Goal: Task Accomplishment & Management: Manage account settings

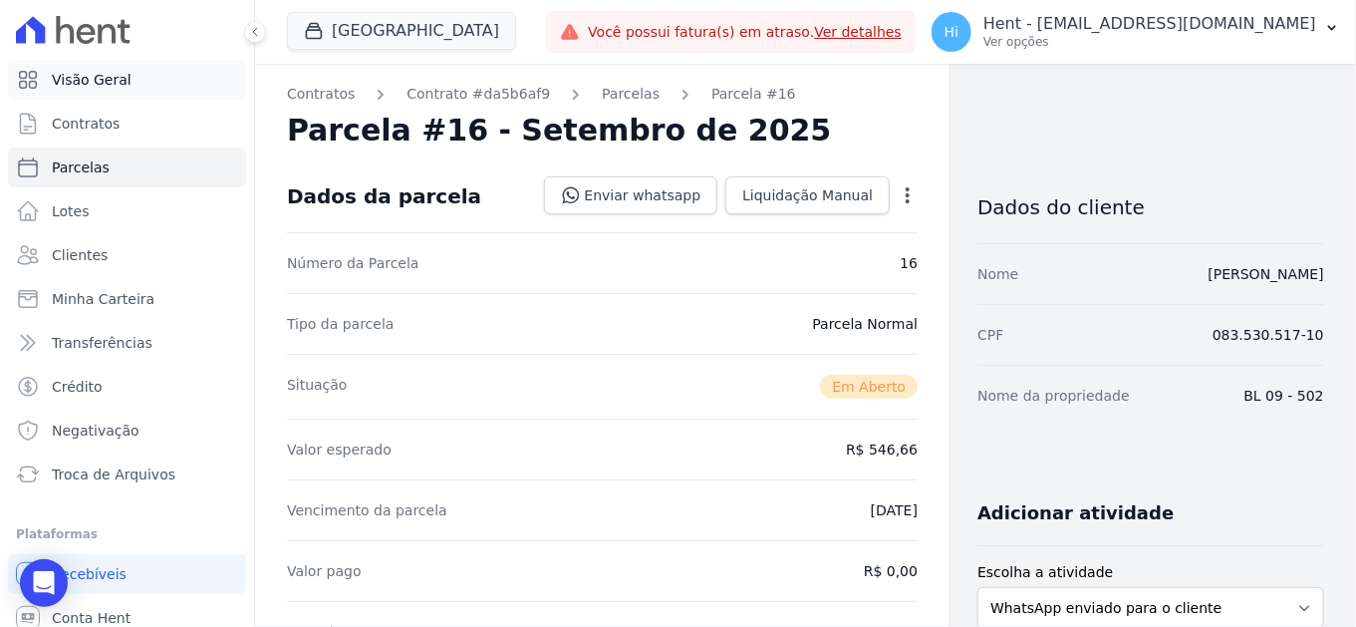
click at [105, 81] on span "Visão Geral" at bounding box center [92, 80] width 80 height 20
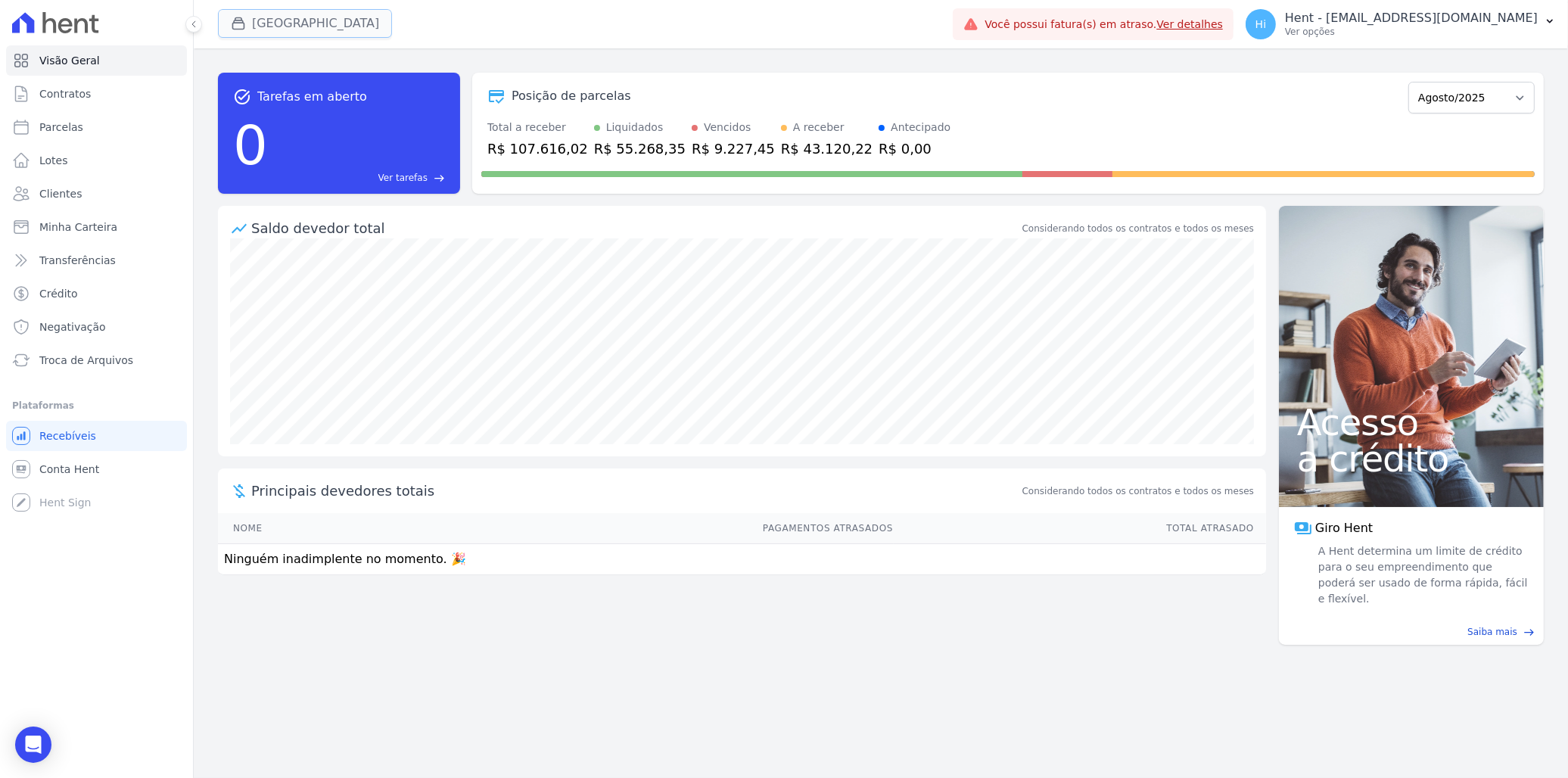
click at [282, 14] on button "Side Park" at bounding box center [305, 24] width 174 height 29
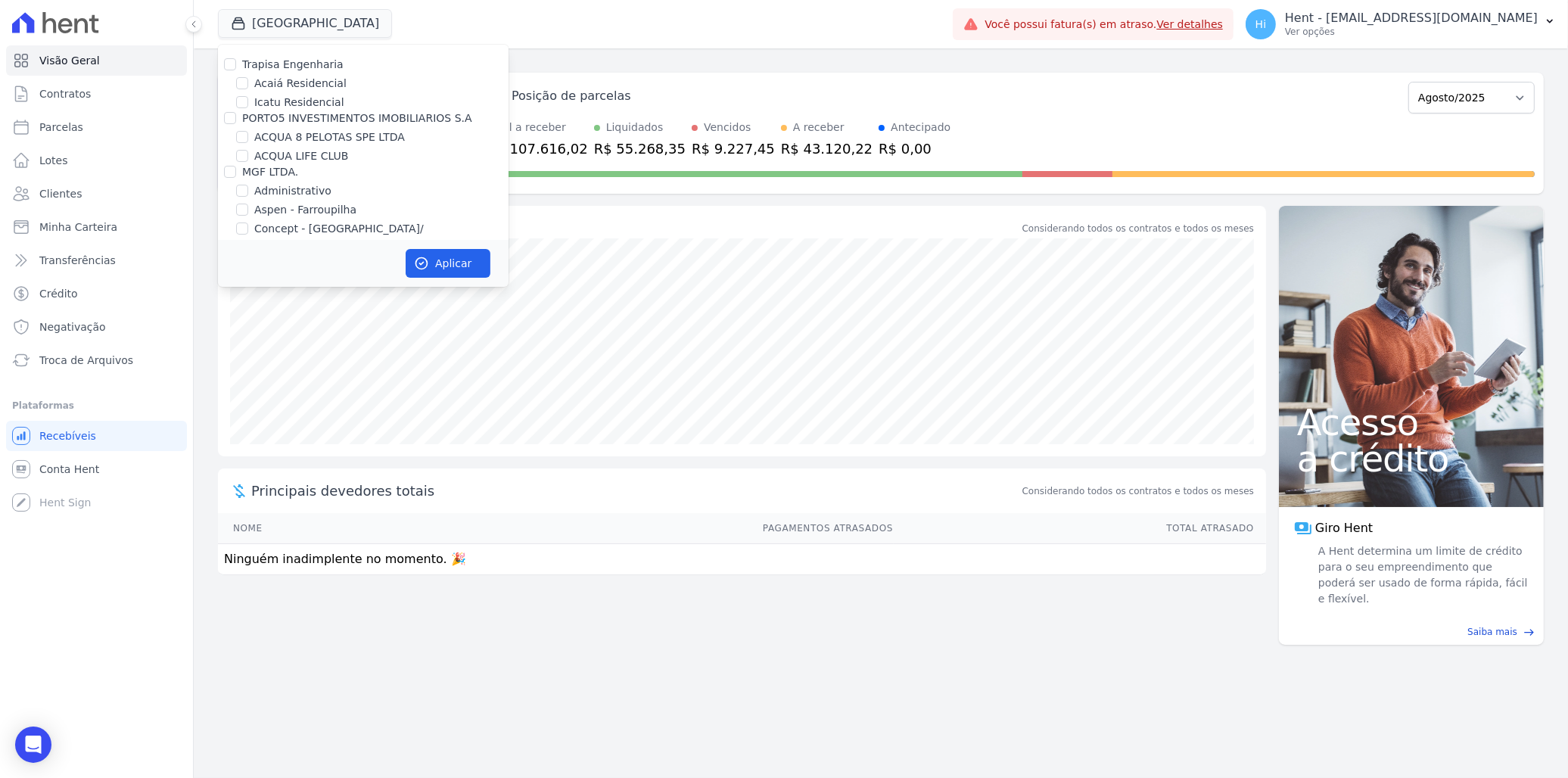
scroll to position [7844, 0]
click at [318, 417] on label "Pau-Ferro Ecoresidence" at bounding box center [316, 425] width 123 height 16
click at [248, 419] on input "Pau-Ferro Ecoresidence" at bounding box center [242, 425] width 12 height 12
checkbox input "true"
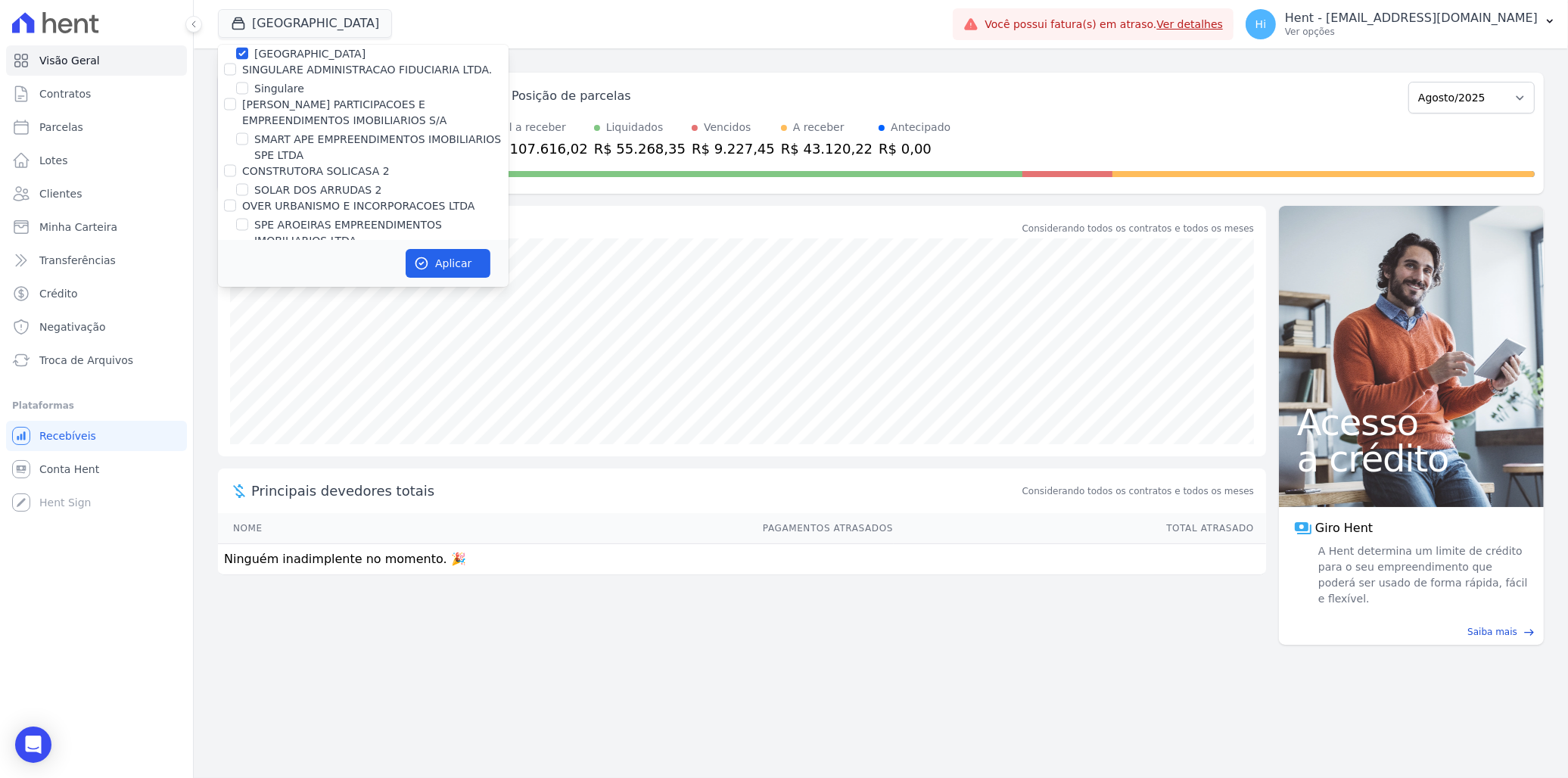
scroll to position [9957, 0]
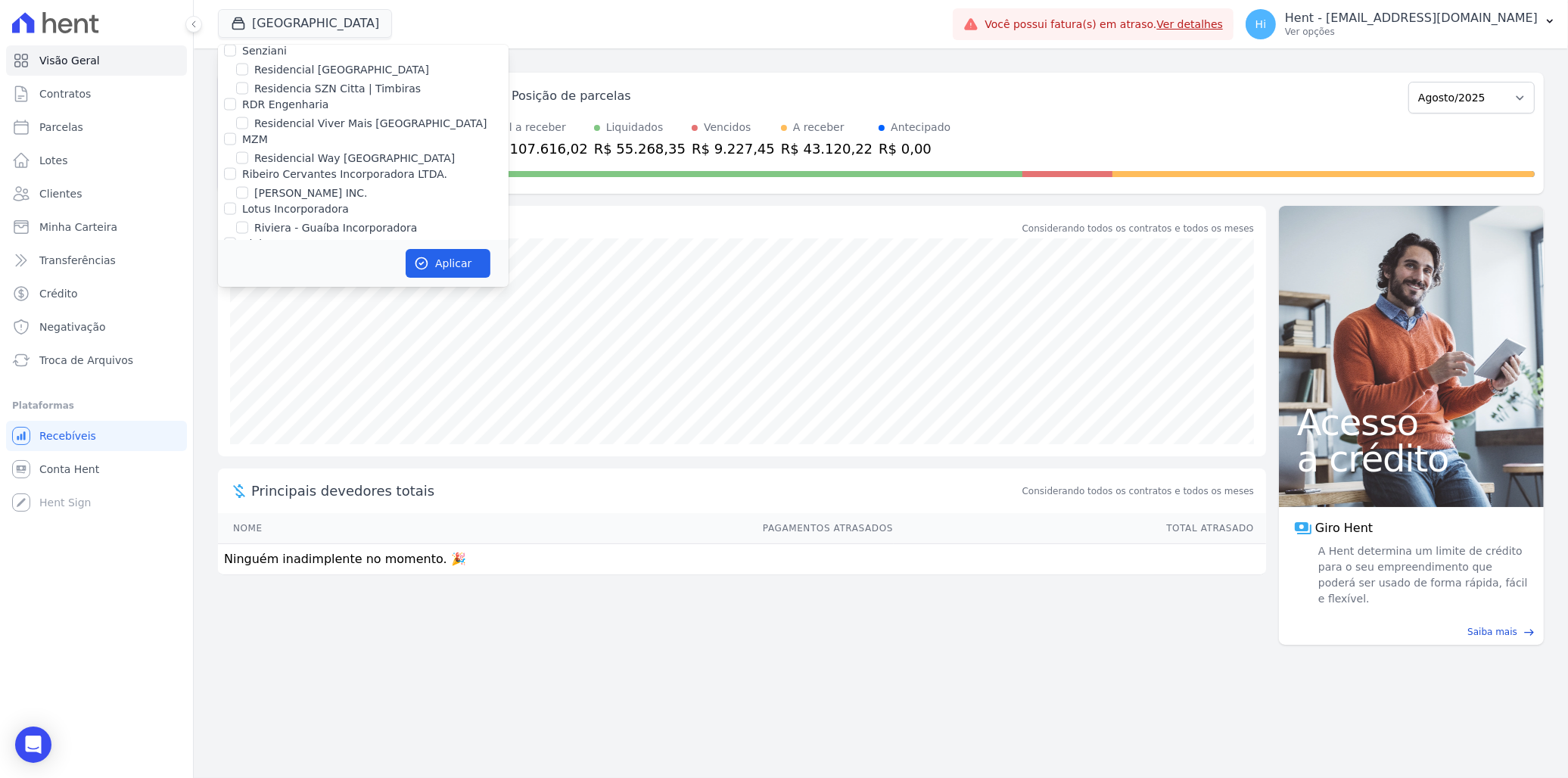
click at [290, 365] on label "[GEOGRAPHIC_DATA]" at bounding box center [310, 373] width 111 height 16
click at [248, 367] on input "[GEOGRAPHIC_DATA]" at bounding box center [242, 373] width 12 height 12
checkbox input "false"
click at [452, 266] on button "Aplicar" at bounding box center [448, 264] width 85 height 29
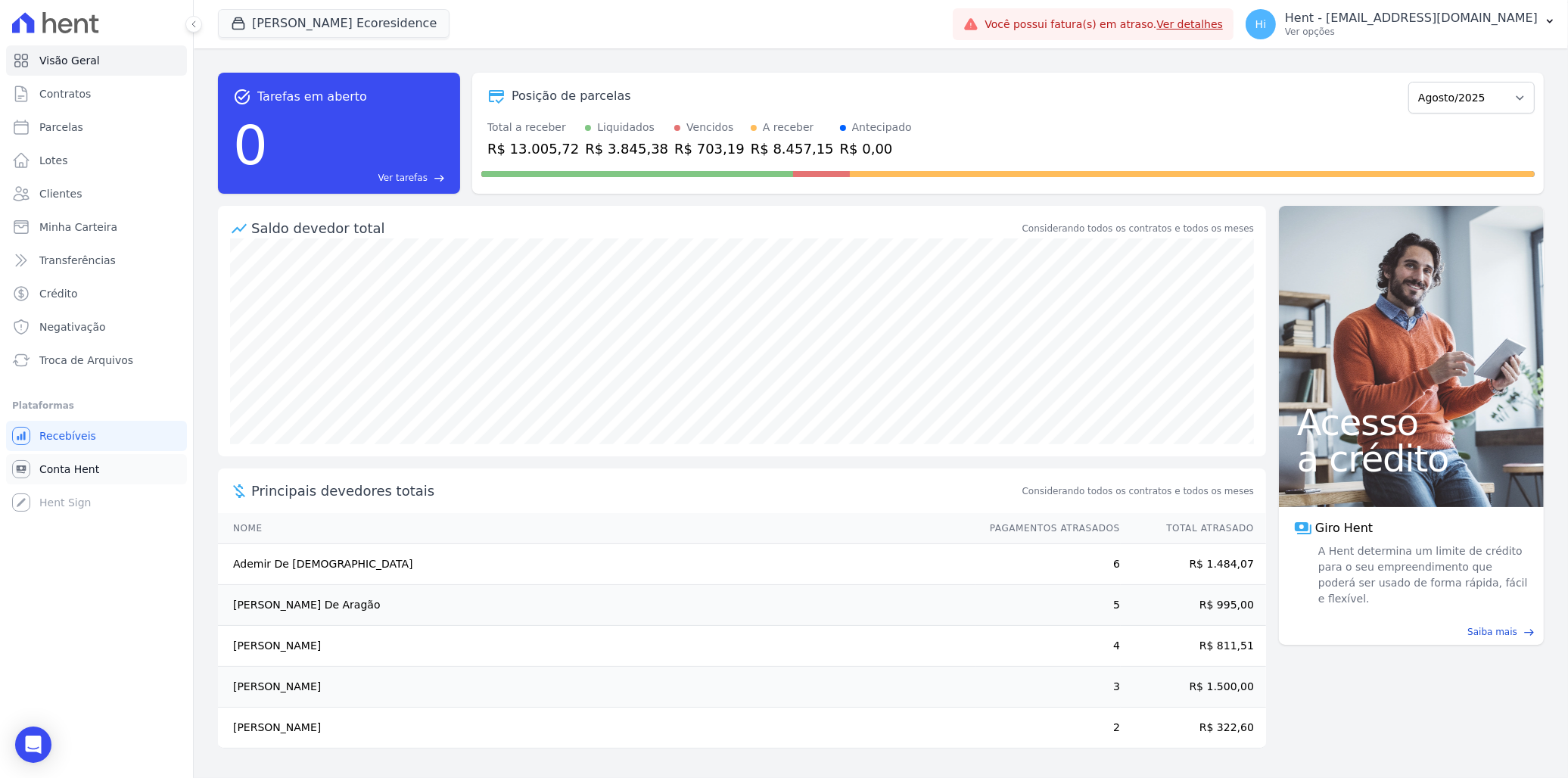
click at [80, 475] on span "Conta Hent" at bounding box center [69, 470] width 60 height 15
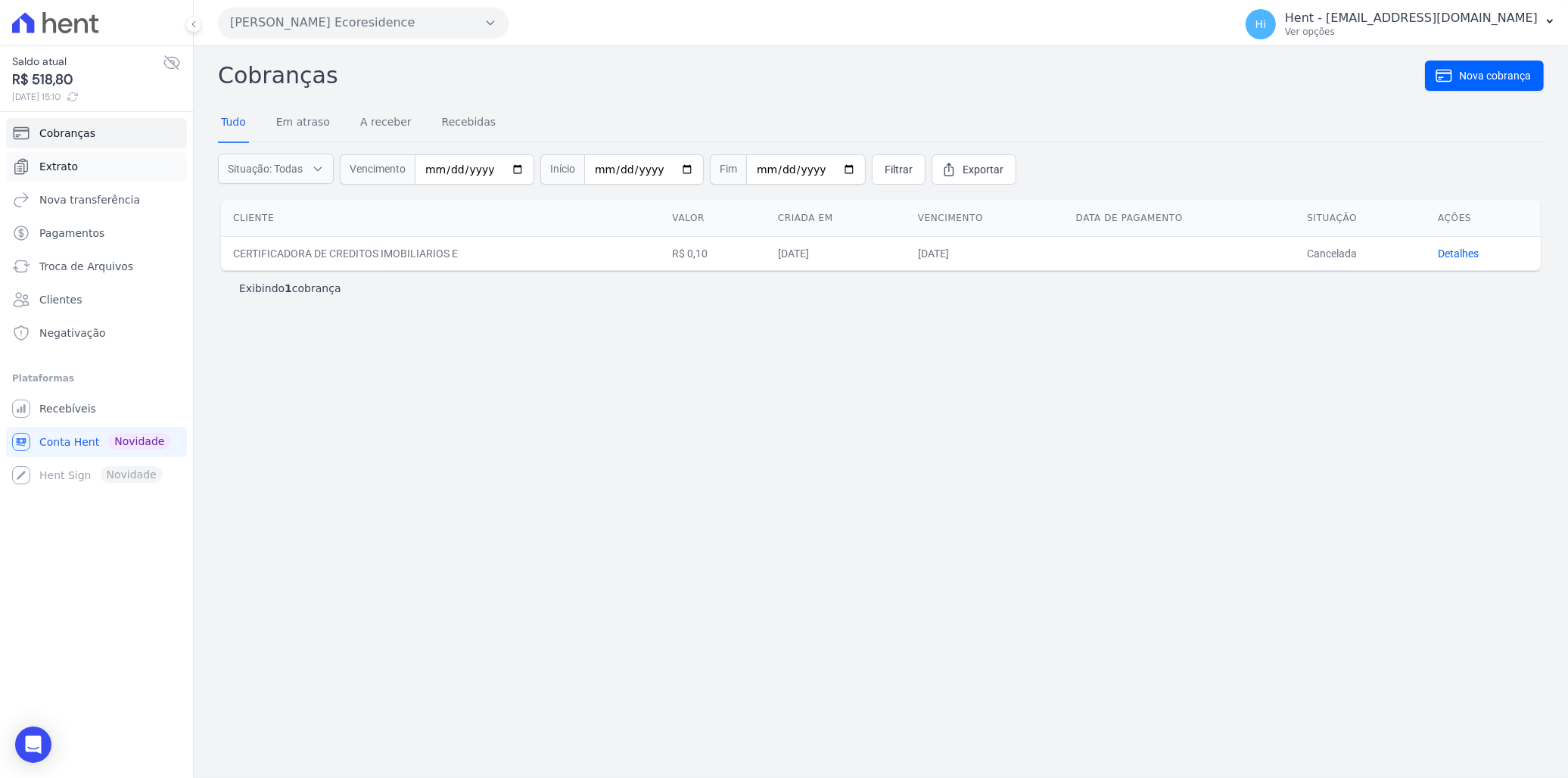
click at [73, 167] on span "Extrato" at bounding box center [58, 166] width 39 height 15
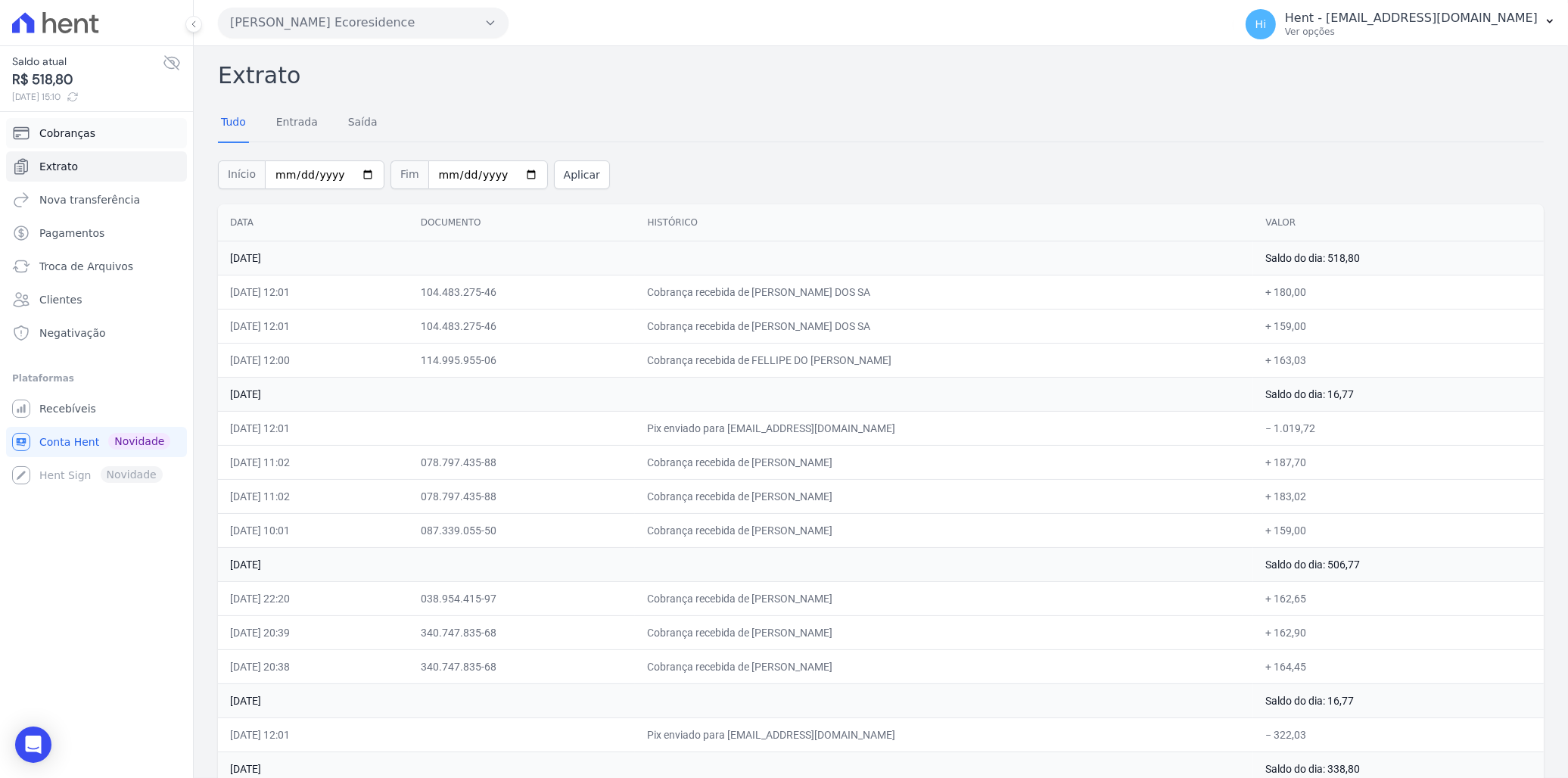
click at [85, 134] on span "Cobranças" at bounding box center [68, 133] width 56 height 15
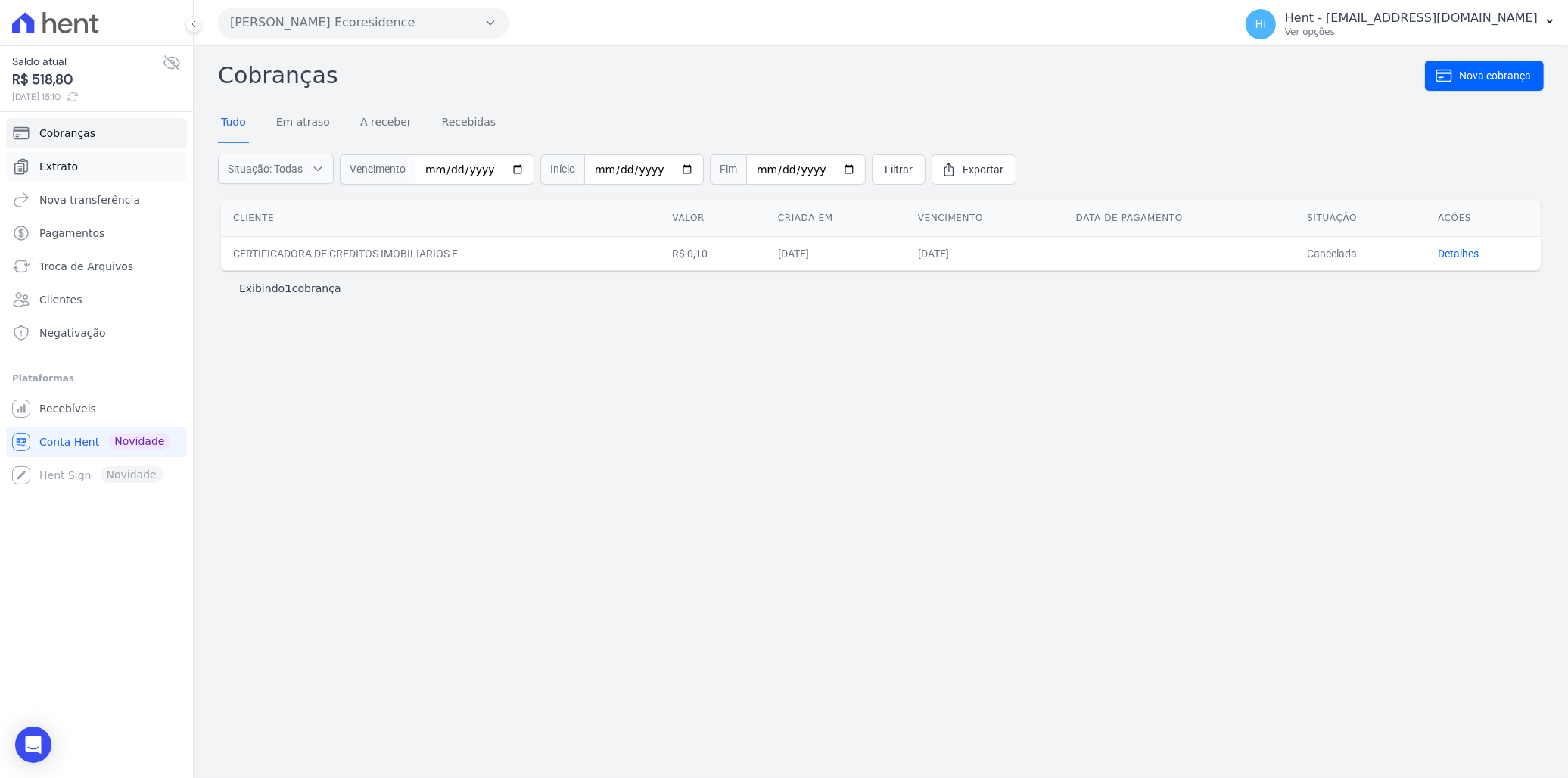
click at [71, 162] on span "Extrato" at bounding box center [58, 166] width 39 height 15
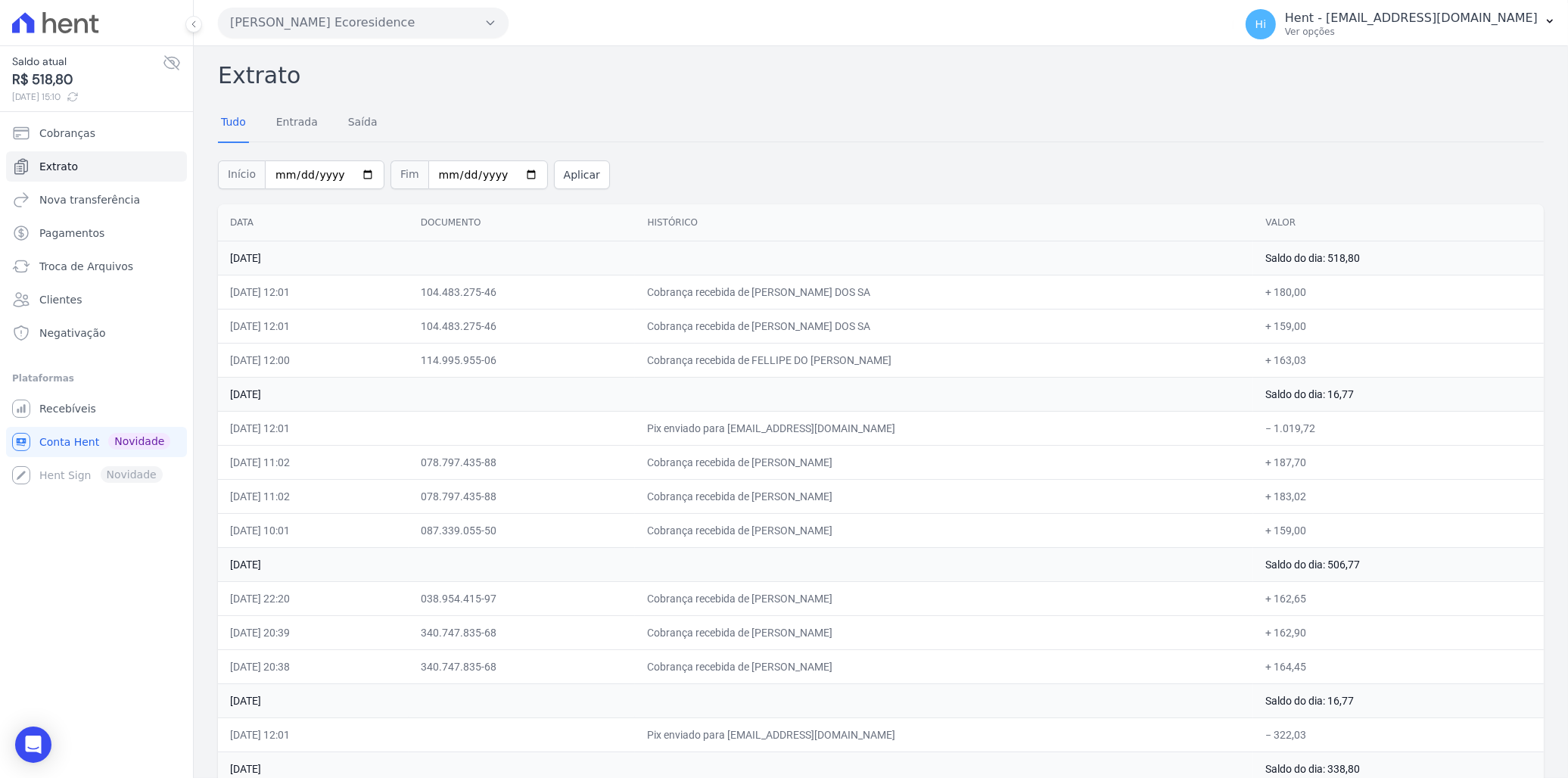
drag, startPoint x: 652, startPoint y: 422, endPoint x: 1336, endPoint y: 434, distance: 684.1
click at [1029, 434] on tr "11/08/2025, 12:01 Pix enviado para prosperareincorporacoes@gmail.com − 1.019,72" at bounding box center [880, 428] width 1326 height 34
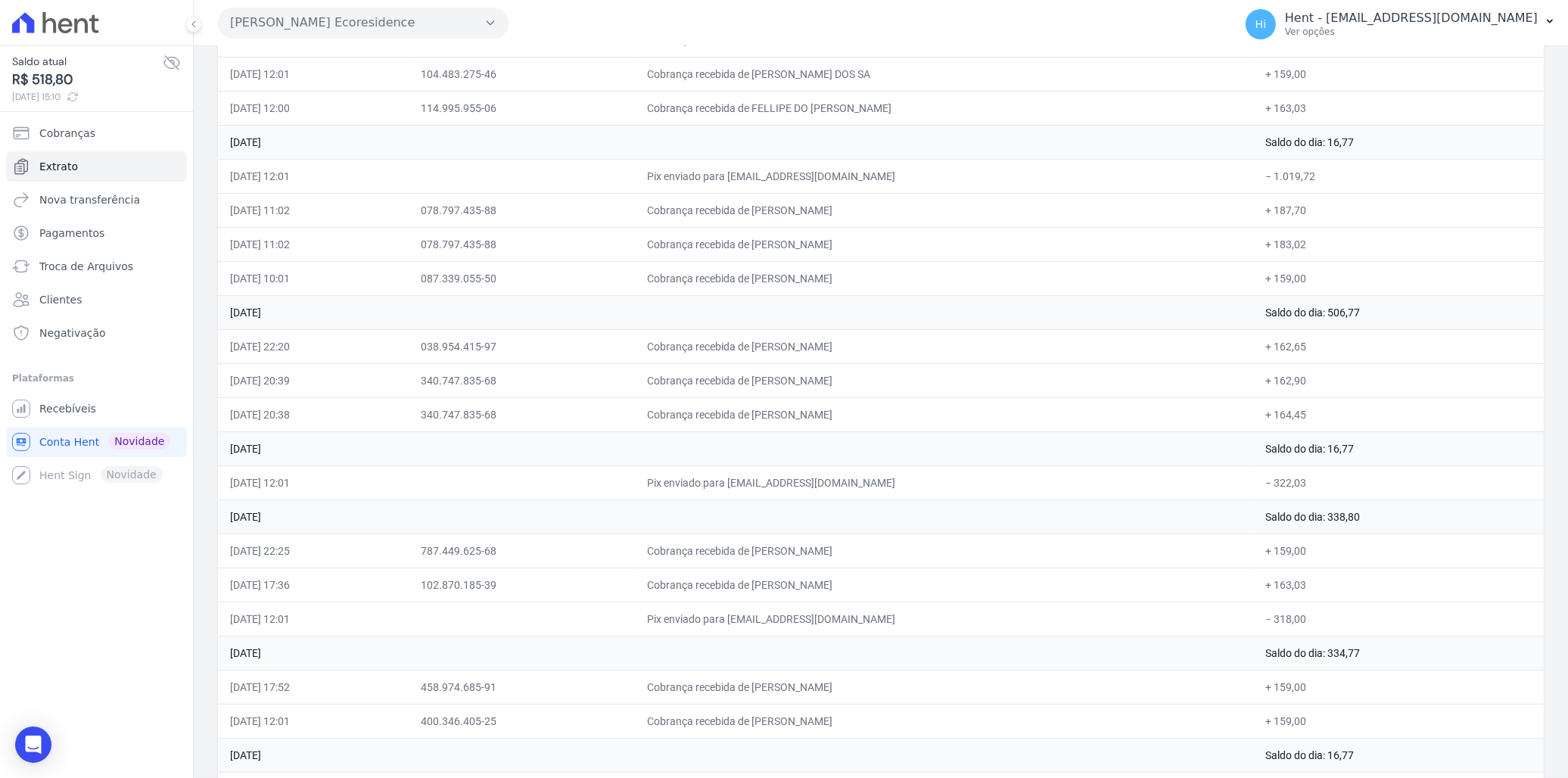
scroll to position [336, 0]
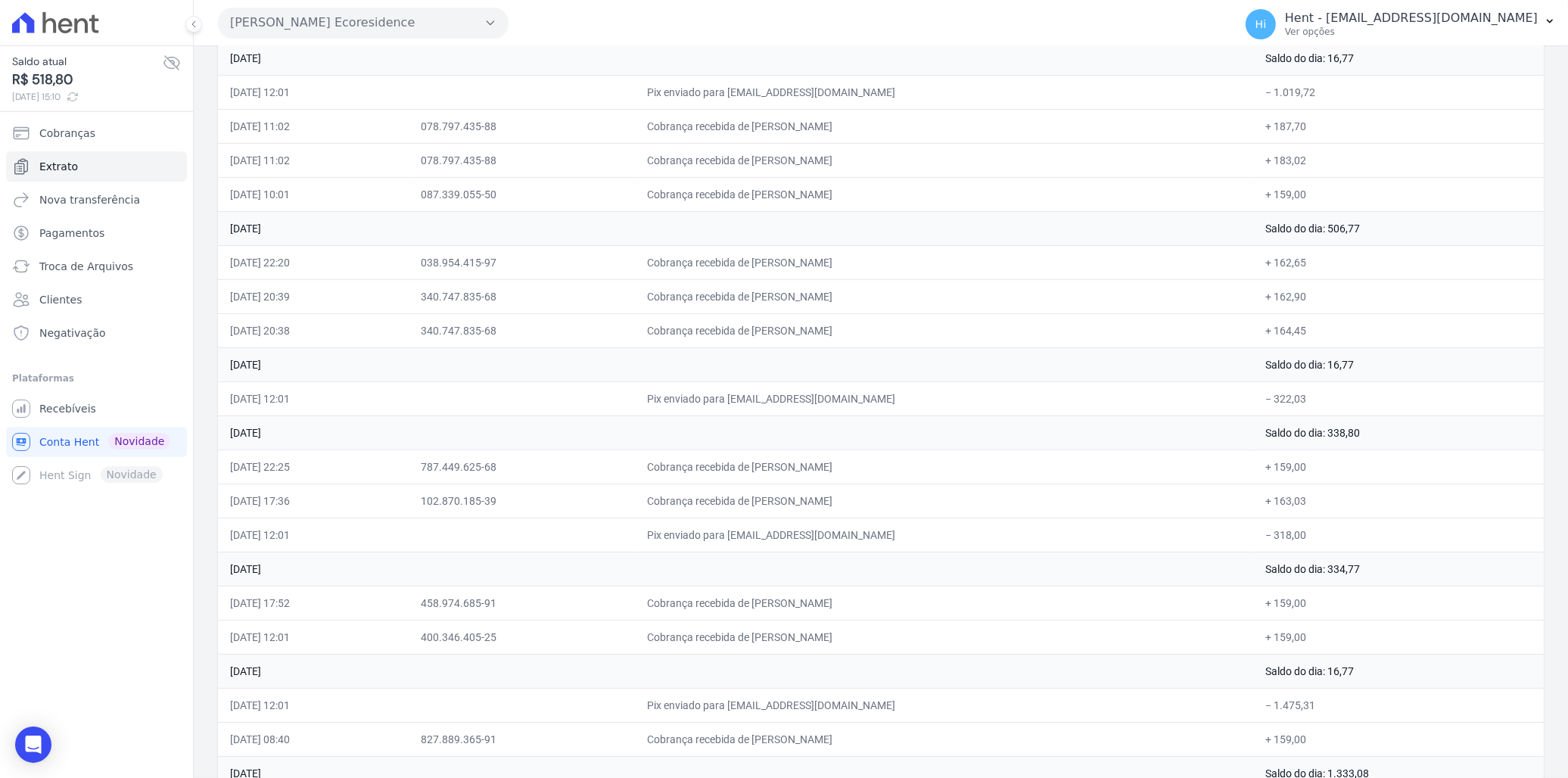
drag, startPoint x: 646, startPoint y: 394, endPoint x: 1342, endPoint y: 395, distance: 696.0
click at [1029, 395] on tr "07/08/2025, 12:01 Pix enviado para prosperareincorporacoes@gmail.com − 322,03" at bounding box center [880, 398] width 1326 height 34
click at [707, 395] on td "Pix enviado para prosperareincorporacoes@gmail.com" at bounding box center [944, 398] width 618 height 34
click at [65, 412] on span "Recebíveis" at bounding box center [68, 409] width 57 height 15
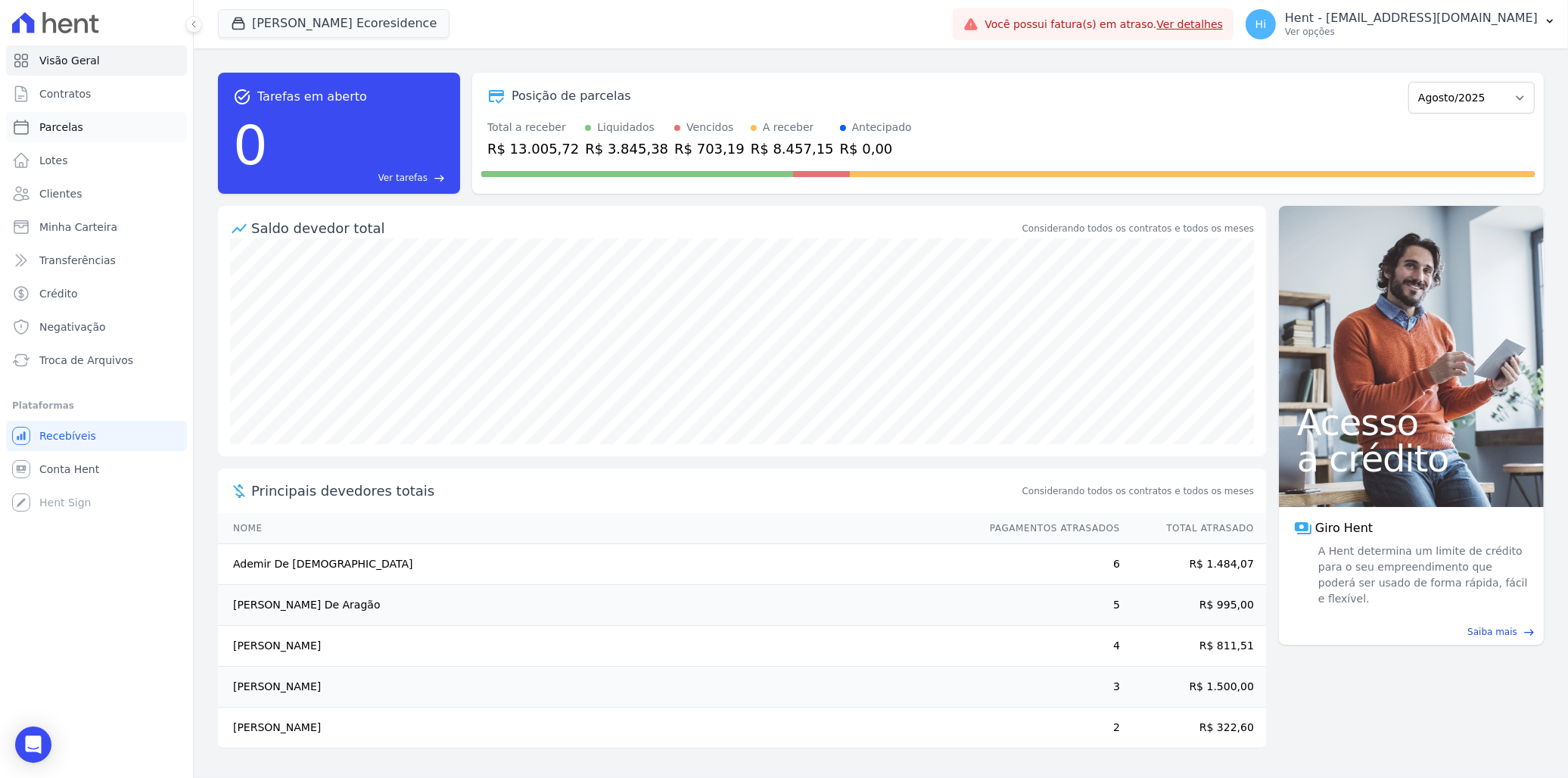
click at [74, 125] on span "Parcelas" at bounding box center [62, 127] width 44 height 15
select select
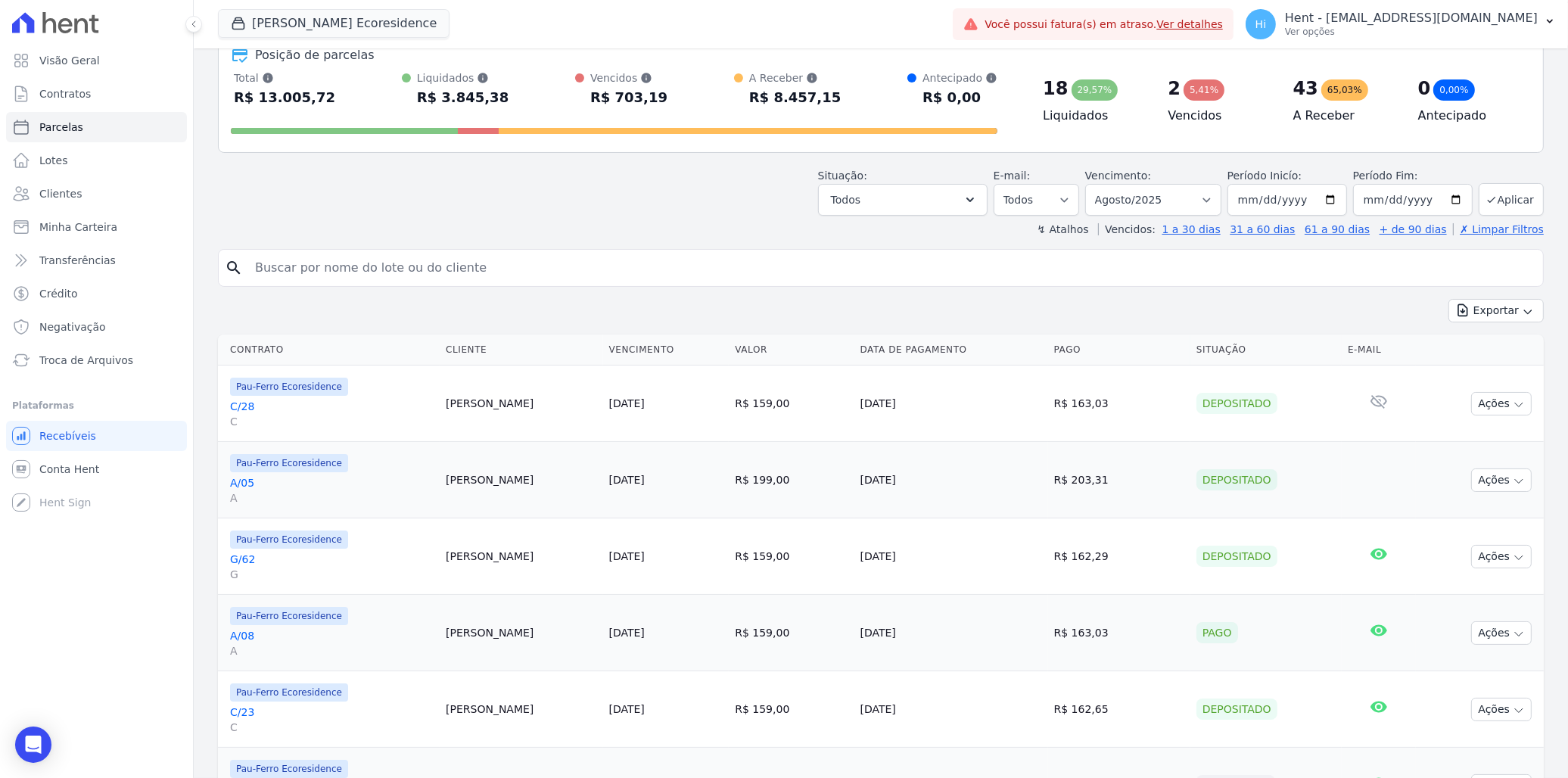
scroll to position [84, 0]
drag, startPoint x: 437, startPoint y: 404, endPoint x: 577, endPoint y: 438, distance: 144.1
click at [577, 438] on td "Mateus Gonçalves" at bounding box center [521, 404] width 163 height 77
drag, startPoint x: 1035, startPoint y: 93, endPoint x: 1054, endPoint y: 93, distance: 19.0
click at [1029, 93] on div "18 29,57%" at bounding box center [1093, 90] width 100 height 24
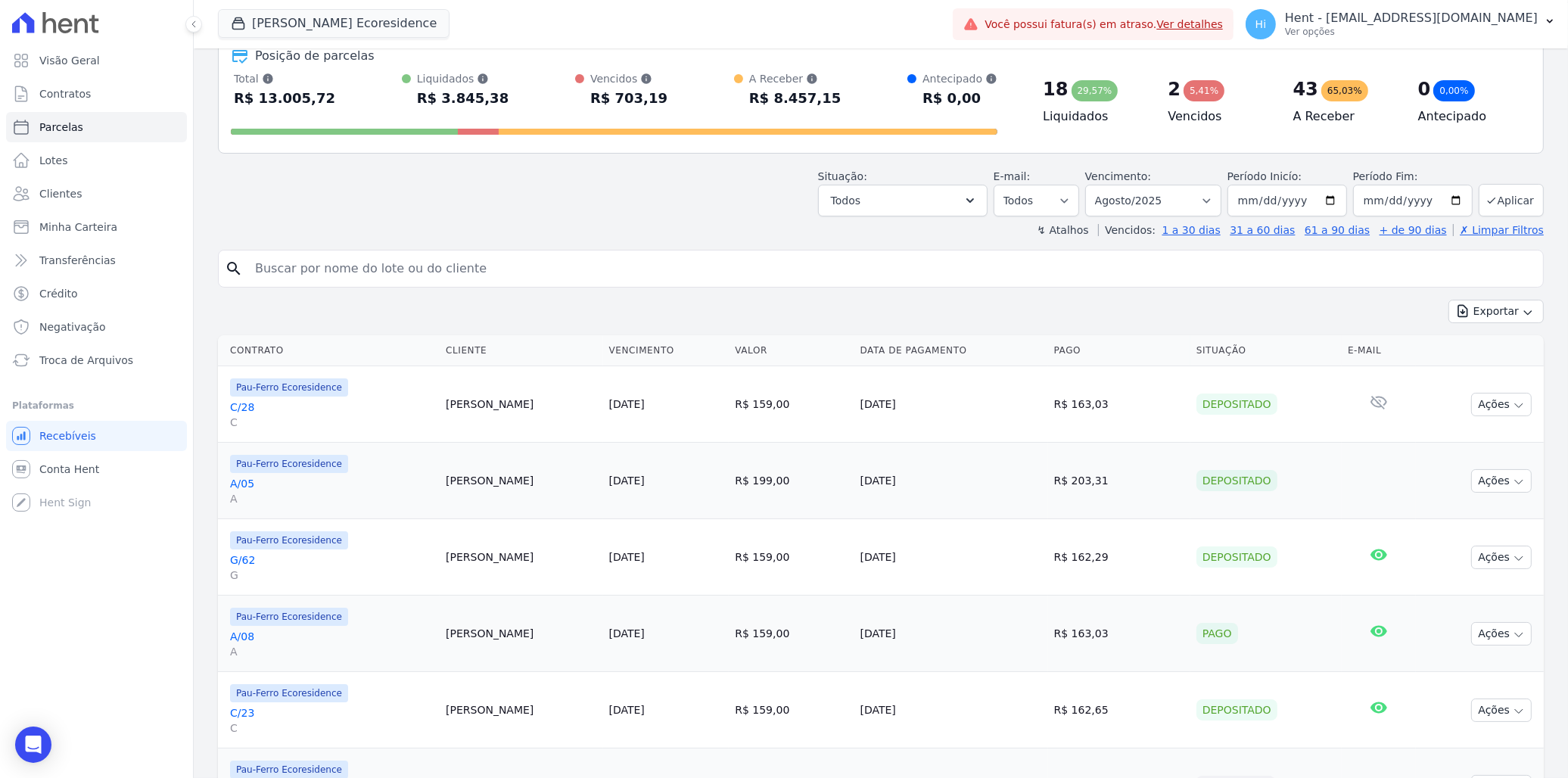
click at [602, 220] on header "Parcelas Todas de Agosto/2025 Posição de parcelas Total Soma das parcelas pagas…" at bounding box center [880, 107] width 1326 height 261
drag, startPoint x: 411, startPoint y: 102, endPoint x: 483, endPoint y: 106, distance: 72.1
click at [483, 106] on div "Liquidados Soma das parcelas pagas, considera o valor de juros moratórios e mul…" at bounding box center [455, 91] width 106 height 40
drag, startPoint x: 1189, startPoint y: 405, endPoint x: 1250, endPoint y: 405, distance: 61.0
click at [1029, 405] on div "Depositado" at bounding box center [1237, 404] width 81 height 21
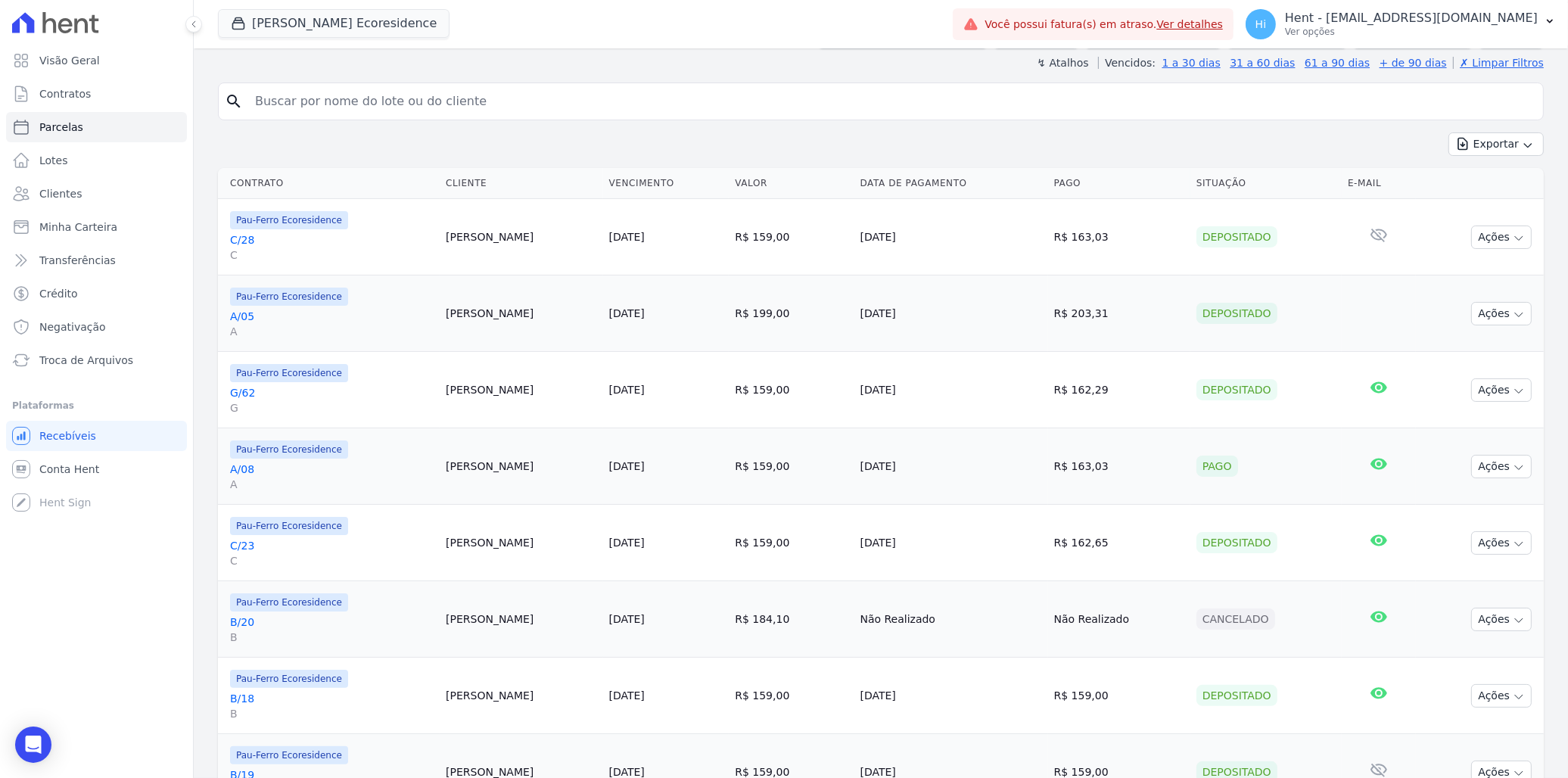
scroll to position [252, 0]
click at [251, 389] on link "G/62 G" at bounding box center [332, 400] width 204 height 30
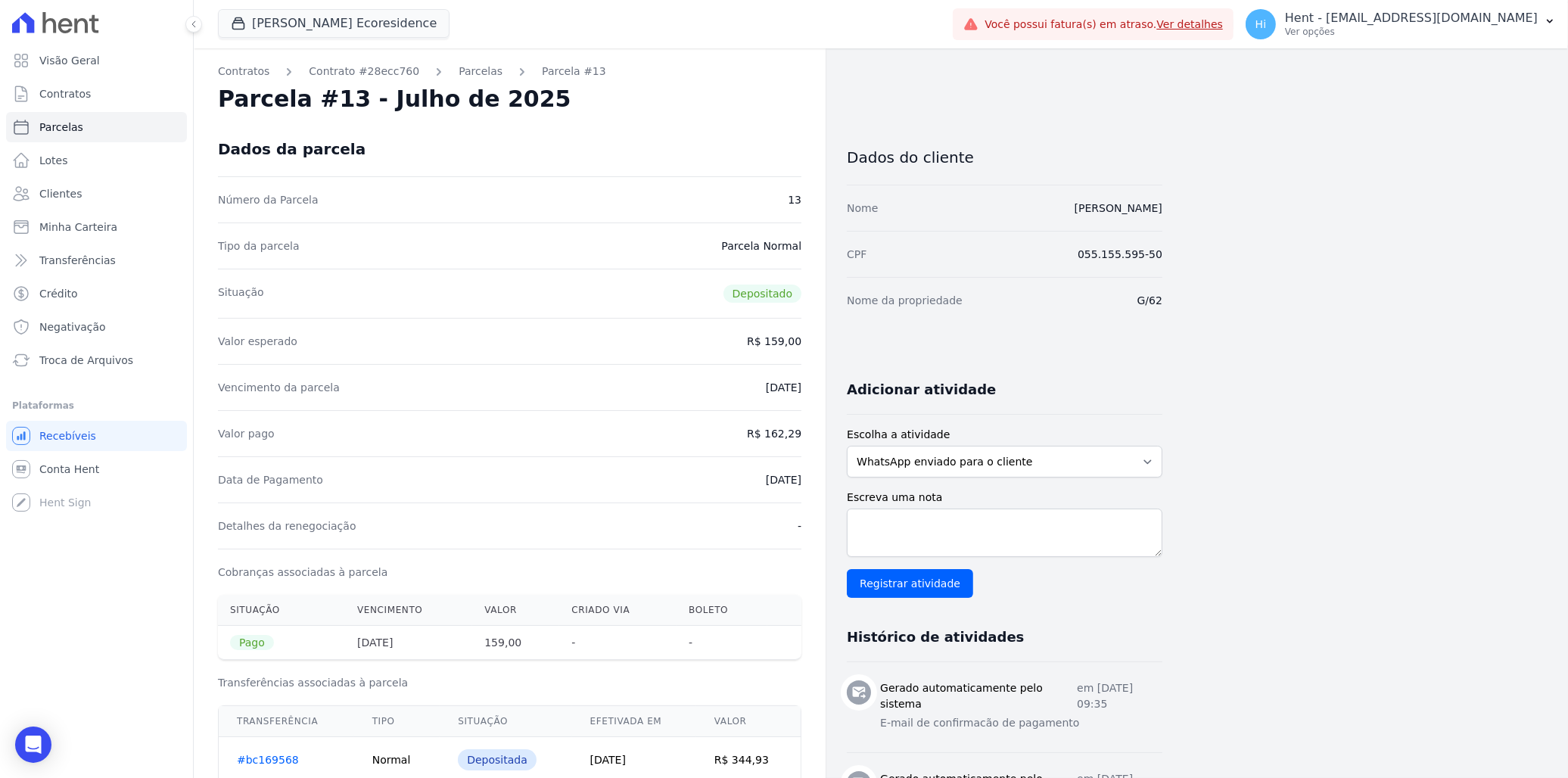
select select
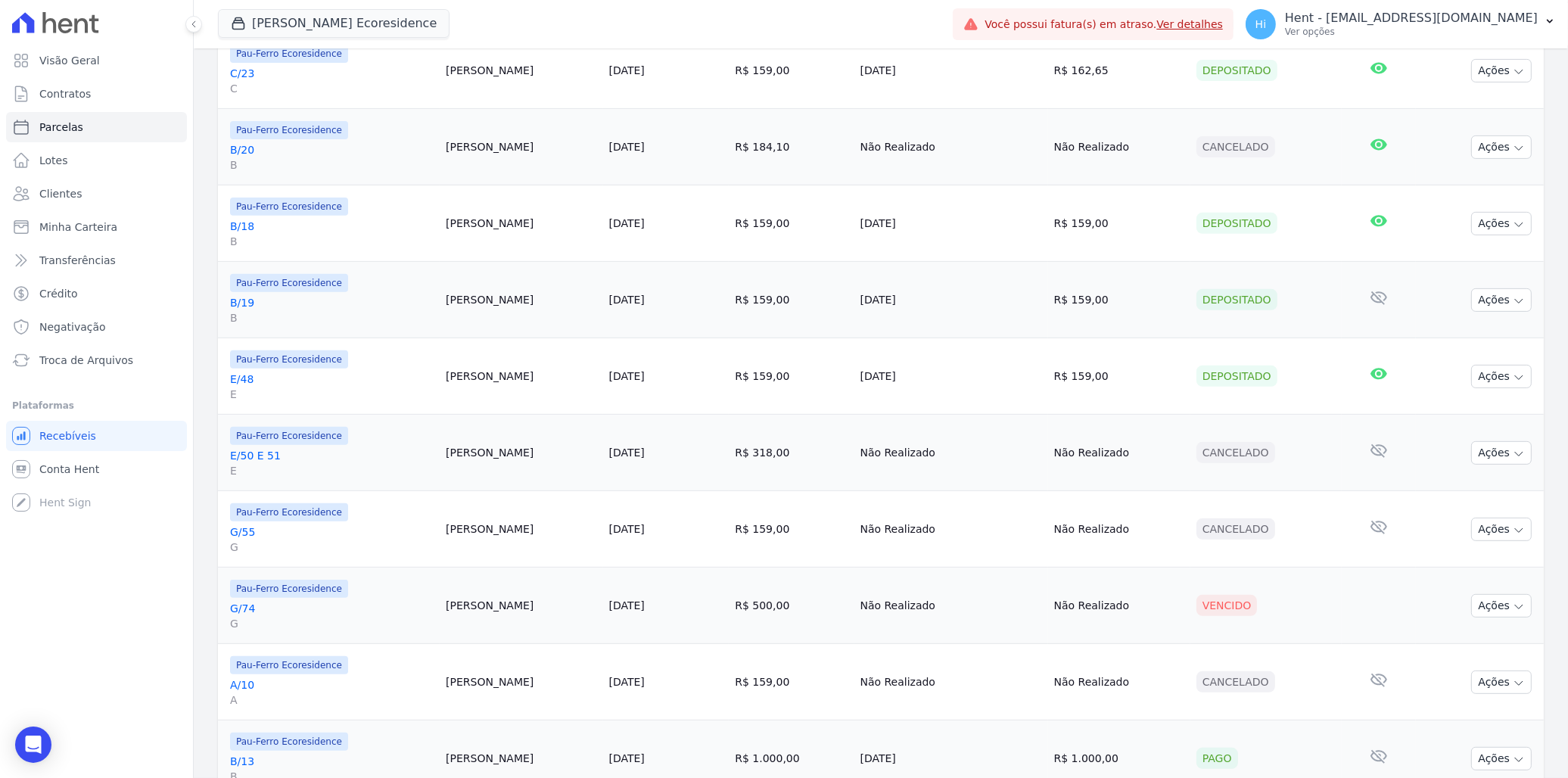
scroll to position [1093, 0]
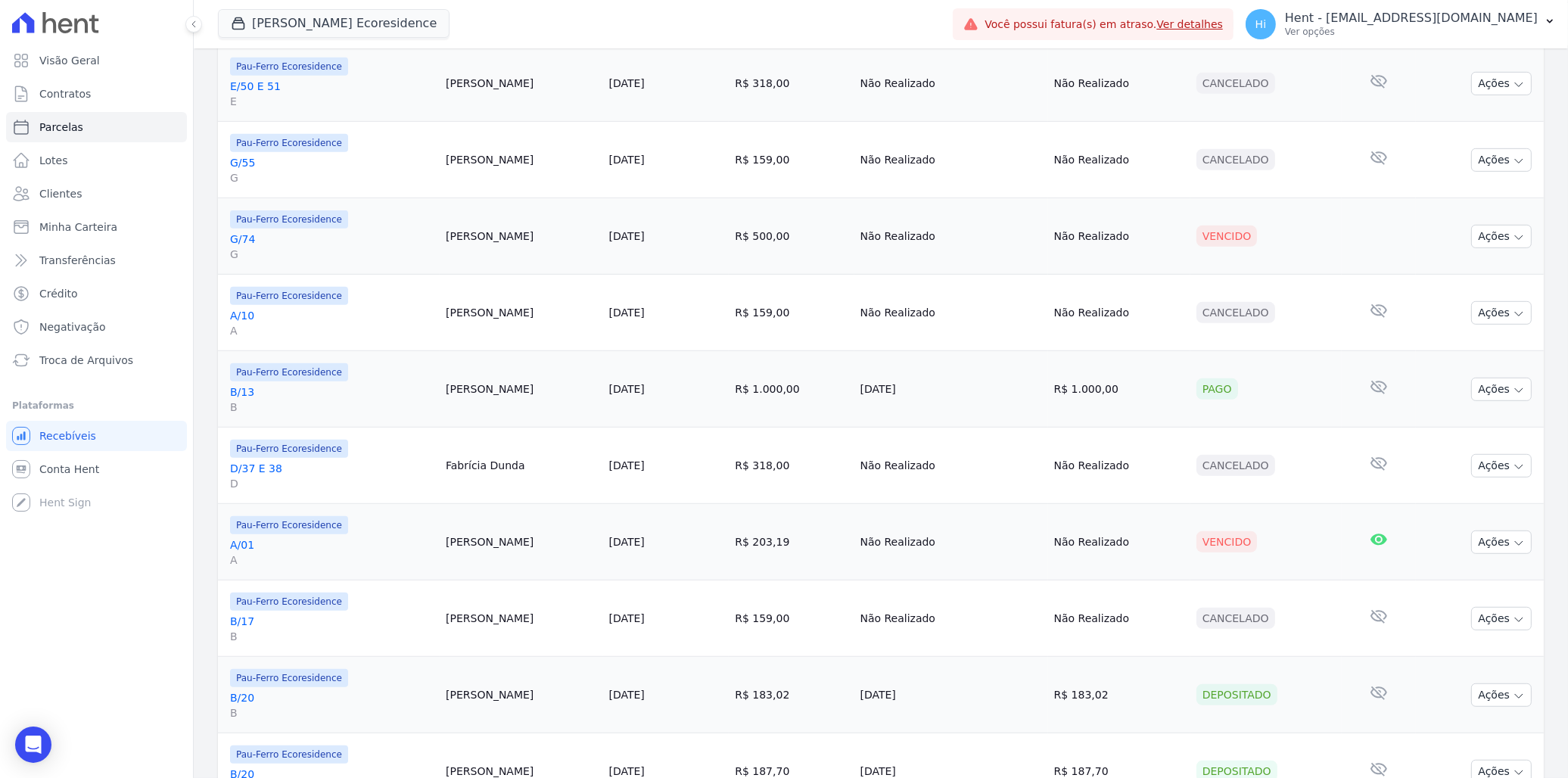
click at [243, 476] on link "A/01 A" at bounding box center [332, 552] width 204 height 30
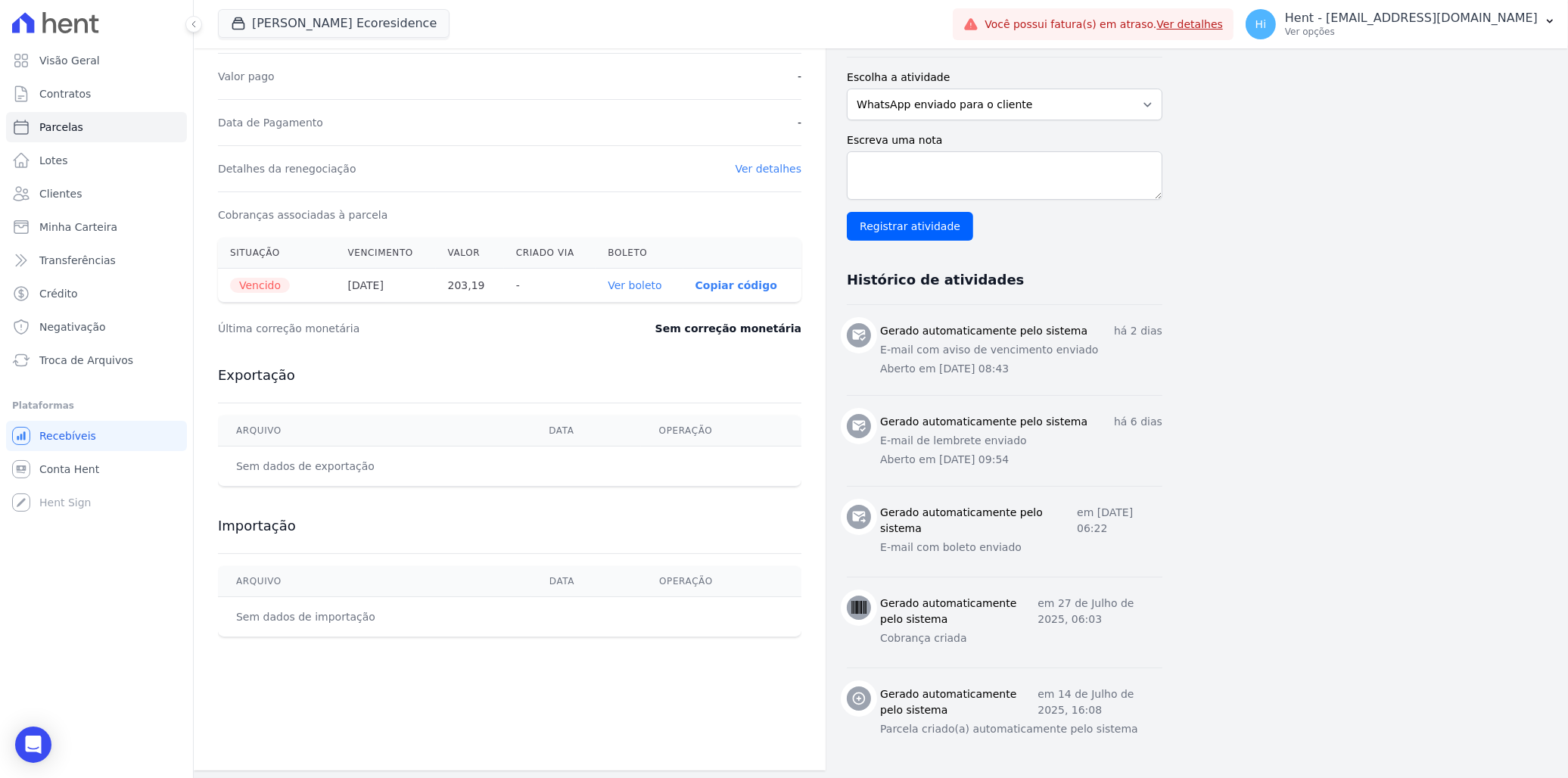
scroll to position [361, 0]
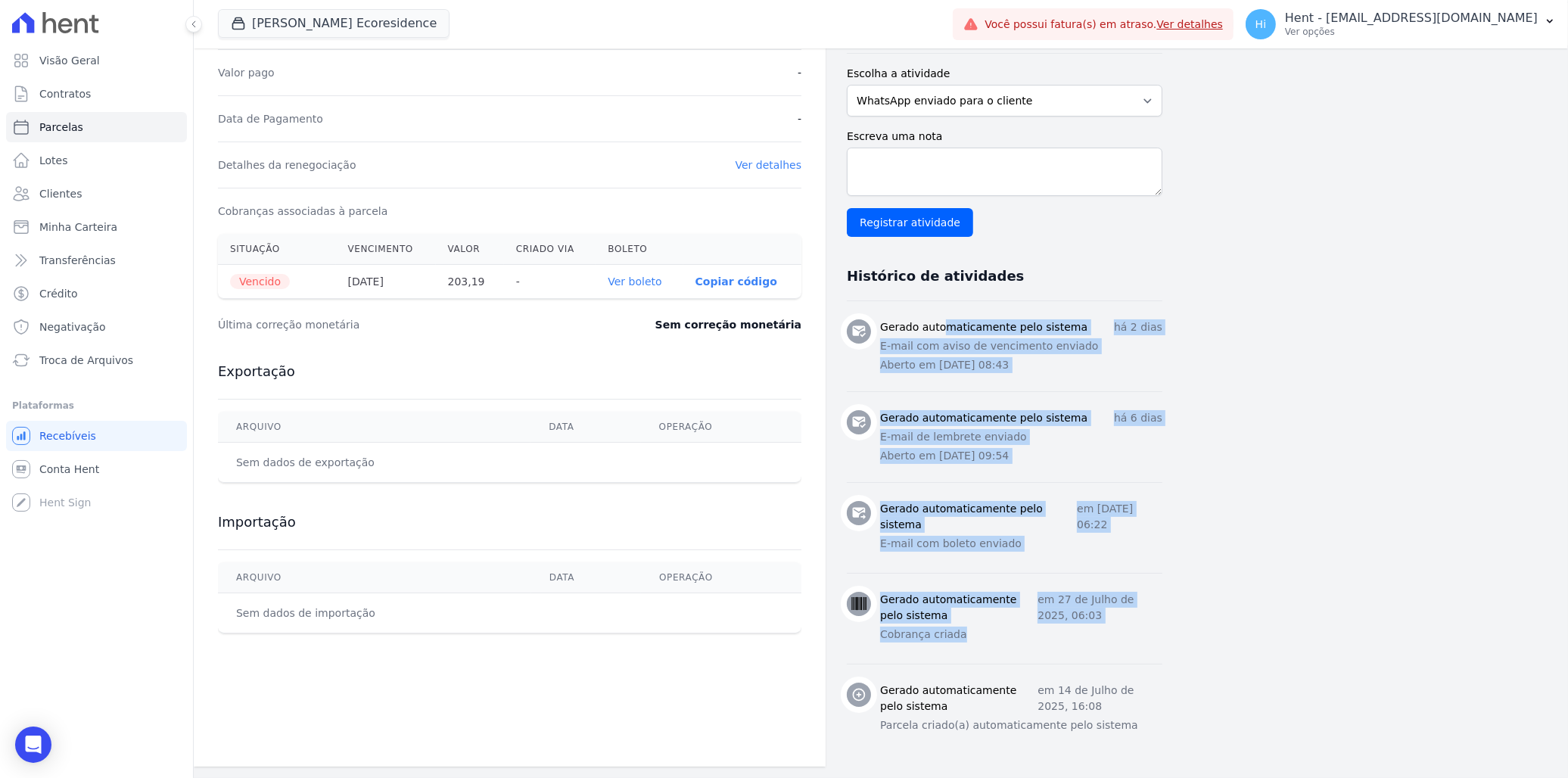
drag, startPoint x: 883, startPoint y: 324, endPoint x: 1112, endPoint y: 641, distance: 391.1
click at [1029, 476] on ul "Gerado automaticamente pelo sistema há 2 dias E-mail com aviso de vencimento en…" at bounding box center [1004, 527] width 315 height 454
drag, startPoint x: 1112, startPoint y: 641, endPoint x: 1014, endPoint y: 541, distance: 140.0
click at [1014, 476] on p "E-mail com boleto enviado" at bounding box center [1021, 543] width 283 height 16
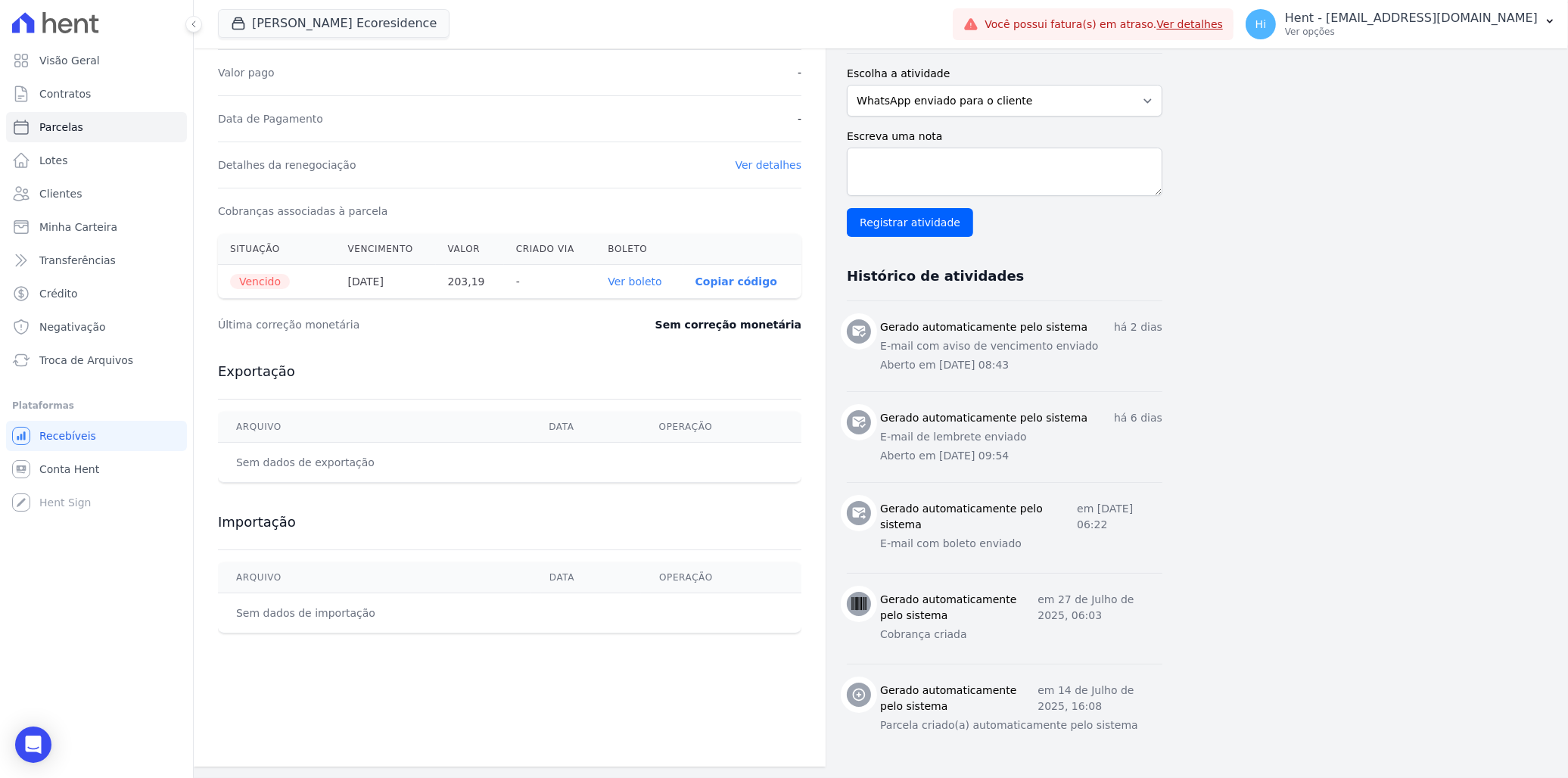
drag, startPoint x: 1001, startPoint y: 527, endPoint x: 827, endPoint y: 194, distance: 375.7
click at [827, 194] on div "Contratos Contrato #d18568e9 Parcelas Parcela #1 Parcela #1 - Agosto de 2025 Da…" at bounding box center [678, 227] width 969 height 1079
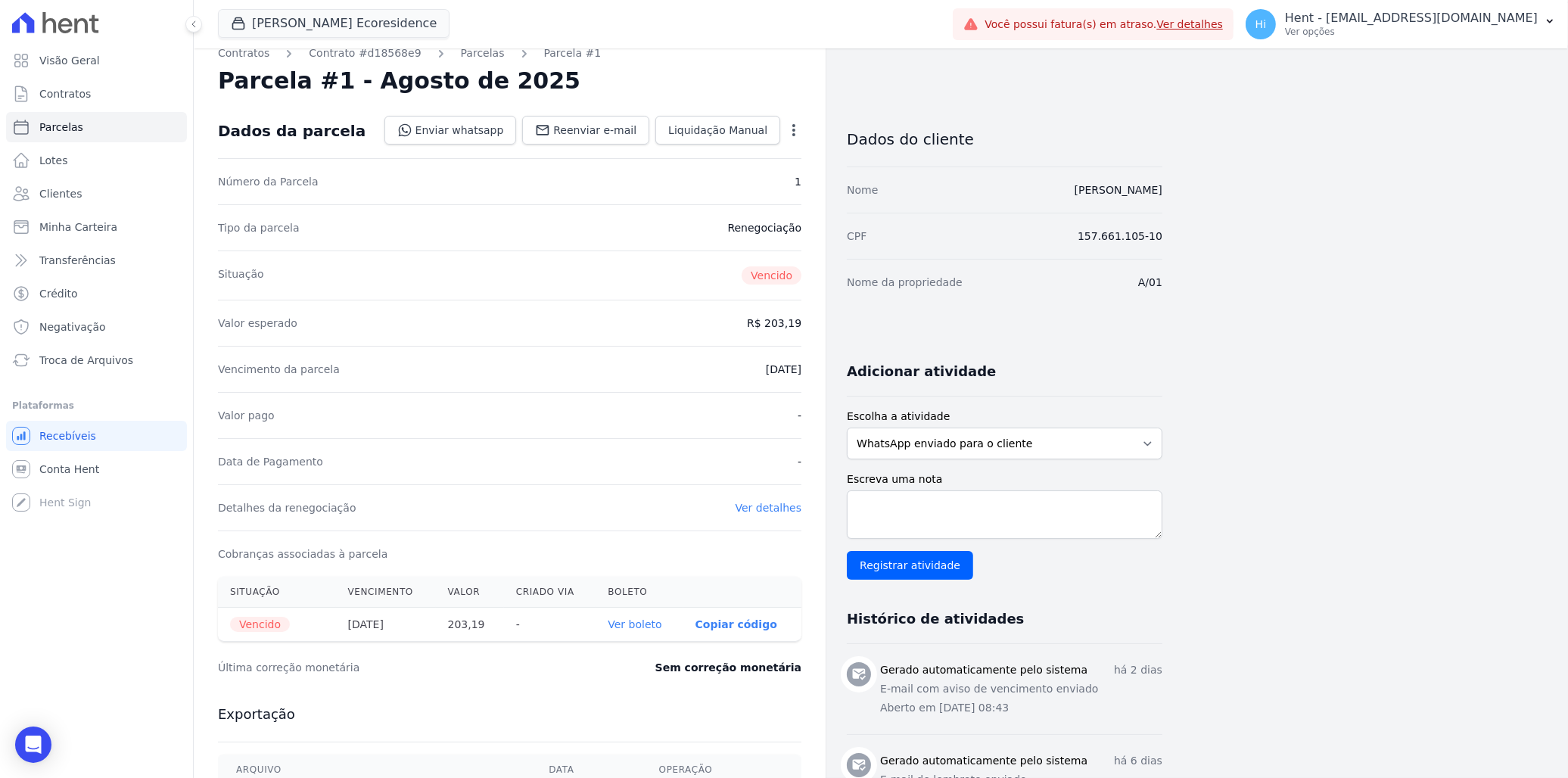
scroll to position [0, 0]
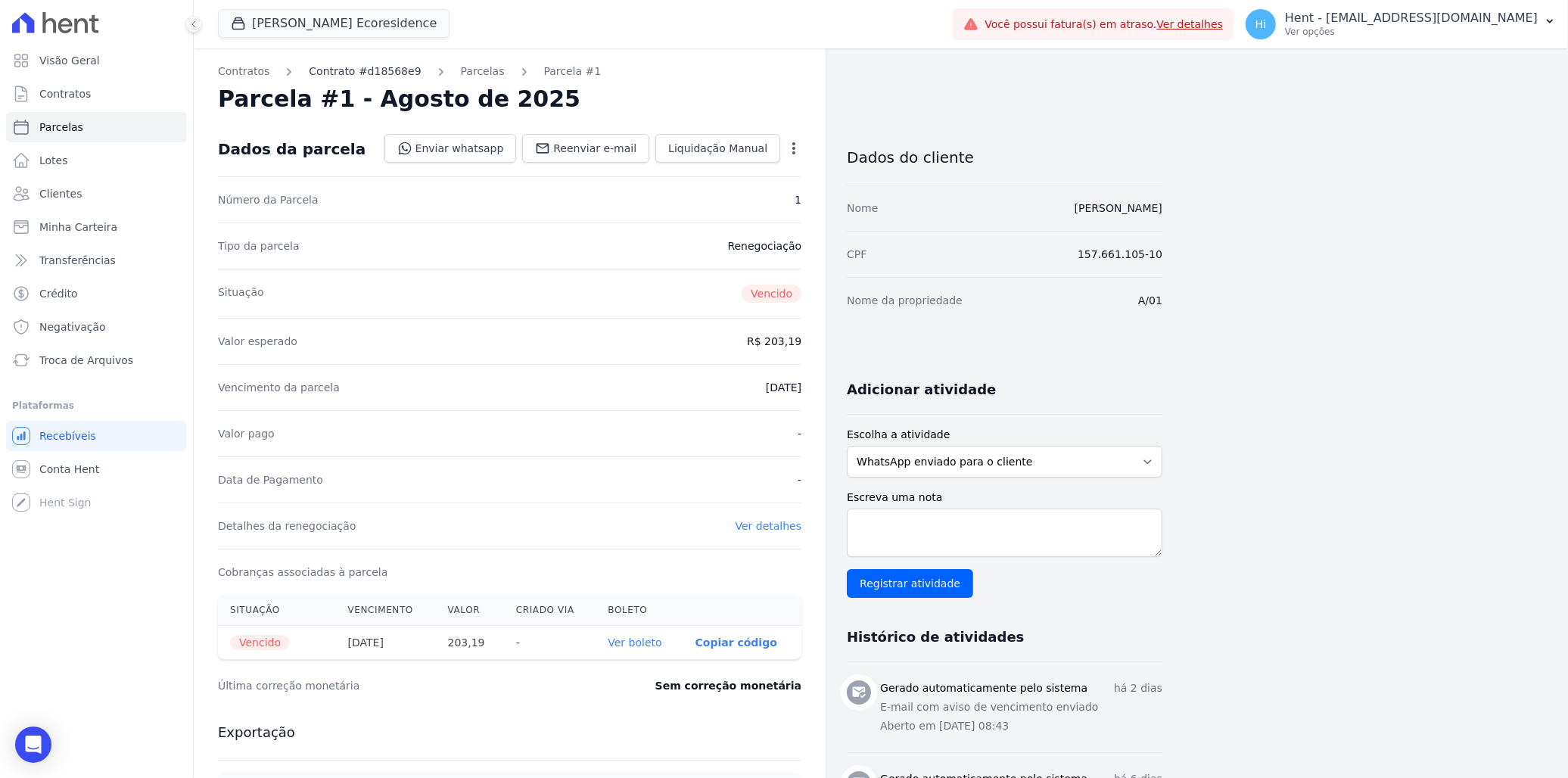
click at [371, 72] on link "Contrato #d18568e9" at bounding box center [364, 71] width 112 height 16
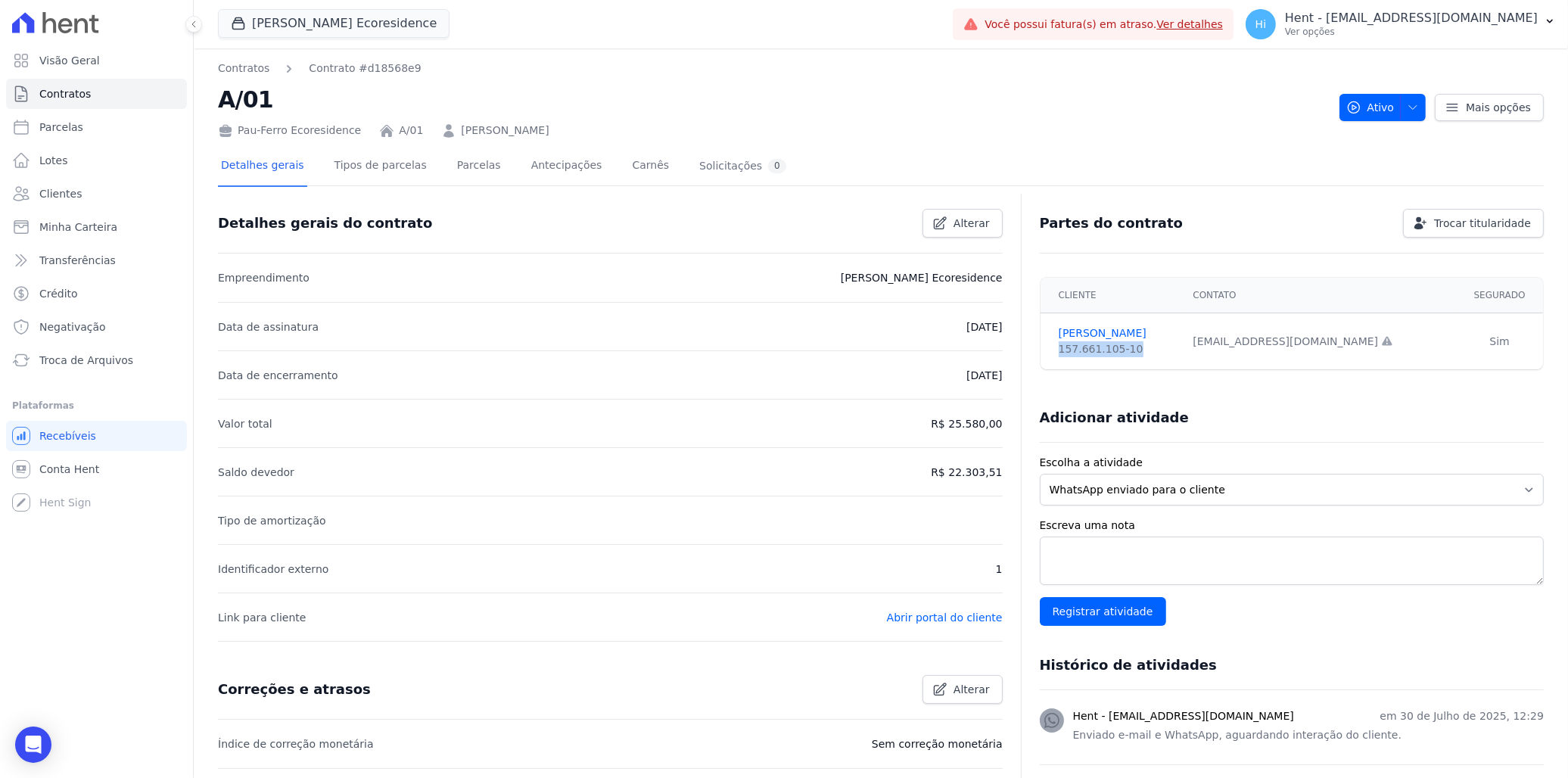
drag, startPoint x: 1132, startPoint y: 348, endPoint x: 1053, endPoint y: 348, distance: 79.0
click at [1029, 348] on div "157.661.105-10" at bounding box center [1117, 349] width 116 height 16
copy div "157.661.105-10"
click at [928, 476] on link "Abrir portal do cliente" at bounding box center [944, 618] width 115 height 12
drag, startPoint x: 1217, startPoint y: 345, endPoint x: 1355, endPoint y: 343, distance: 138.0
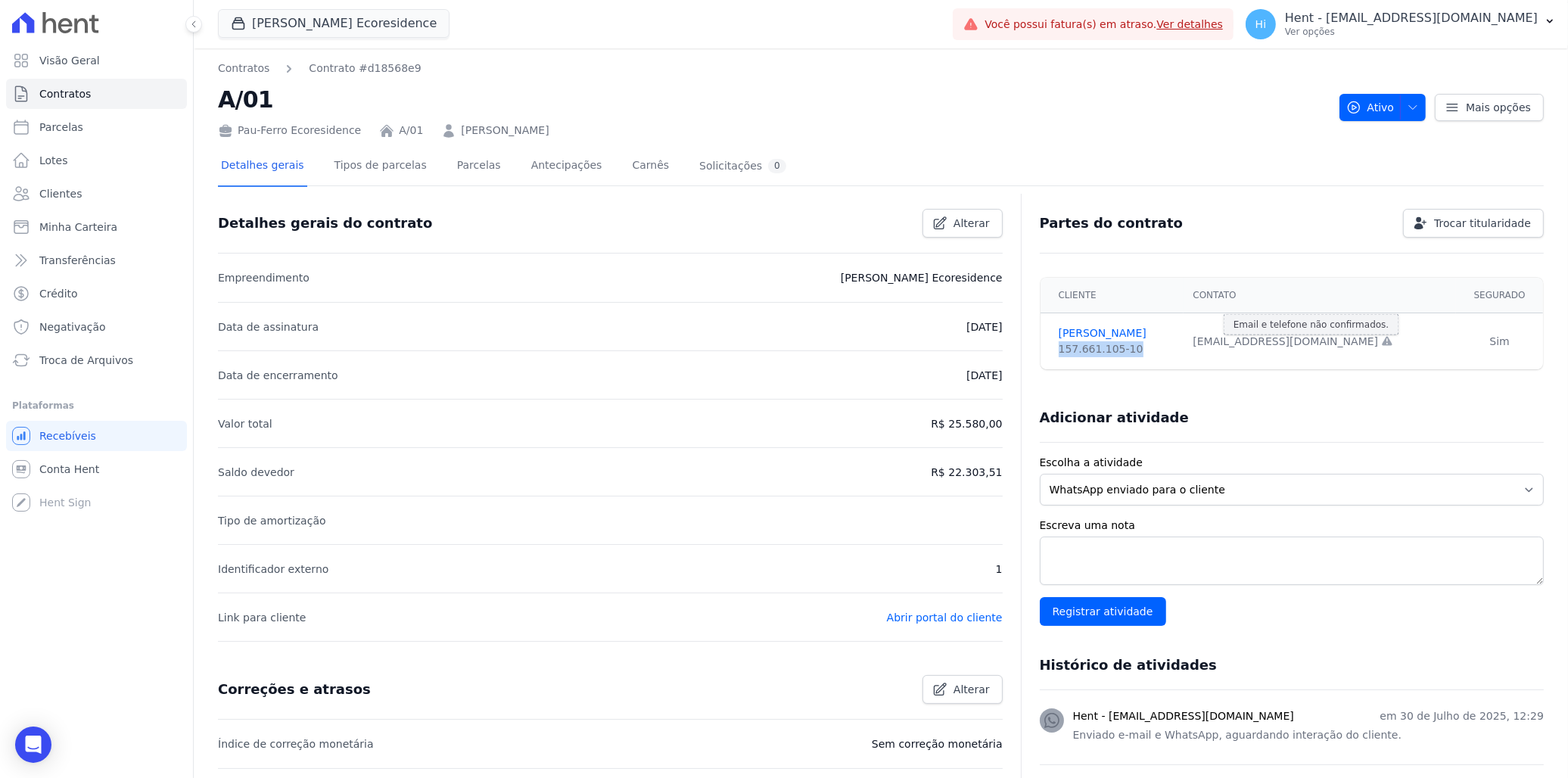
click at [1029, 343] on td "bulhoes2018@gmail.com Email e telefone não confirmados." at bounding box center [1320, 341] width 273 height 57
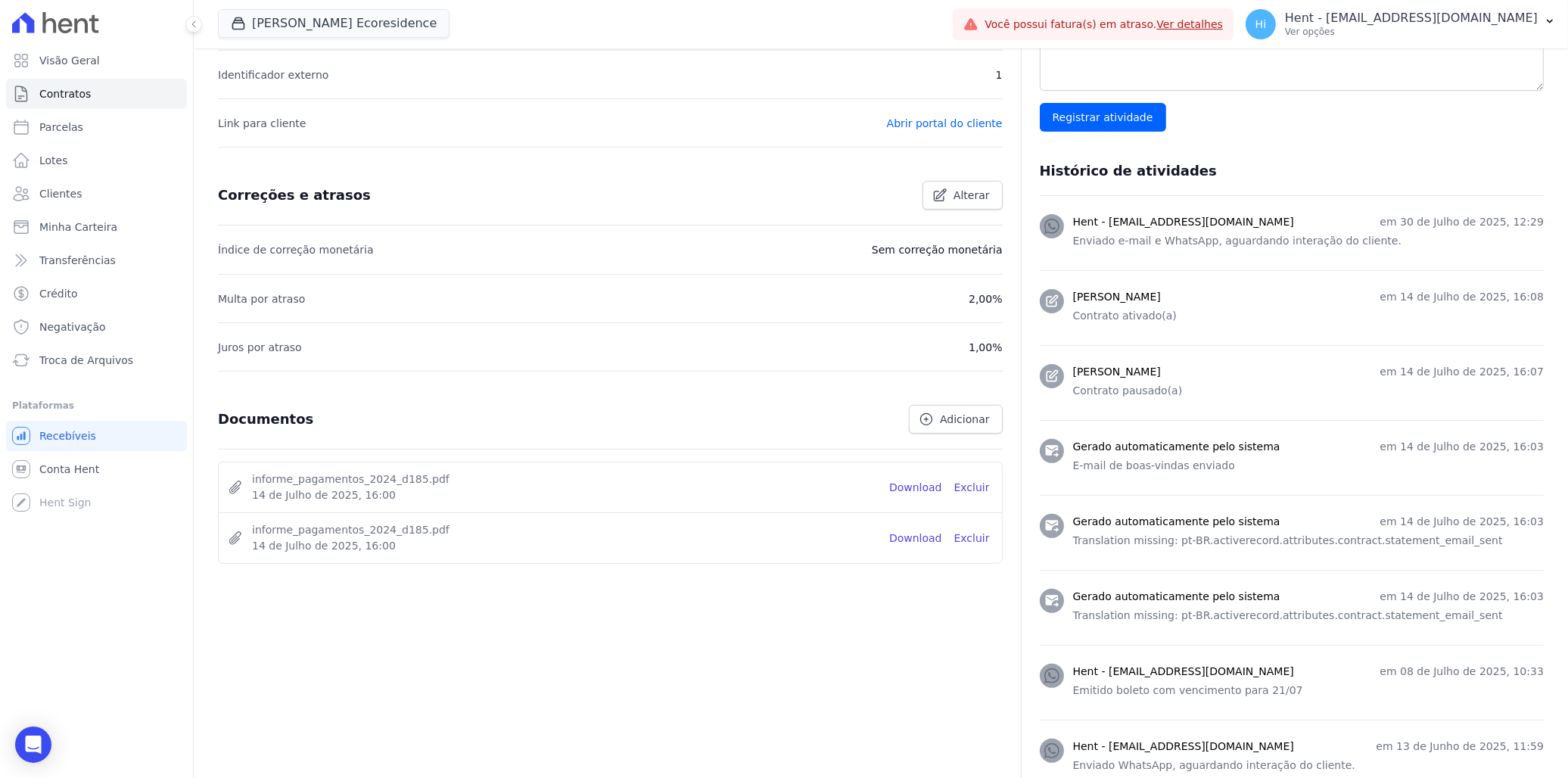
scroll to position [504, 0]
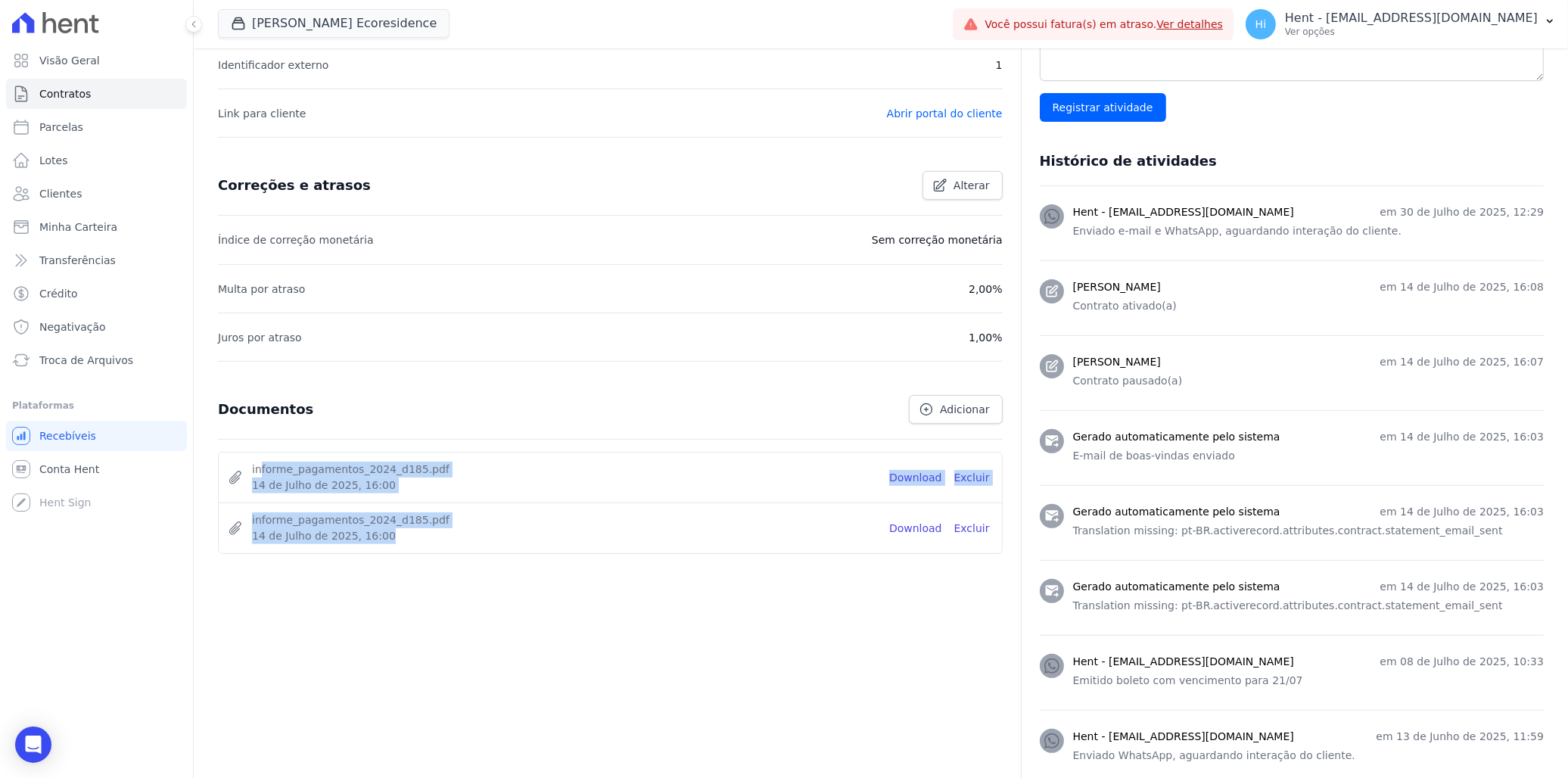
drag, startPoint x: 258, startPoint y: 468, endPoint x: 447, endPoint y: 527, distance: 198.0
click at [447, 476] on ul "informe_pagamentos_2024_d185.pdf 14 de Julho de 2025, 16:00 Download Excluir in…" at bounding box center [610, 503] width 785 height 102
drag, startPoint x: 447, startPoint y: 527, endPoint x: 599, endPoint y: 441, distance: 174.6
click at [599, 441] on div "Documentos Adicionar informe_pagamentos_2024_d185.pdf 14 de Julho de 2025, 16:0…" at bounding box center [610, 466] width 785 height 174
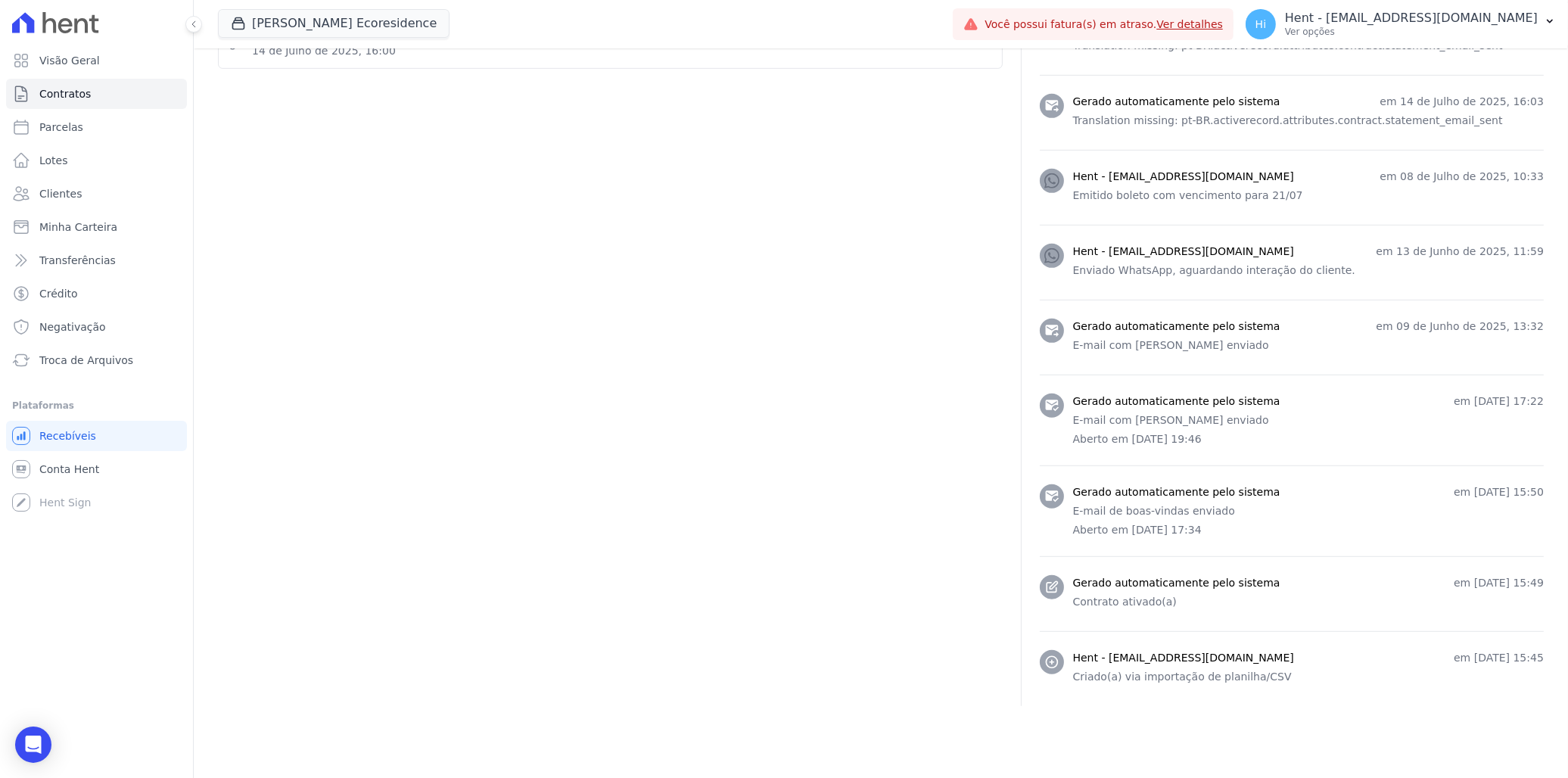
scroll to position [1026, 0]
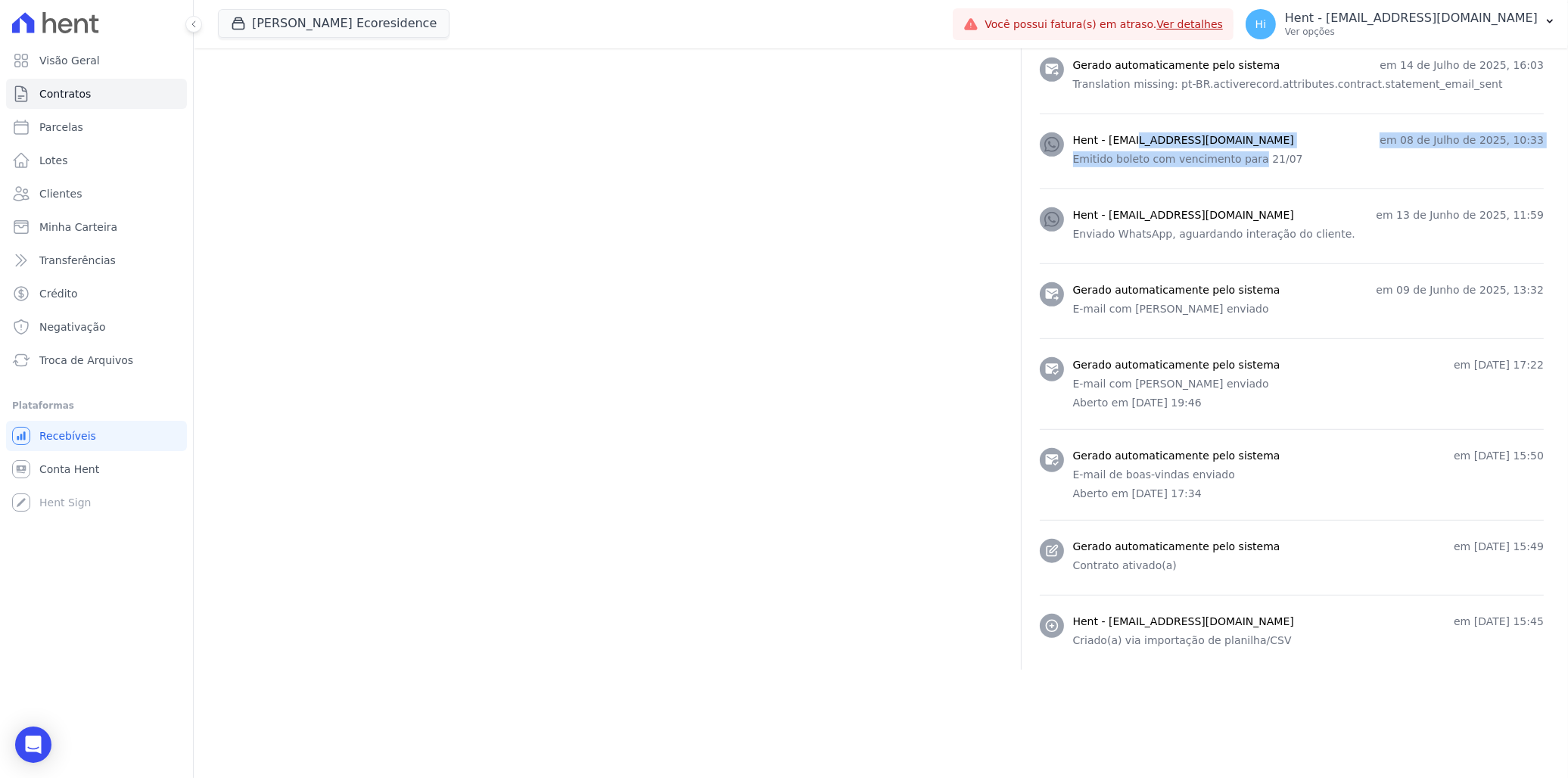
drag, startPoint x: 1076, startPoint y: 140, endPoint x: 1238, endPoint y: 148, distance: 162.2
click at [1029, 148] on div "Hent - jenifer.ferreira@e-arke.com em 08 de Julho de 2025, 10:33 Emitido boleto…" at bounding box center [1309, 151] width 471 height 38
drag, startPoint x: 1238, startPoint y: 148, endPoint x: 1123, endPoint y: 140, distance: 115.3
click at [1029, 140] on h3 "Hent - jenifer.ferreira@e-arke.com" at bounding box center [1184, 140] width 221 height 16
drag, startPoint x: 1094, startPoint y: 140, endPoint x: 1217, endPoint y: 140, distance: 123.0
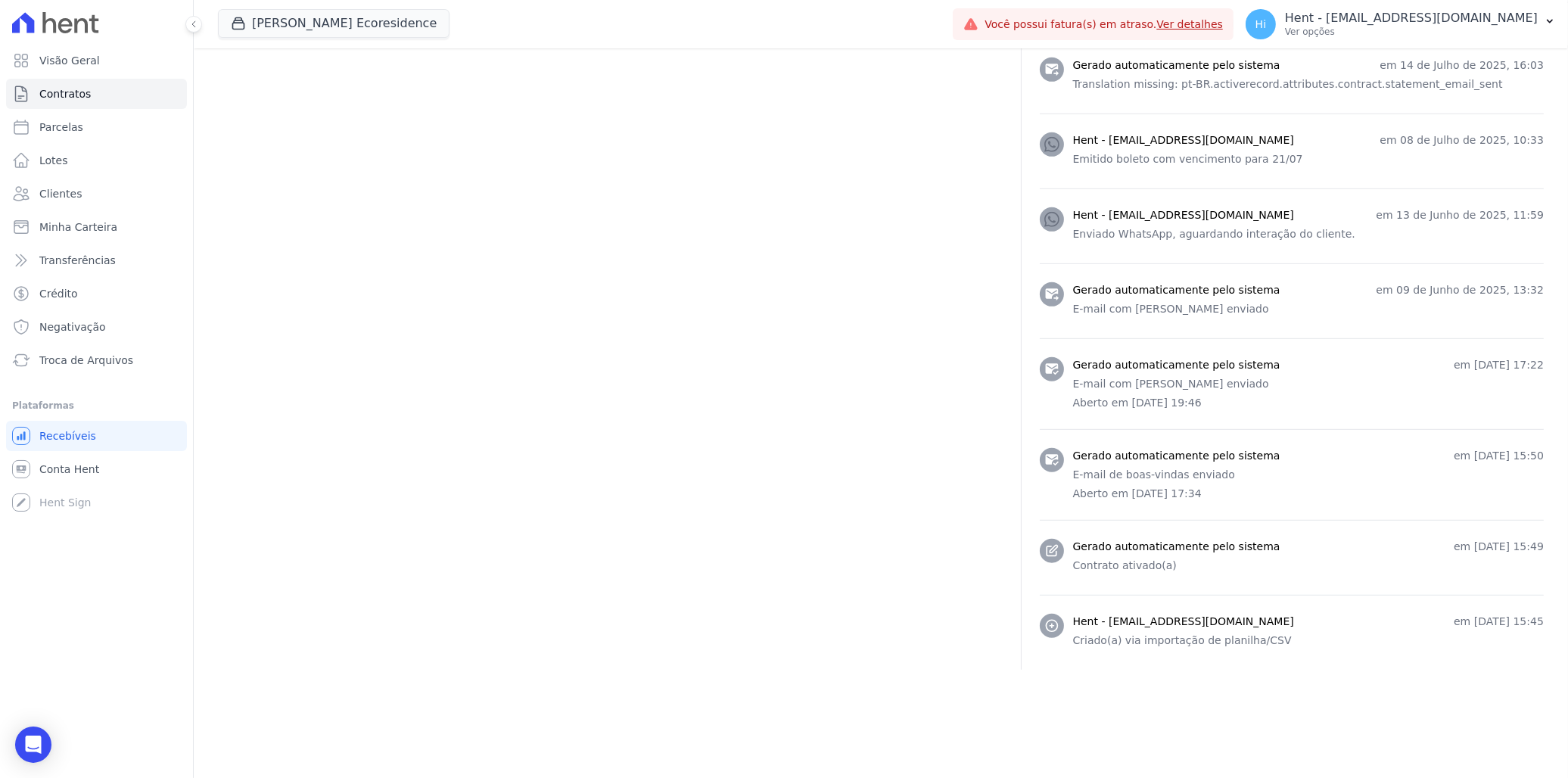
click at [1029, 140] on h3 "Hent - jenifer.ferreira@e-arke.com" at bounding box center [1184, 140] width 221 height 16
drag, startPoint x: 1217, startPoint y: 140, endPoint x: 1263, endPoint y: 165, distance: 52.4
click at [1029, 165] on p "Emitido boleto com vencimento para 21/07" at bounding box center [1309, 159] width 471 height 16
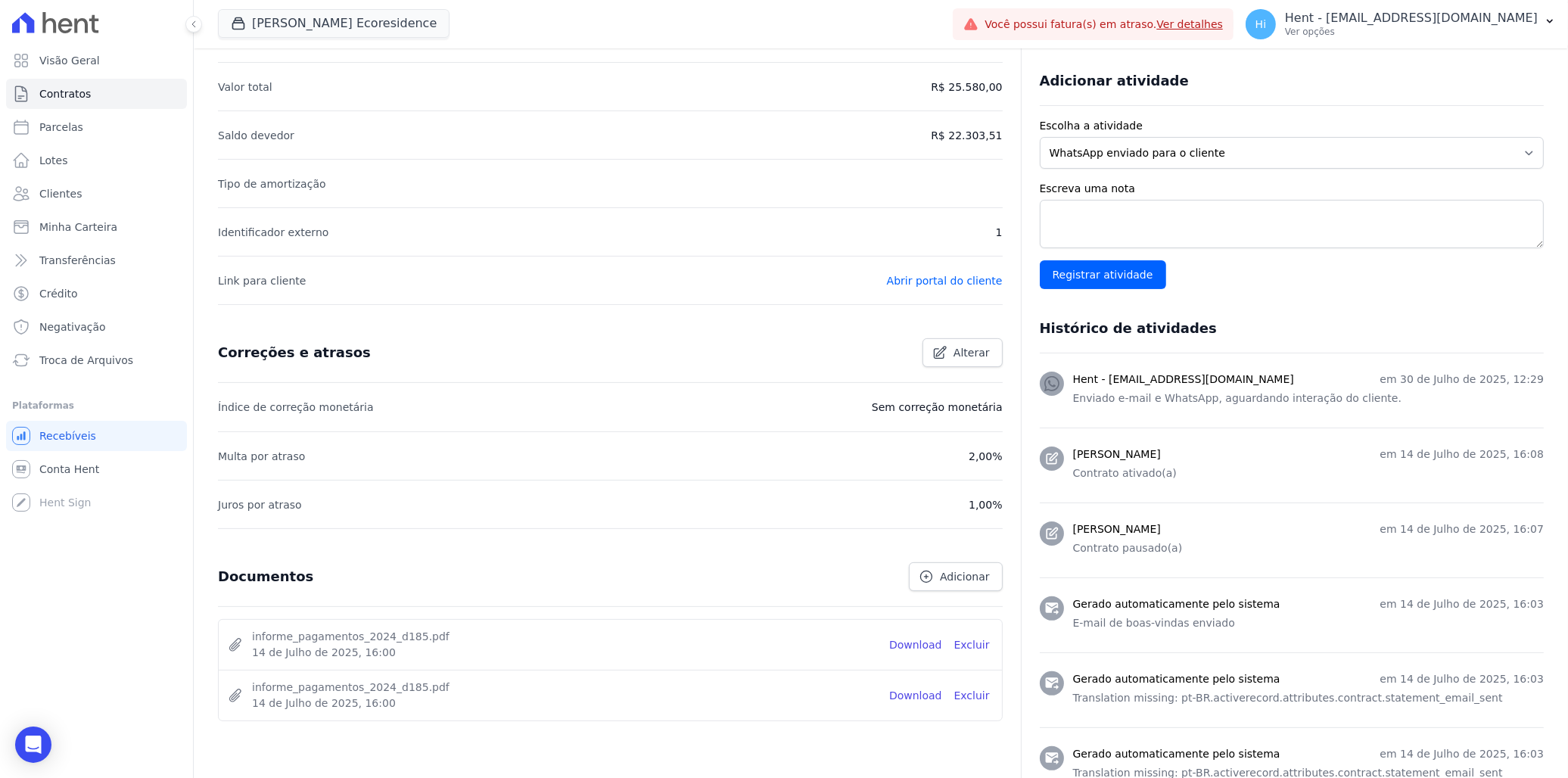
scroll to position [588, 0]
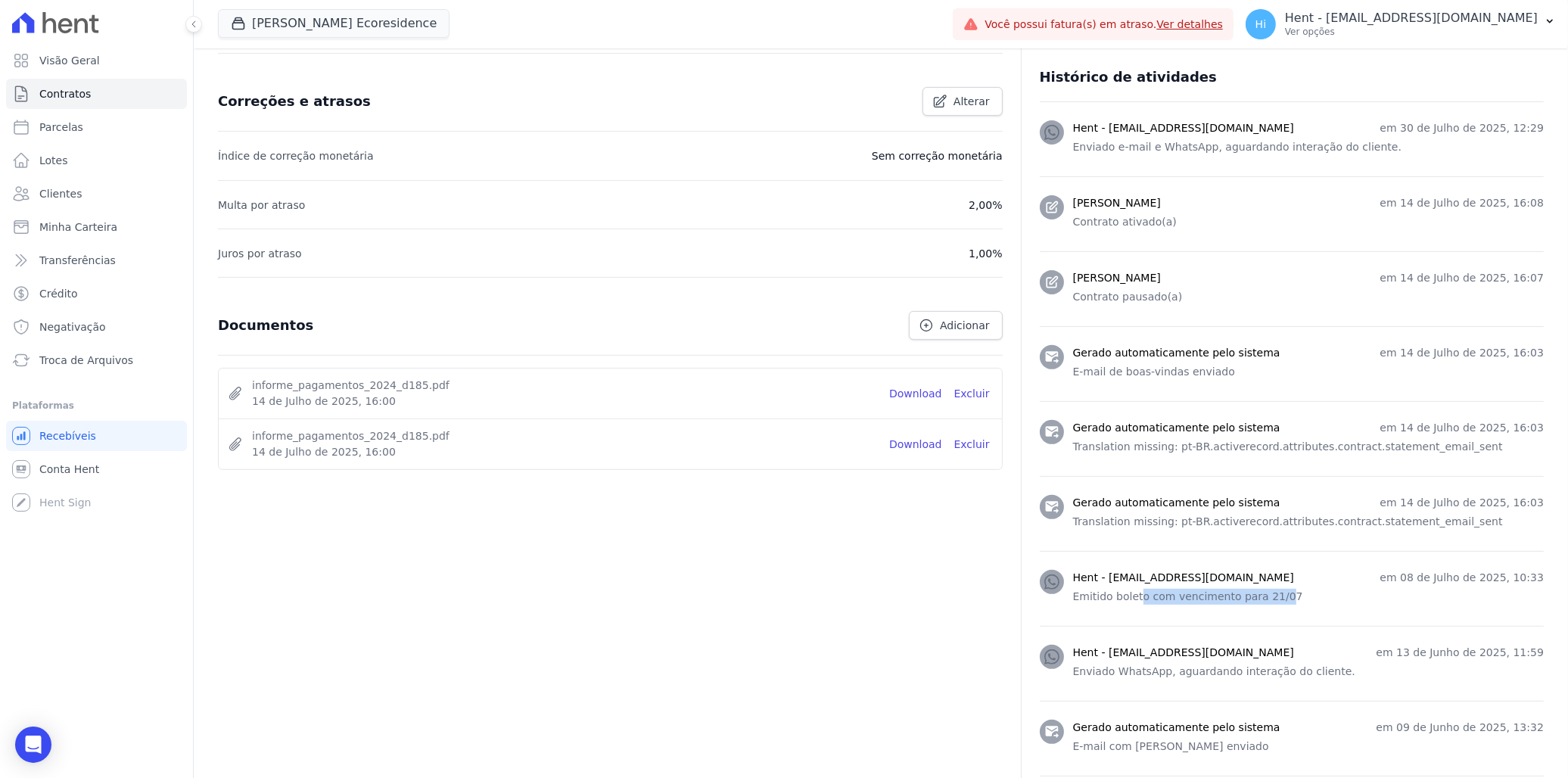
drag, startPoint x: 1069, startPoint y: 197, endPoint x: 1266, endPoint y: 707, distance: 546.7
click at [1029, 476] on ul "Hent - suelem.almeida@e-arke.com em 30 de Julho de 2025, 12:29 Enviado e-mail e…" at bounding box center [1291, 604] width 504 height 1005
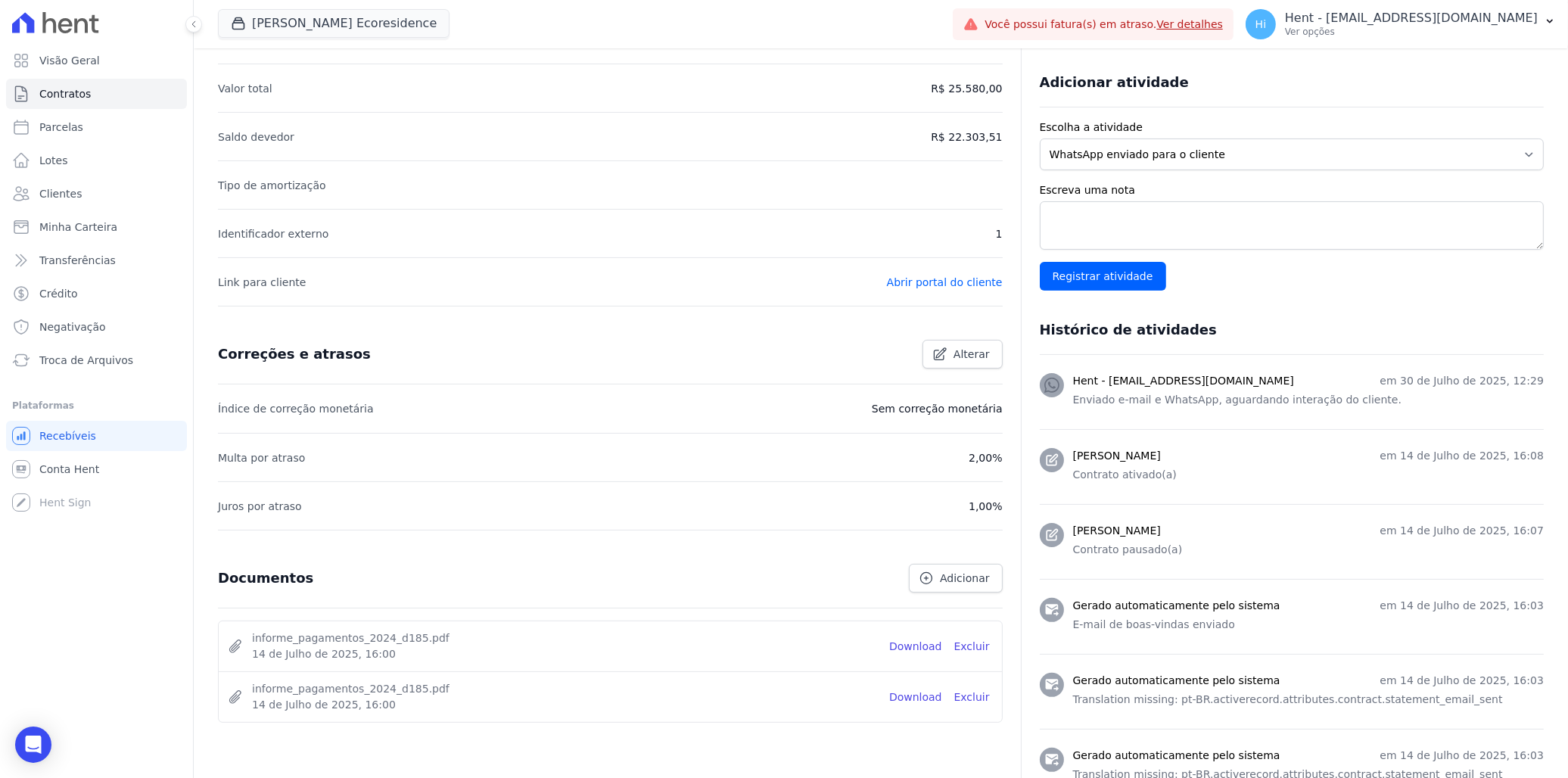
scroll to position [84, 0]
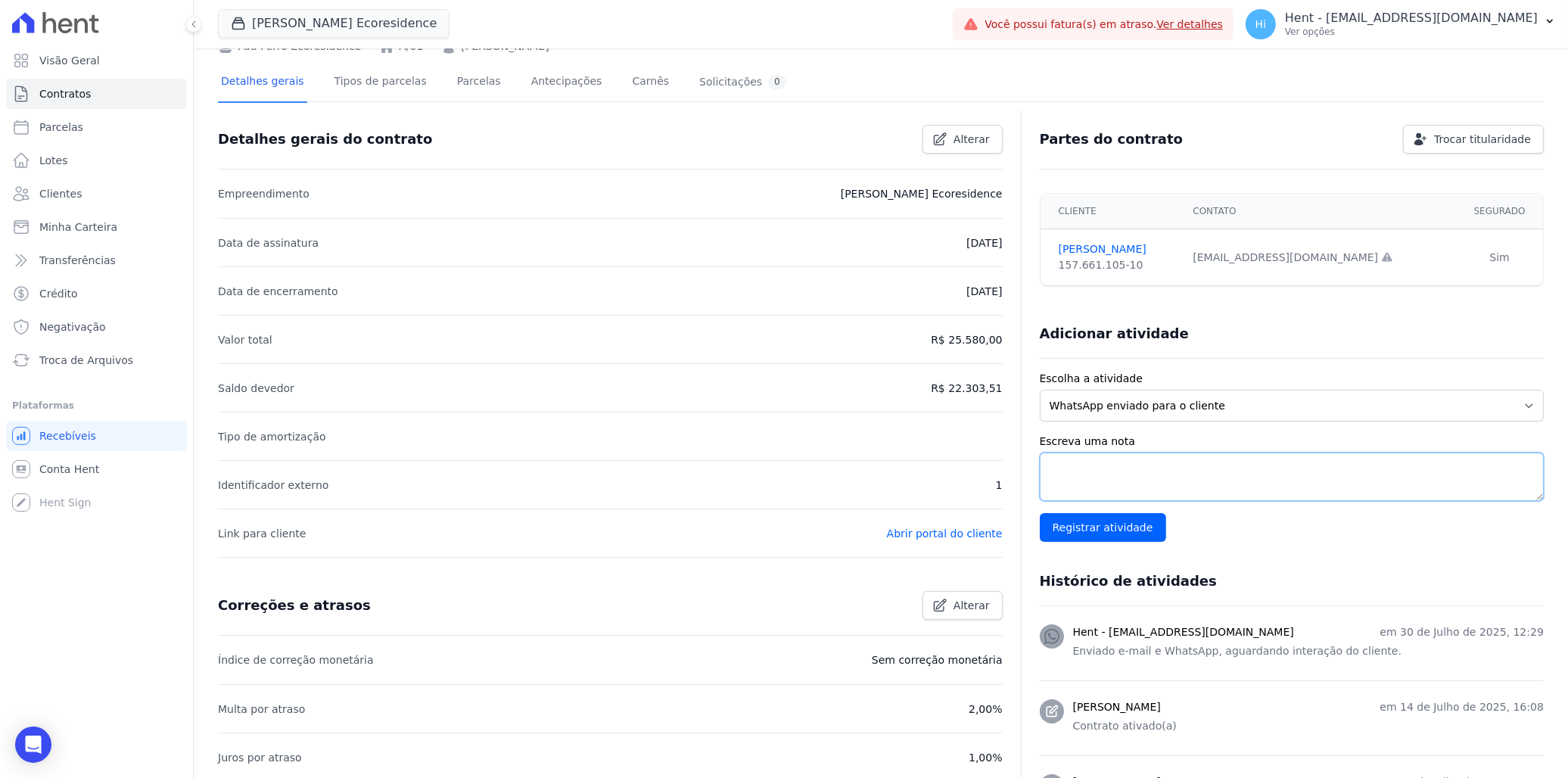
click at [1029, 463] on textarea "Escreva uma nota" at bounding box center [1291, 477] width 504 height 49
type textarea "gdsfgdsfgdsfgdfs"
drag, startPoint x: 1042, startPoint y: 474, endPoint x: 1146, endPoint y: 480, distance: 104.2
click at [1029, 476] on textarea "gdsfgdsfgdsfgdfs" at bounding box center [1291, 477] width 504 height 49
click at [1029, 473] on textarea "gdsfgdsfgdsfgdfs" at bounding box center [1291, 477] width 504 height 49
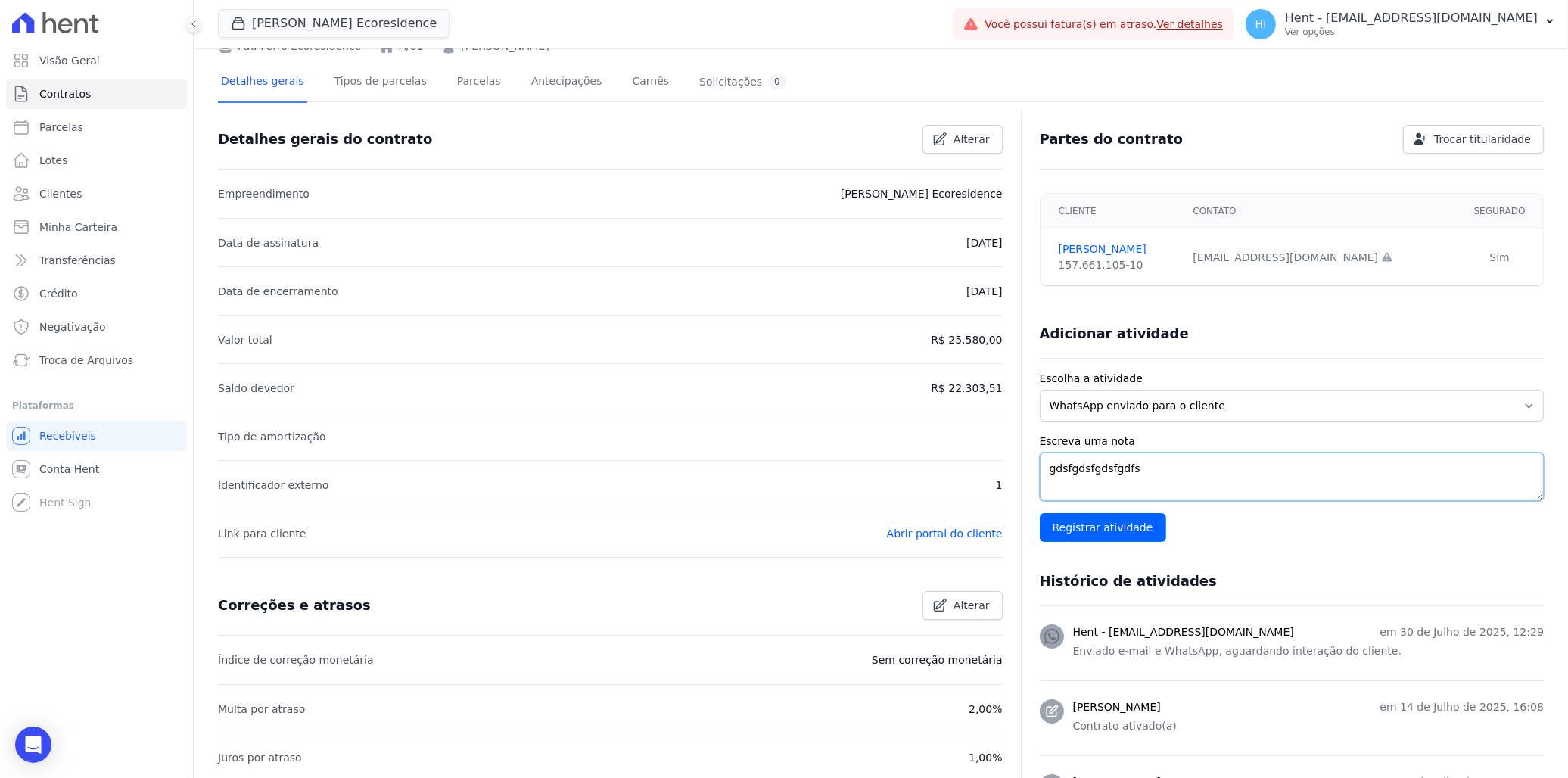
drag, startPoint x: 1146, startPoint y: 473, endPoint x: 1032, endPoint y: 473, distance: 114.0
click at [1029, 473] on textarea "gdsfgdsfgdsfgdfs" at bounding box center [1291, 477] width 504 height 49
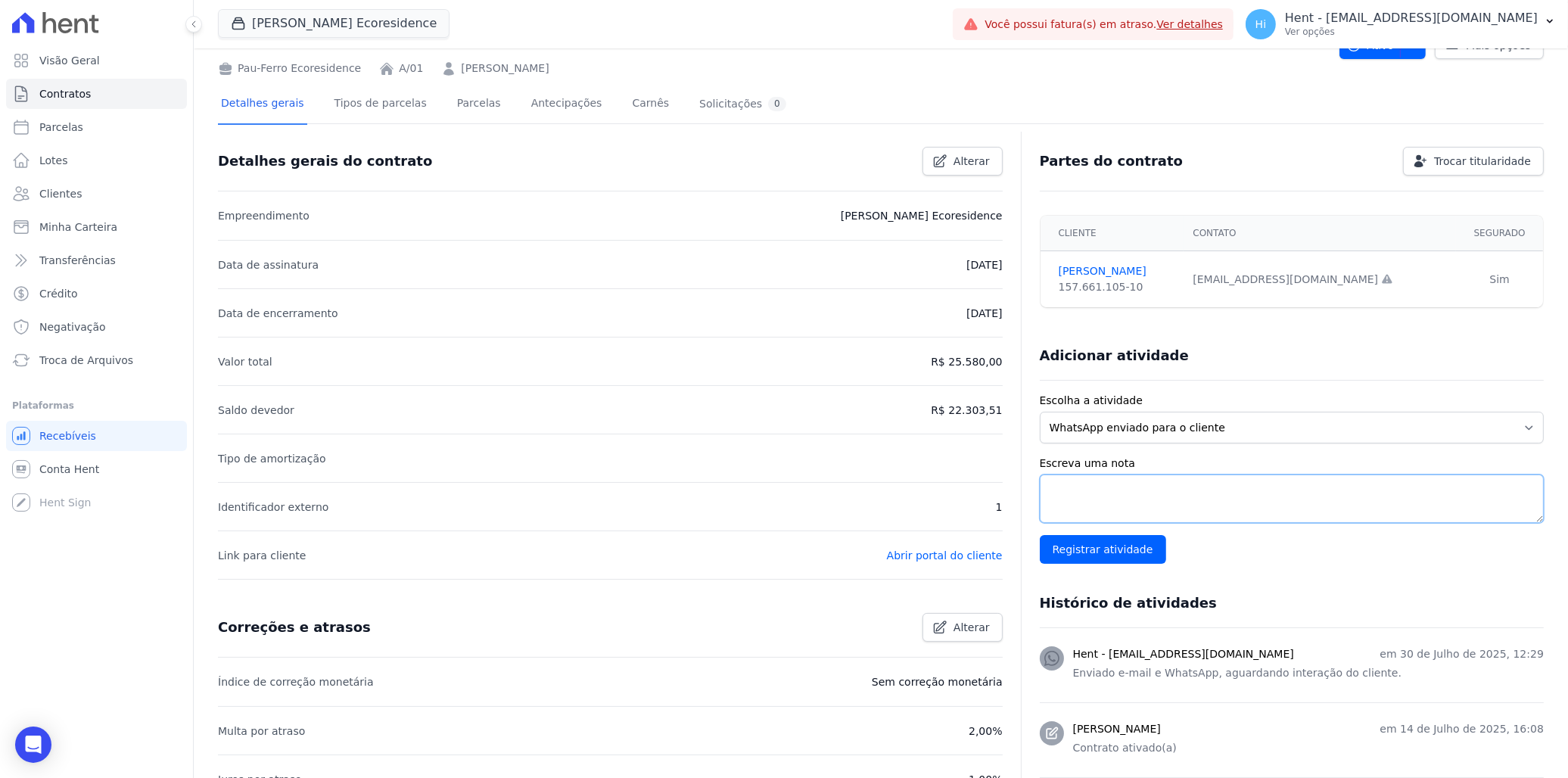
scroll to position [0, 0]
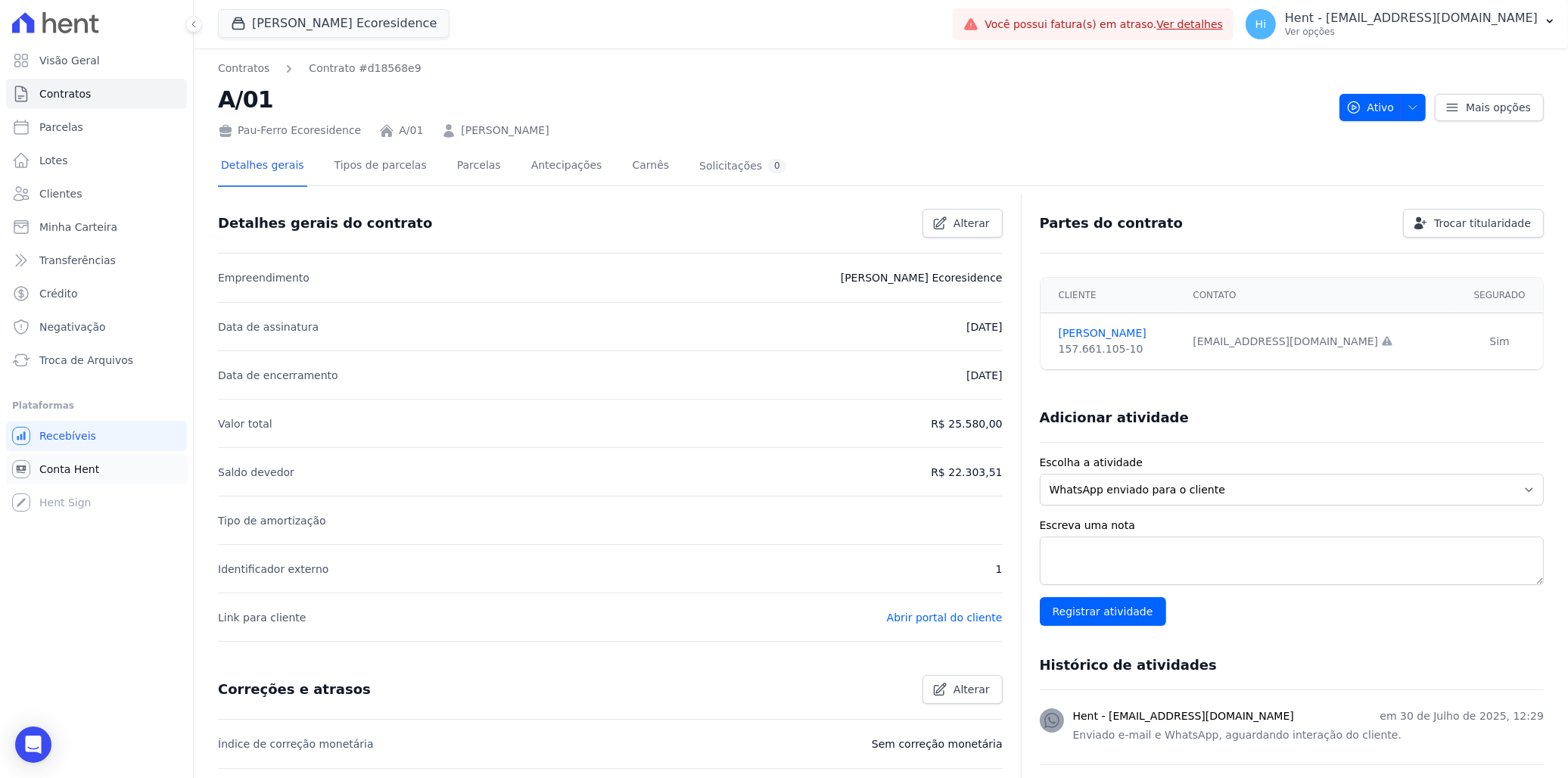
click at [109, 465] on link "Conta Hent" at bounding box center [96, 470] width 181 height 30
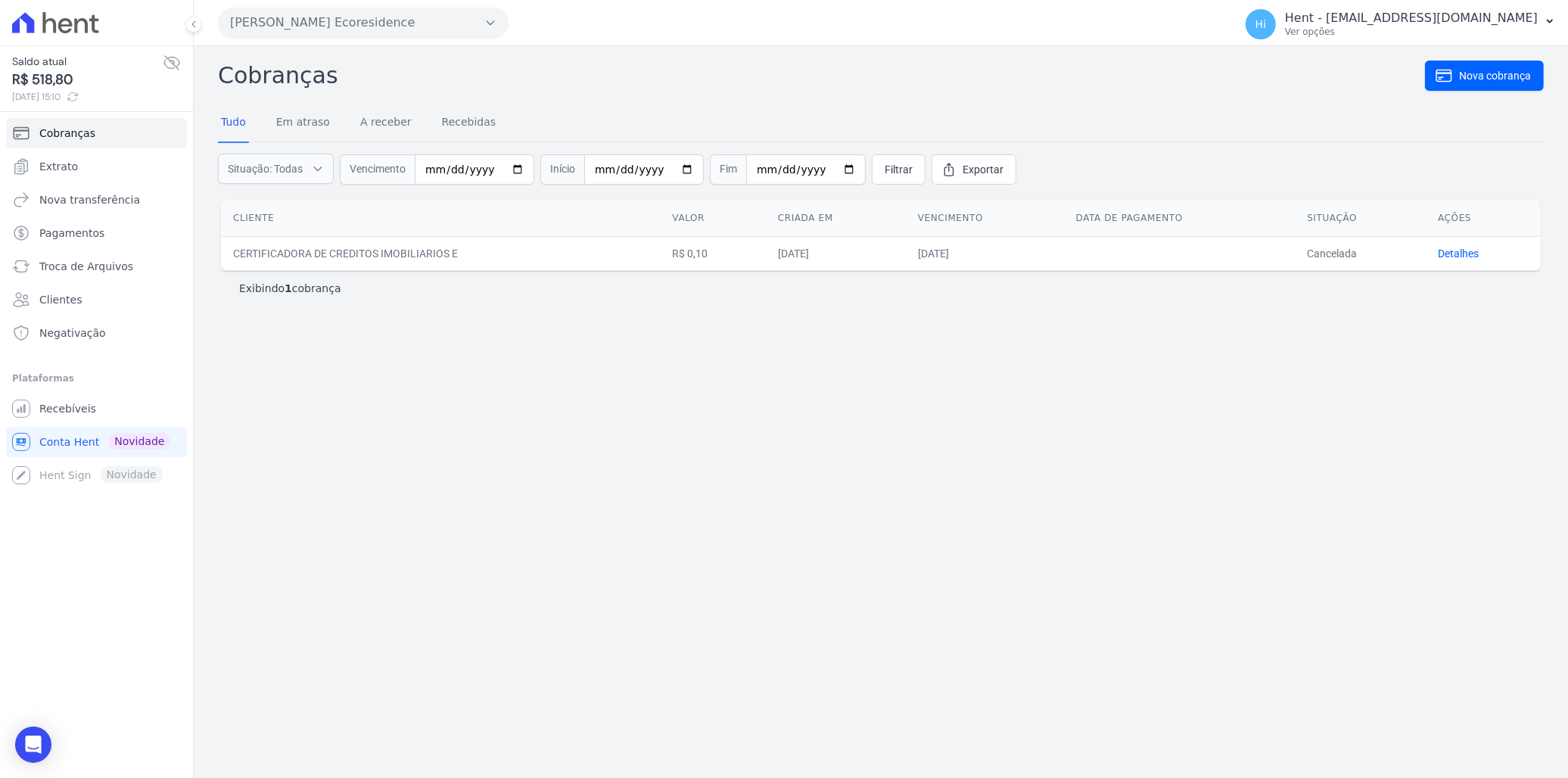
click at [351, 18] on button "Pau Ferro Ecoresidence" at bounding box center [363, 23] width 291 height 30
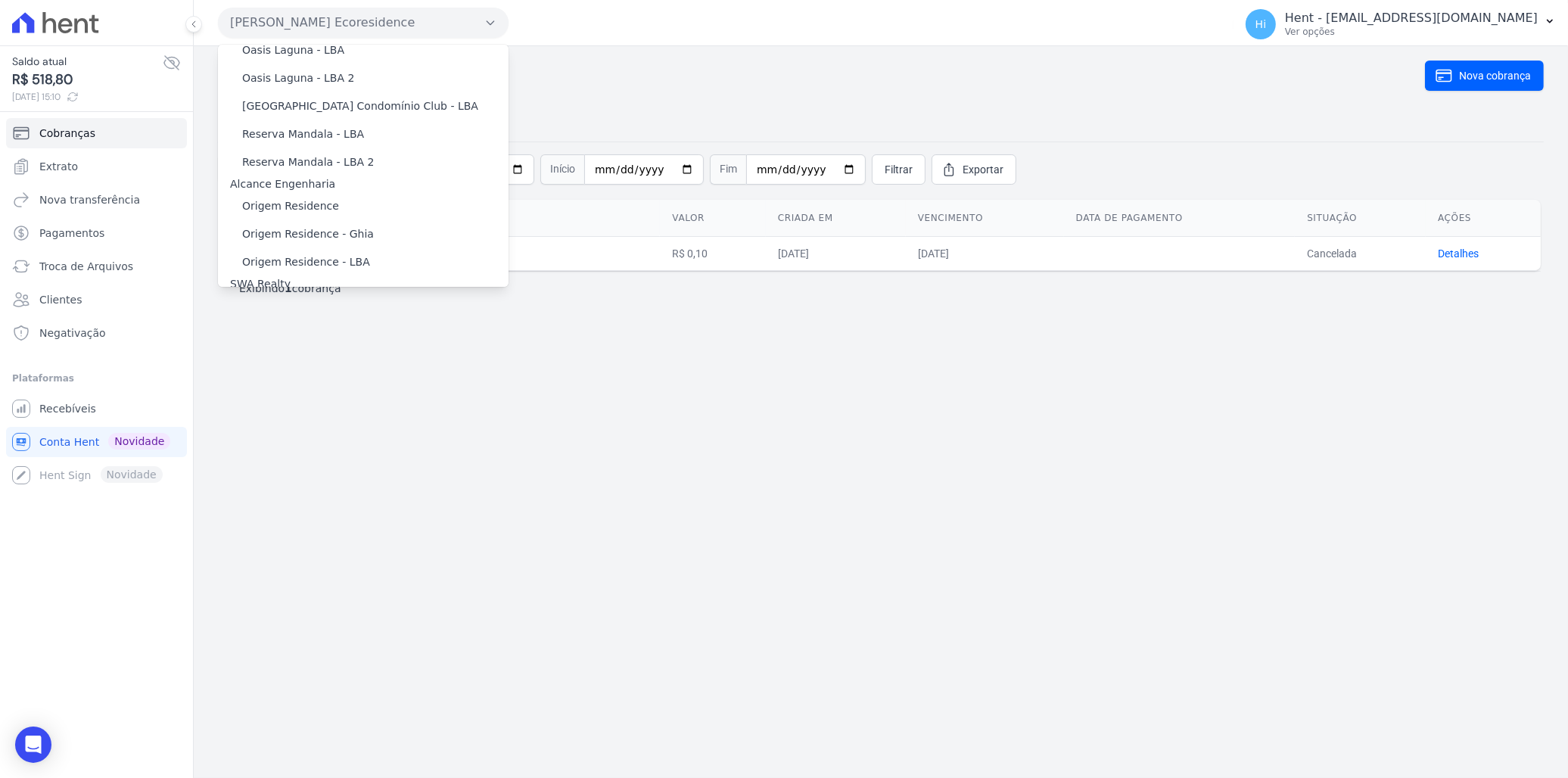
scroll to position [7491, 0]
click at [343, 407] on label "HARAS ROYAL URBANISMO" at bounding box center [313, 415] width 141 height 16
click at [0, 0] on input "HARAS ROYAL URBANISMO" at bounding box center [0, 0] width 0 height 0
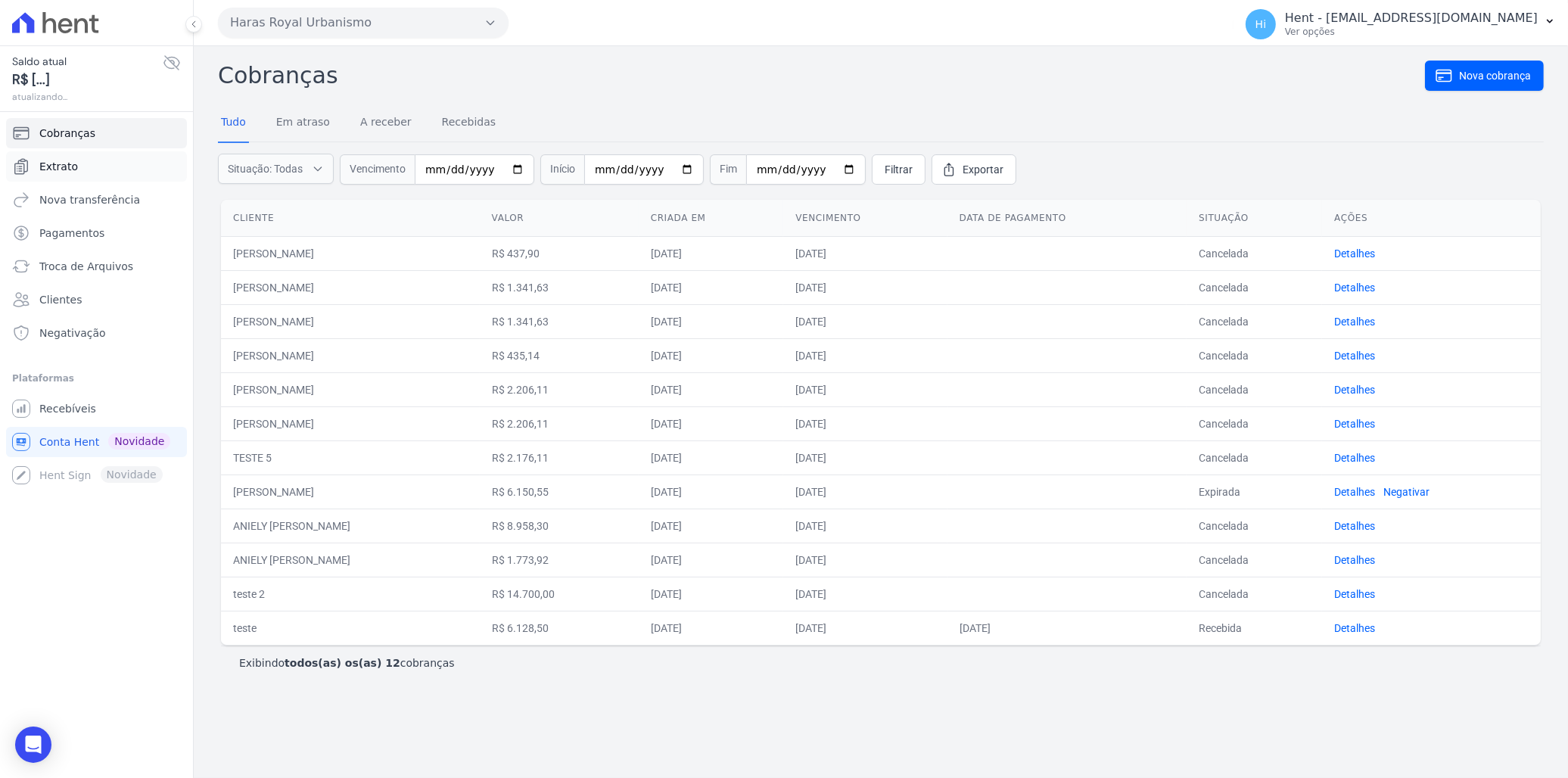
click at [67, 164] on span "Extrato" at bounding box center [58, 166] width 39 height 15
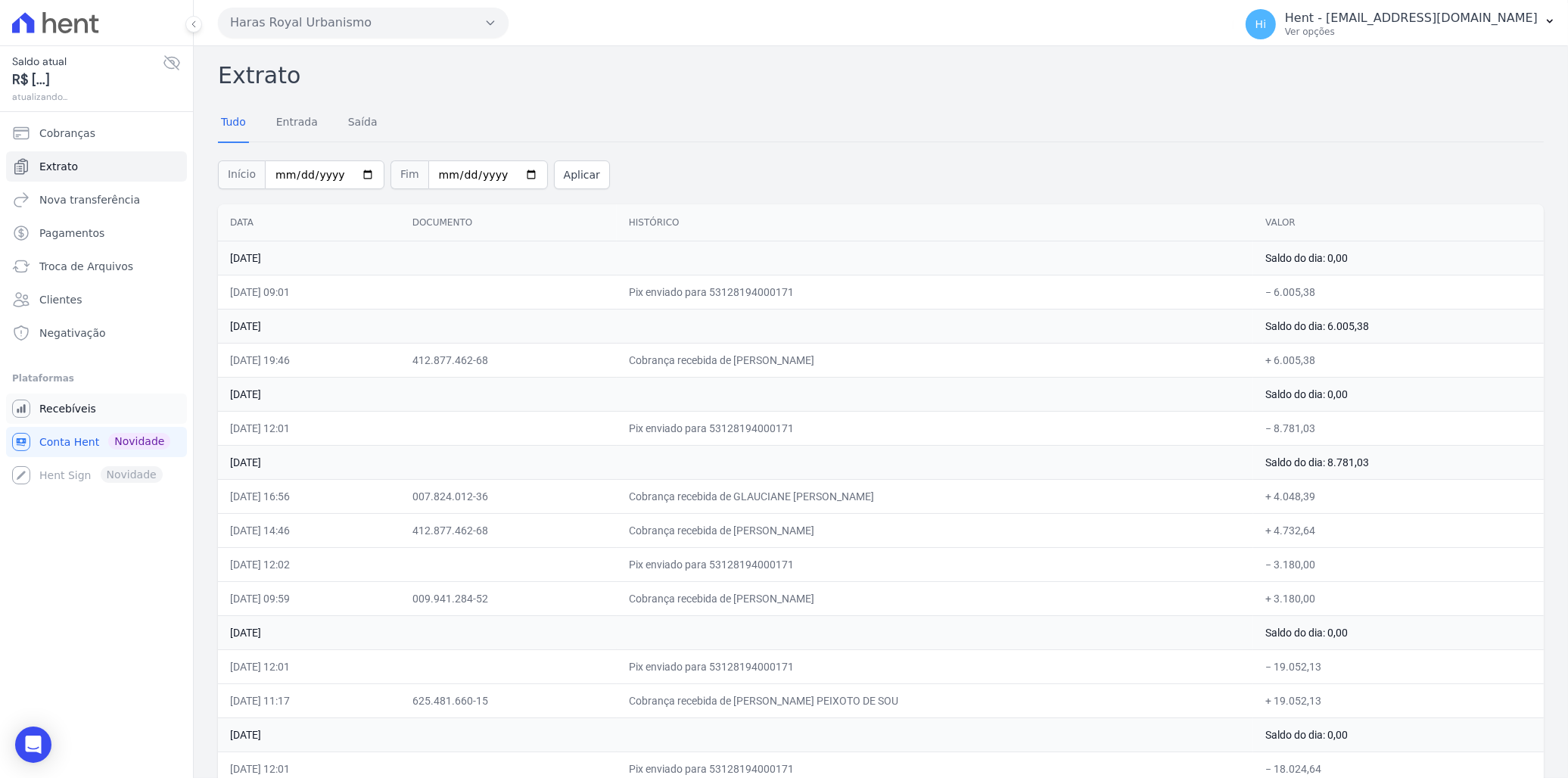
click at [100, 402] on link "Recebíveis" at bounding box center [96, 409] width 181 height 30
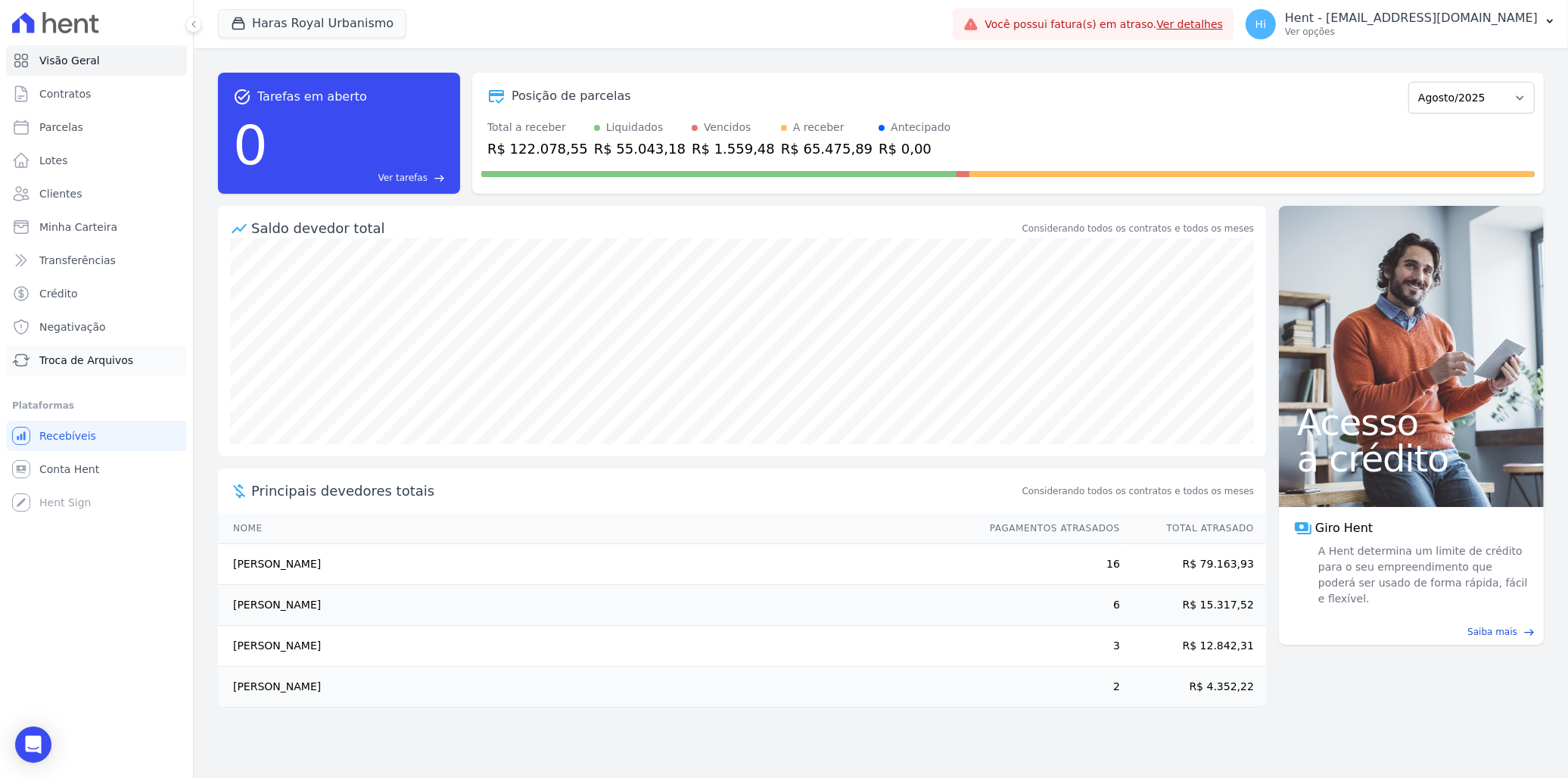
click at [92, 358] on span "Troca de Arquivos" at bounding box center [87, 360] width 94 height 15
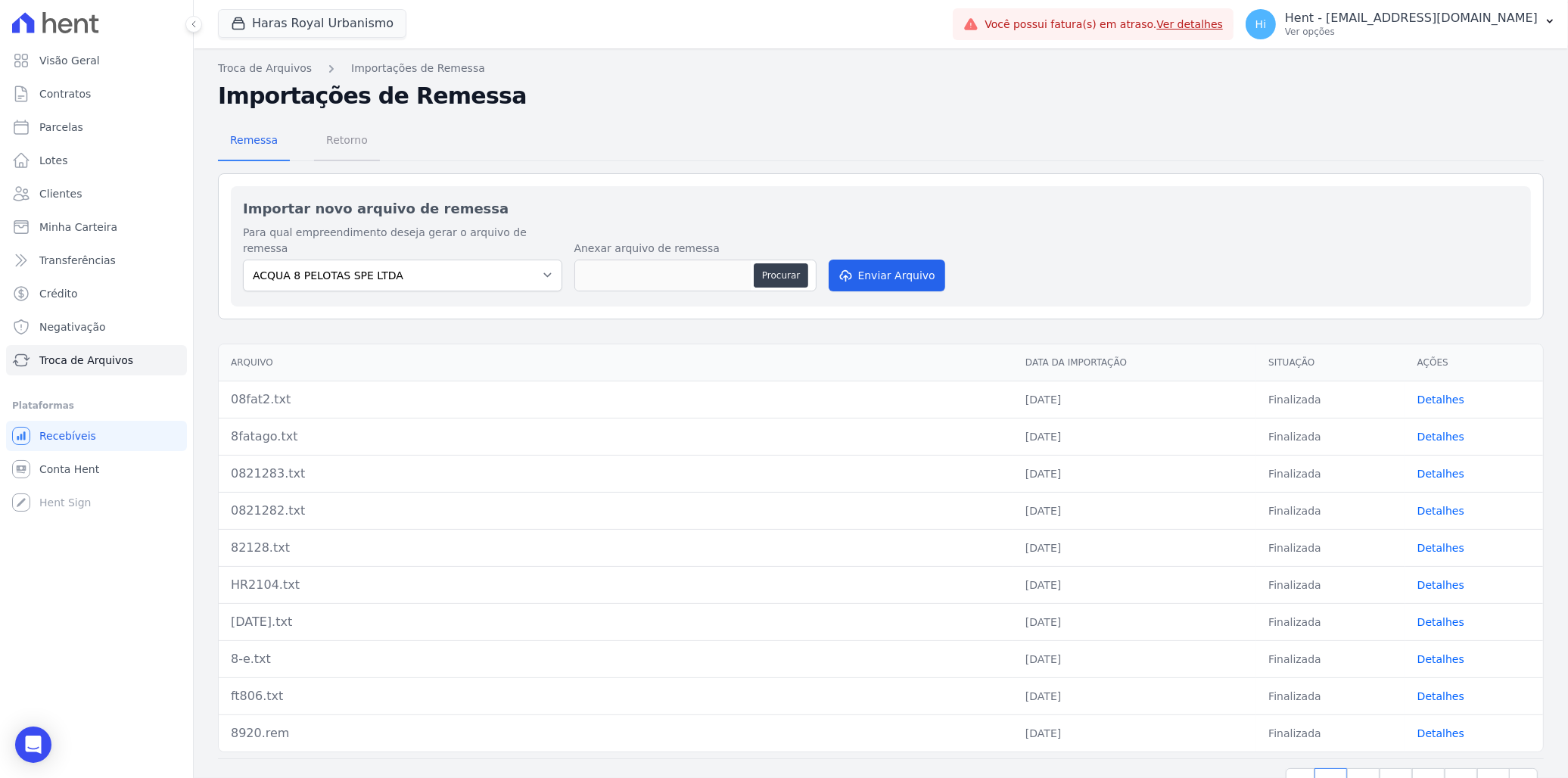
click at [348, 141] on span "Retorno" at bounding box center [346, 140] width 60 height 30
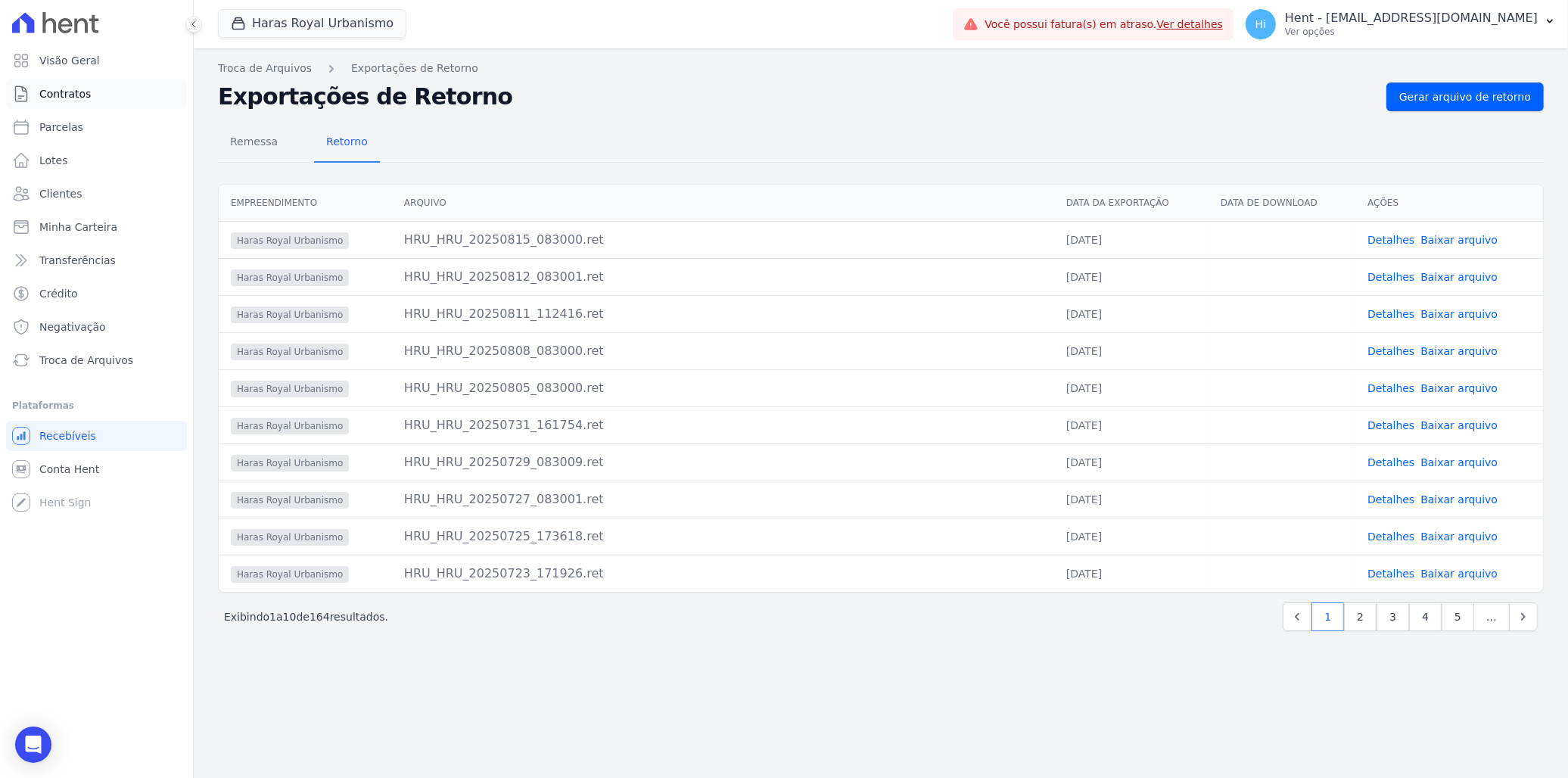
click at [41, 95] on span "Contratos" at bounding box center [65, 94] width 52 height 15
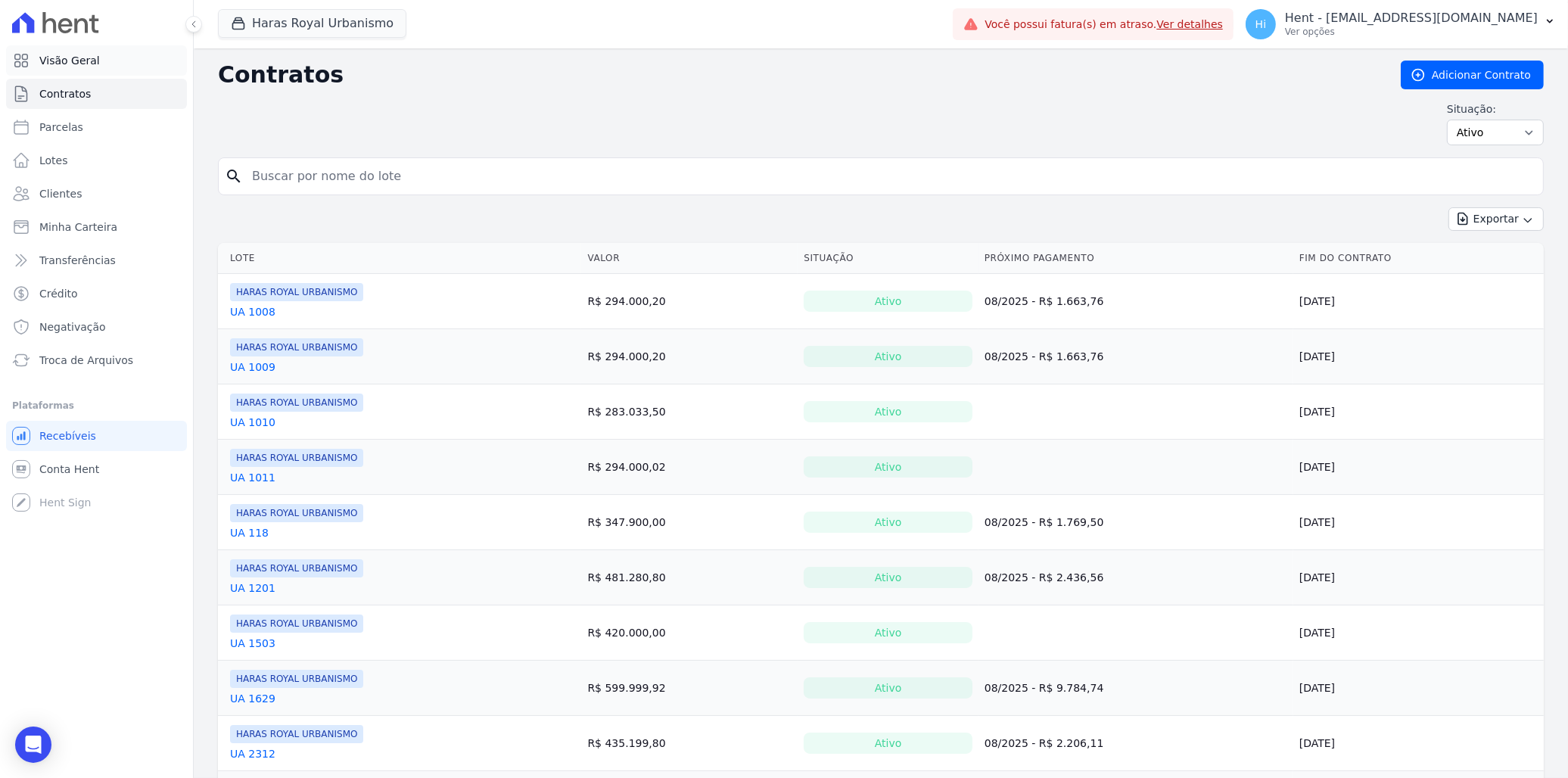
click at [62, 59] on span "Visão Geral" at bounding box center [70, 61] width 61 height 15
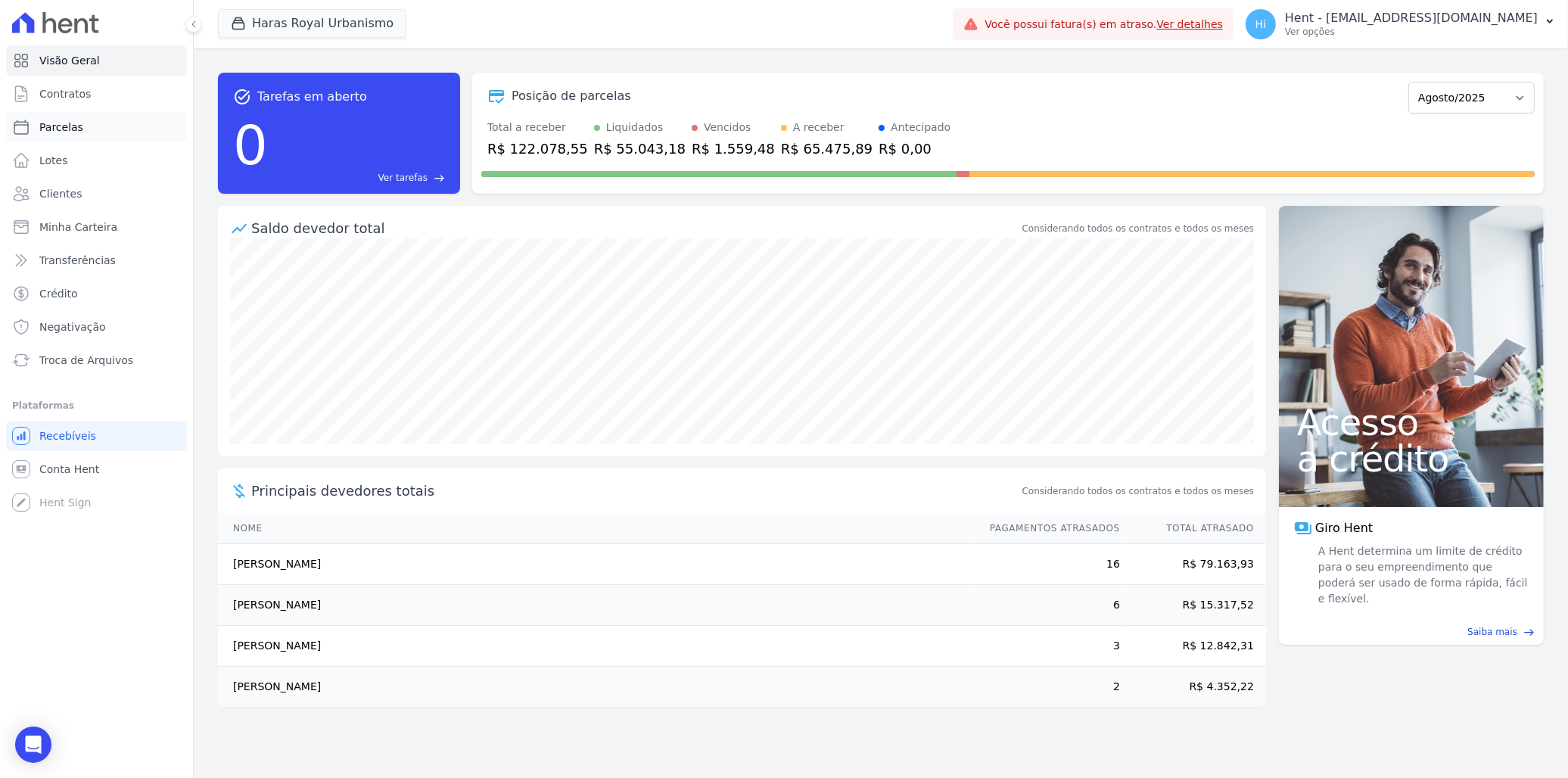
click at [73, 132] on span "Parcelas" at bounding box center [62, 127] width 44 height 15
select select
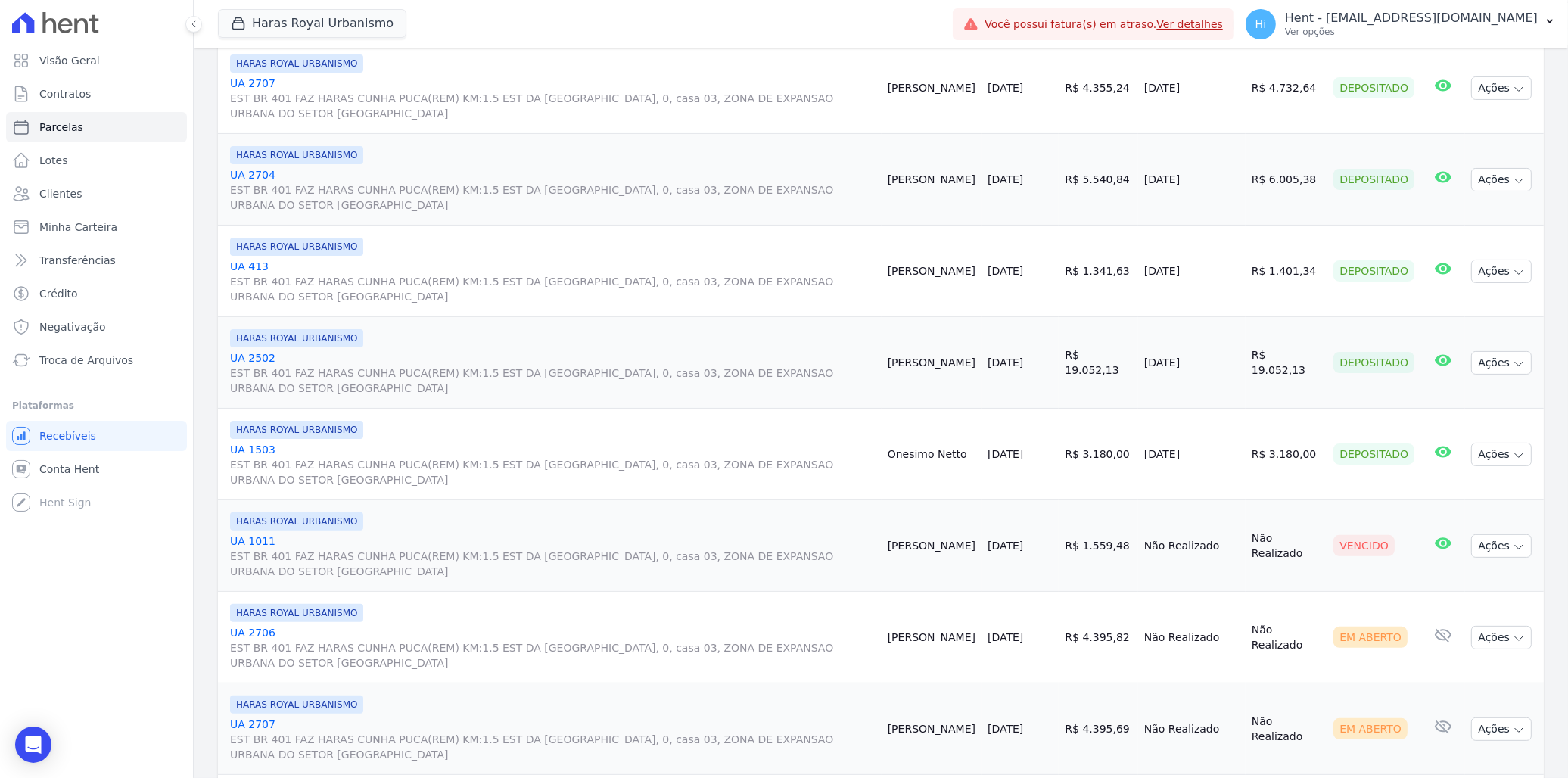
scroll to position [588, 0]
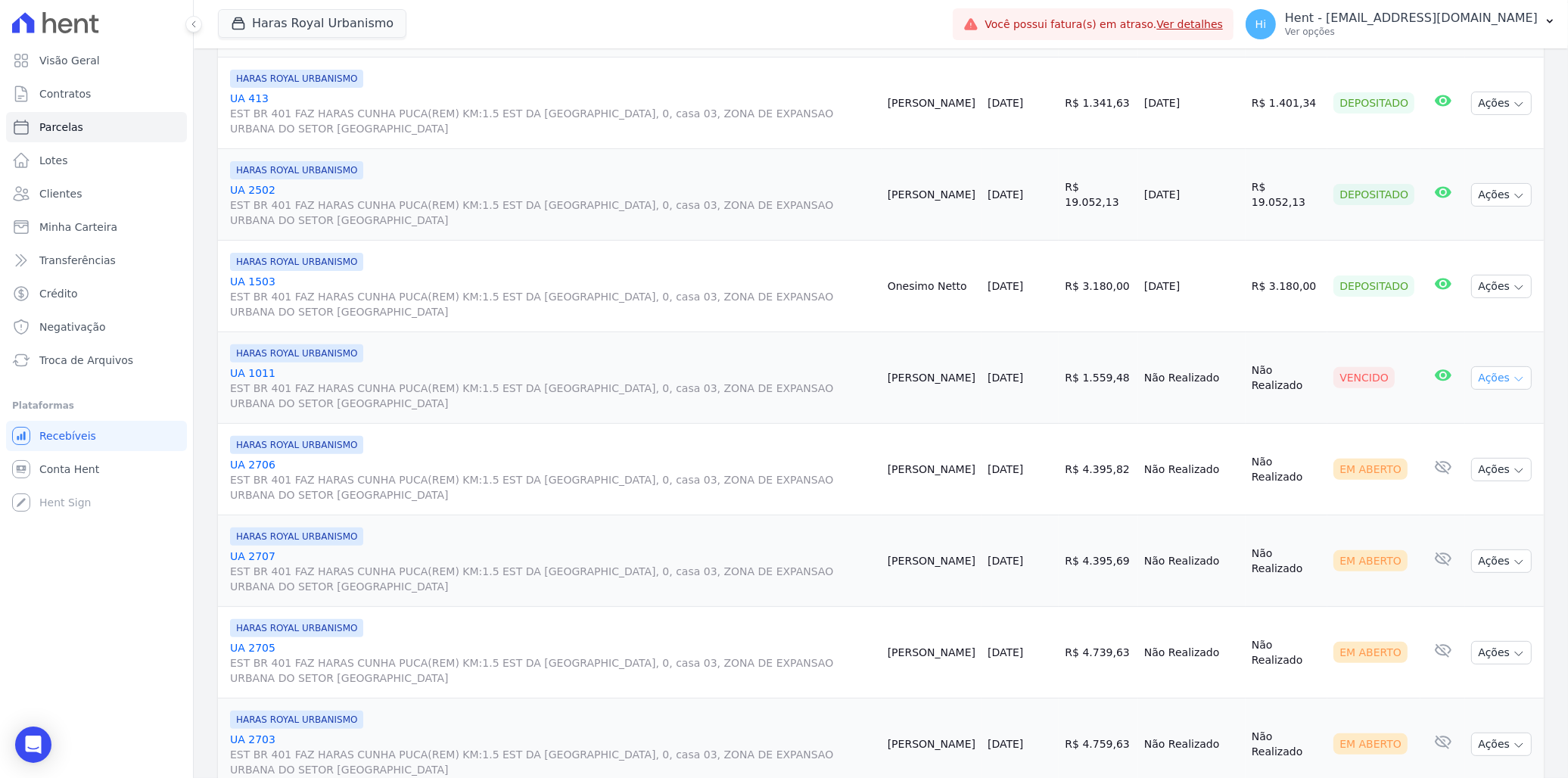
click at [1029, 381] on button "Ações" at bounding box center [1501, 378] width 61 height 24
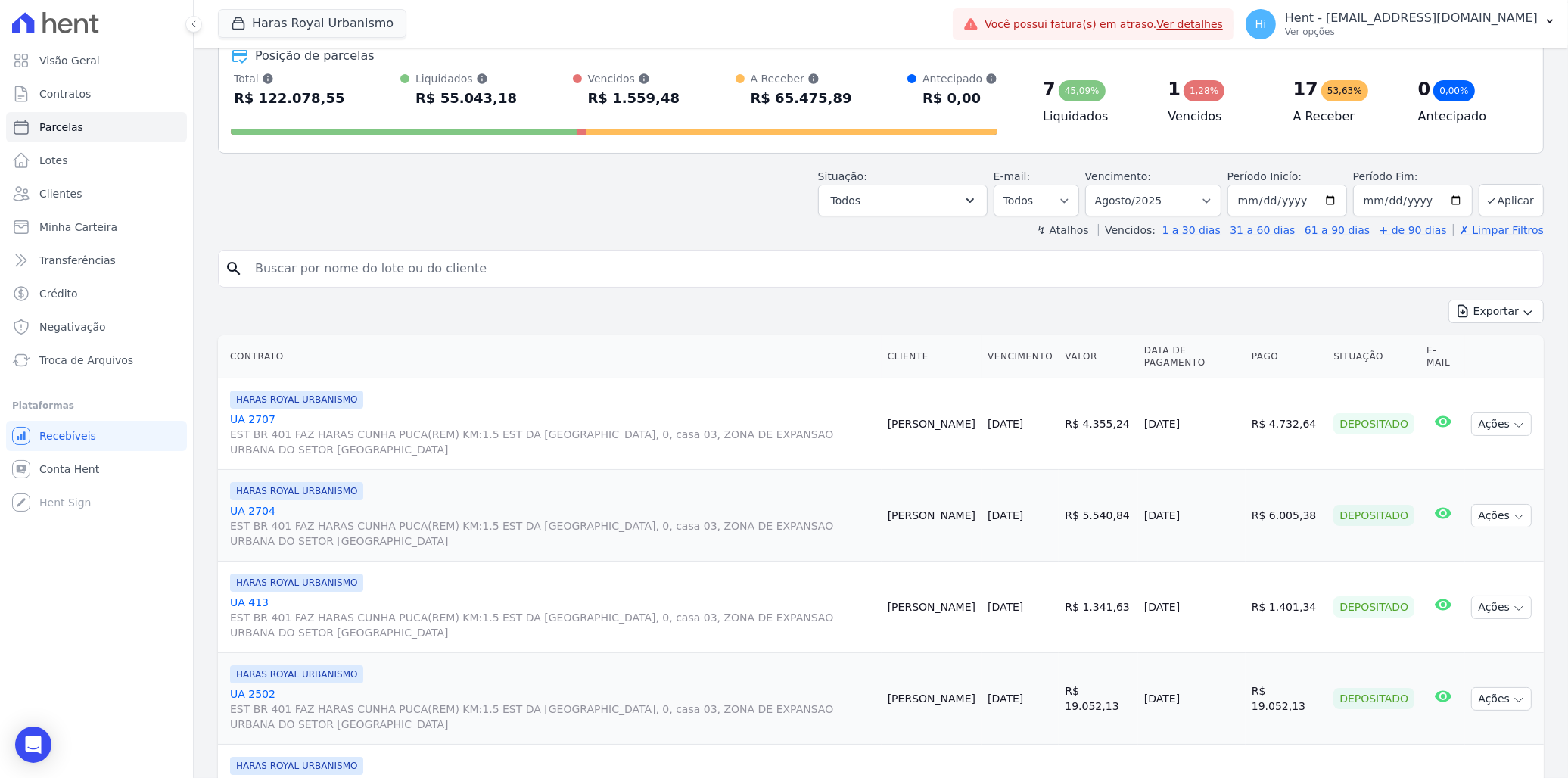
scroll to position [0, 0]
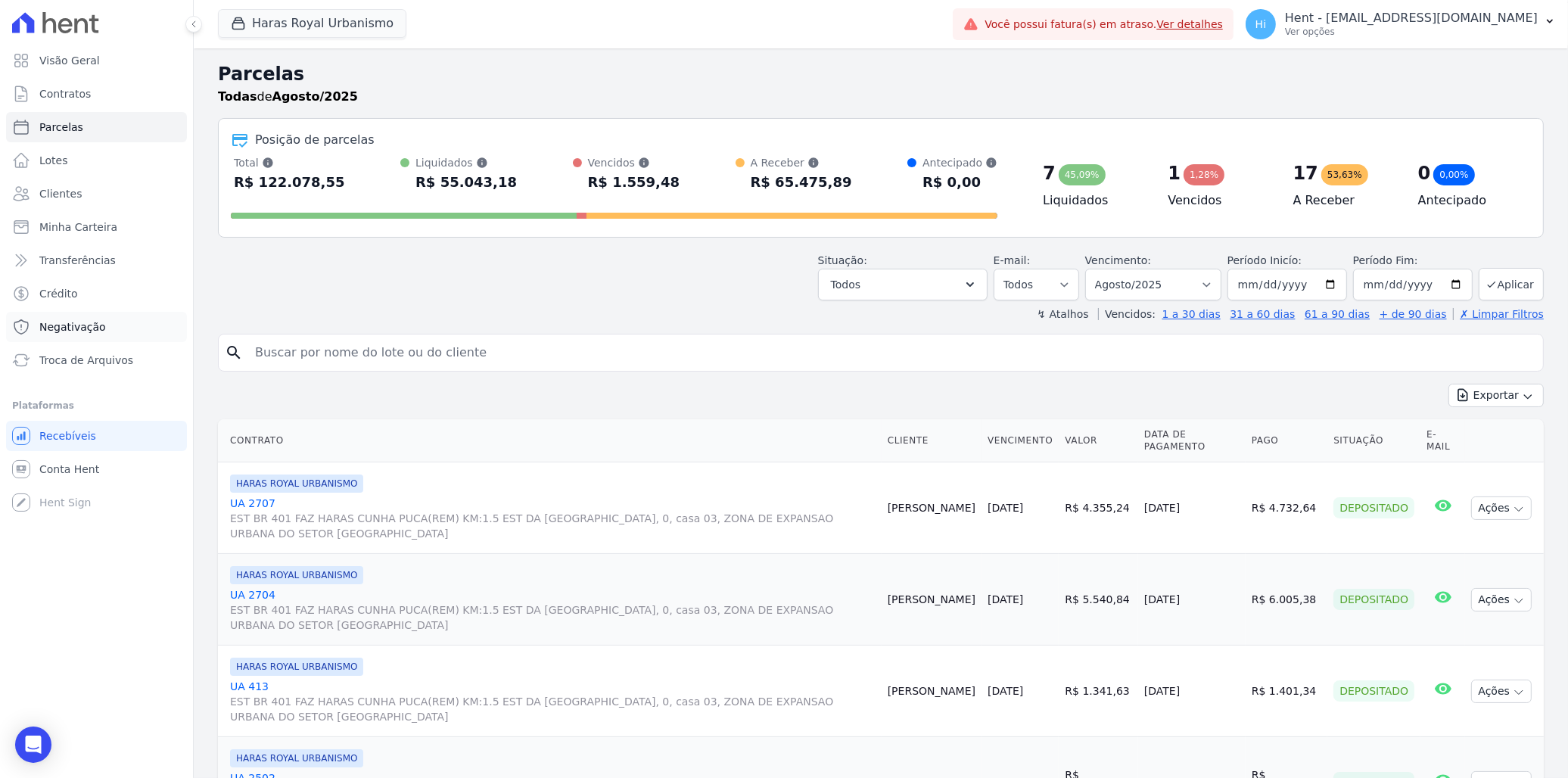
click at [93, 330] on span "Negativação" at bounding box center [73, 327] width 67 height 15
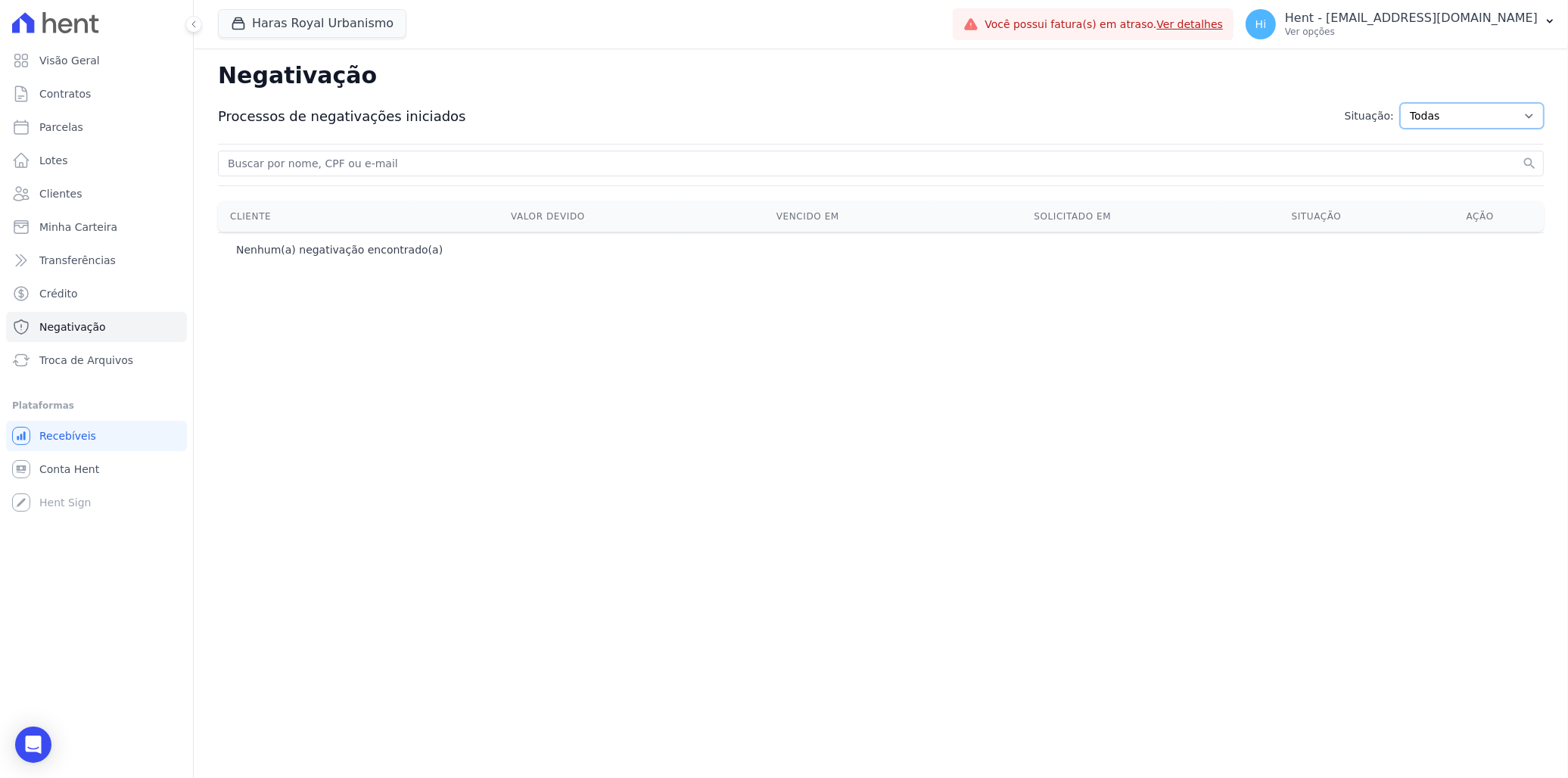
click at [1029, 118] on select "Todas Adição solicitada Adicionada Adição rejeitada Remoção solicitada Removida…" at bounding box center [1472, 115] width 144 height 26
click at [676, 185] on div at bounding box center [880, 185] width 1326 height 1
click at [97, 363] on span "Troca de Arquivos" at bounding box center [87, 360] width 94 height 15
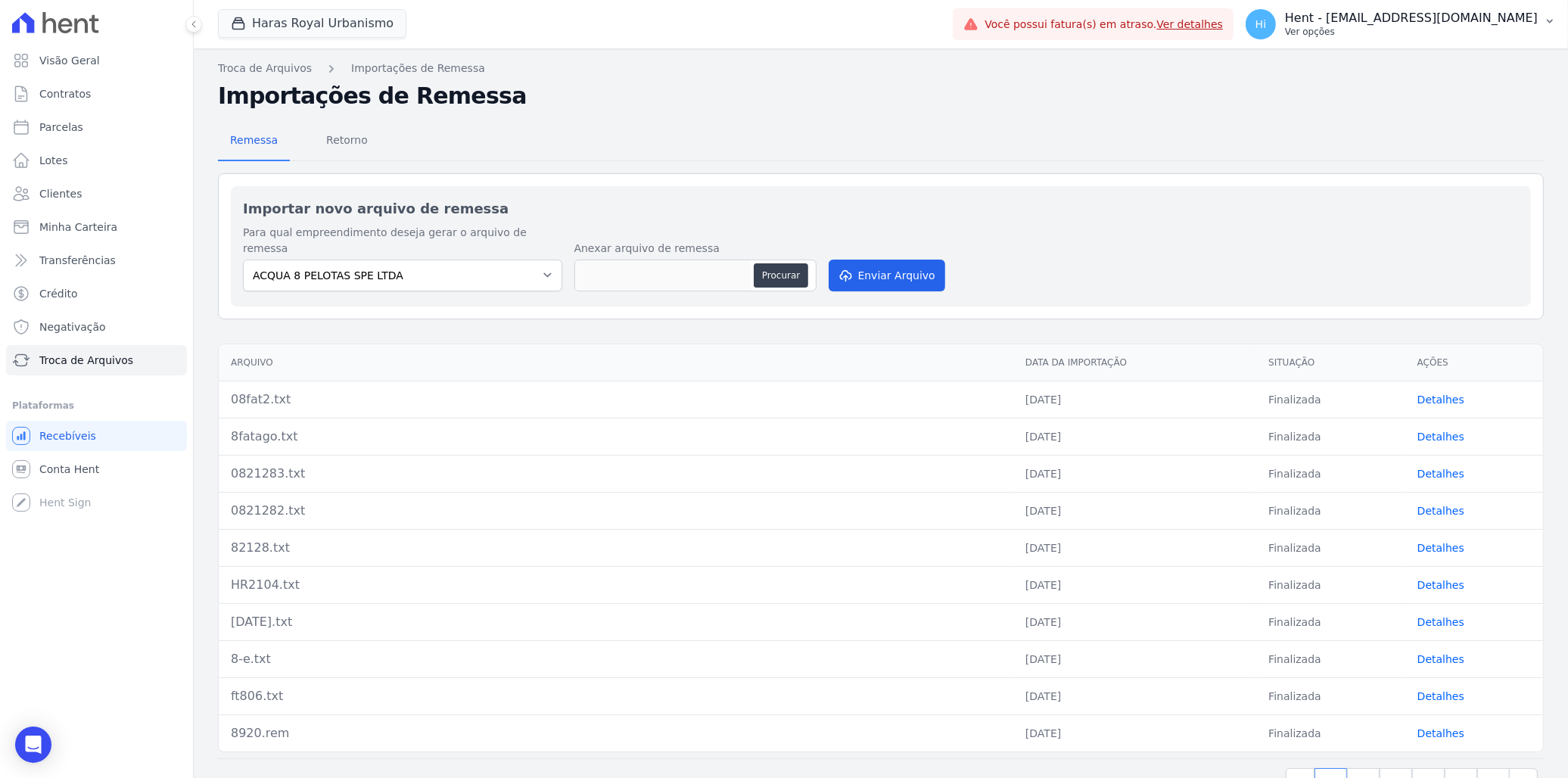
click at [1029, 24] on p "Hent - [EMAIL_ADDRESS][DOMAIN_NAME]" at bounding box center [1411, 18] width 253 height 15
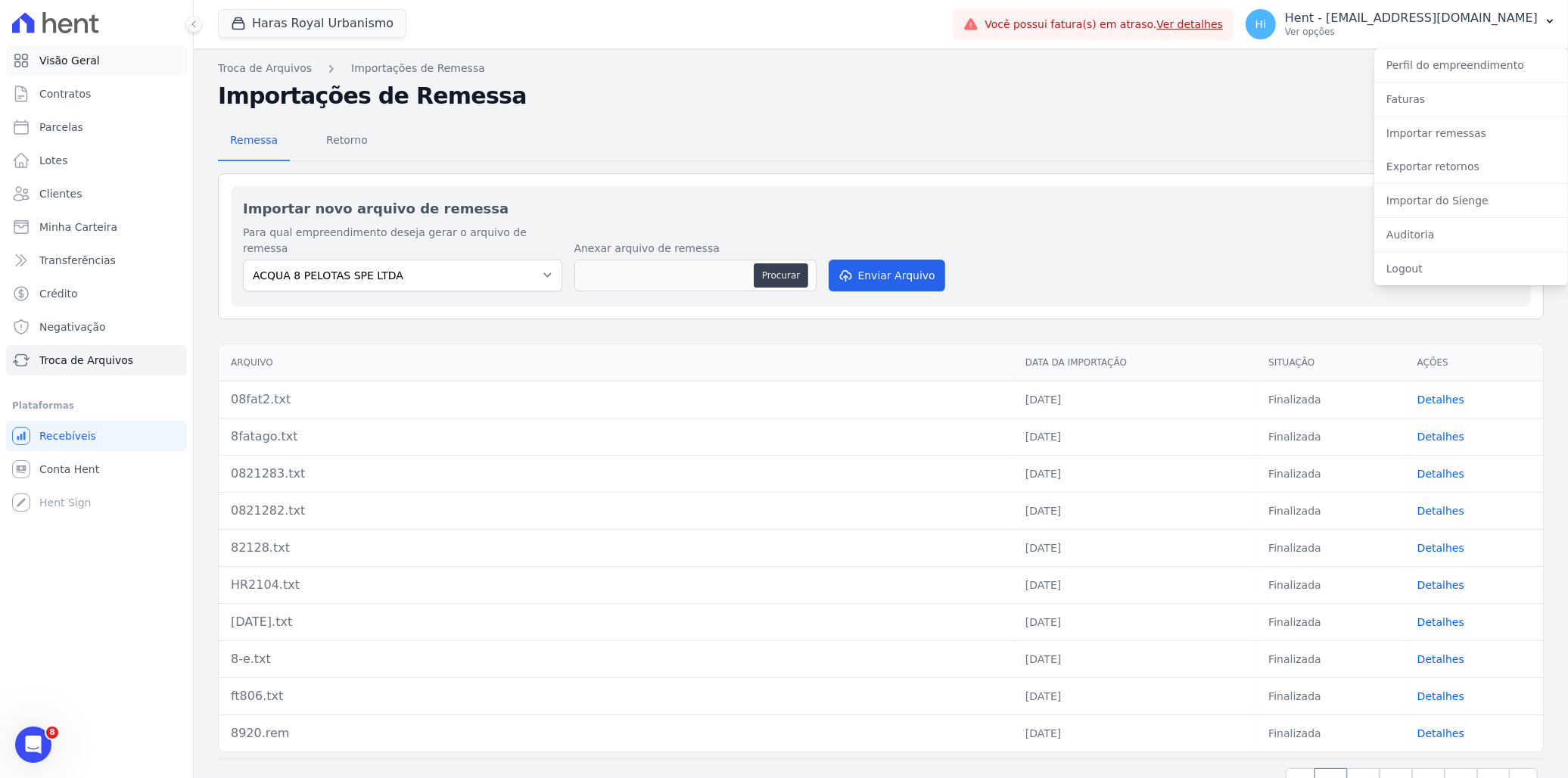
click at [89, 51] on link "Visão Geral" at bounding box center [96, 61] width 181 height 30
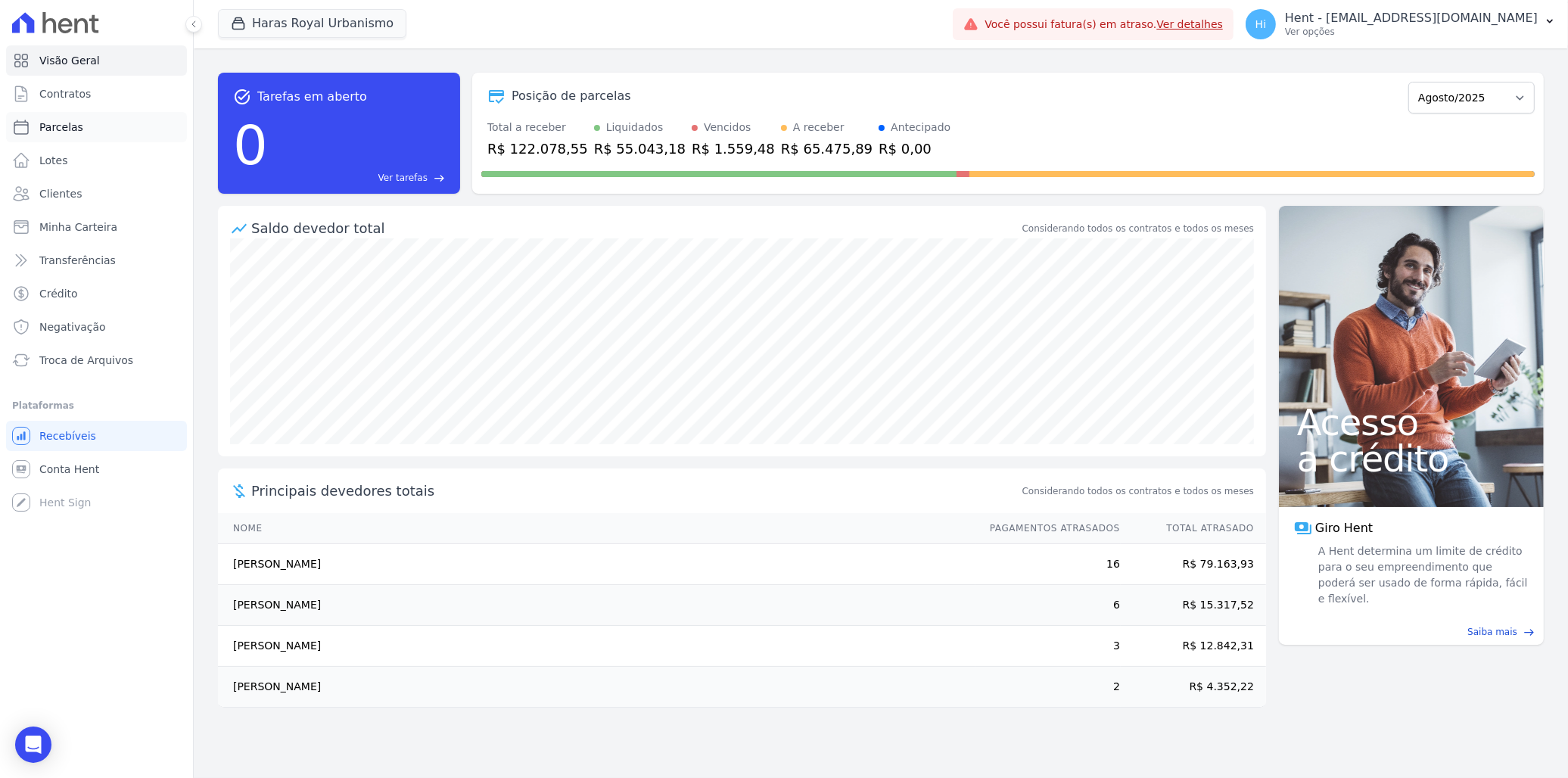
click at [78, 131] on link "Parcelas" at bounding box center [96, 127] width 181 height 30
select select
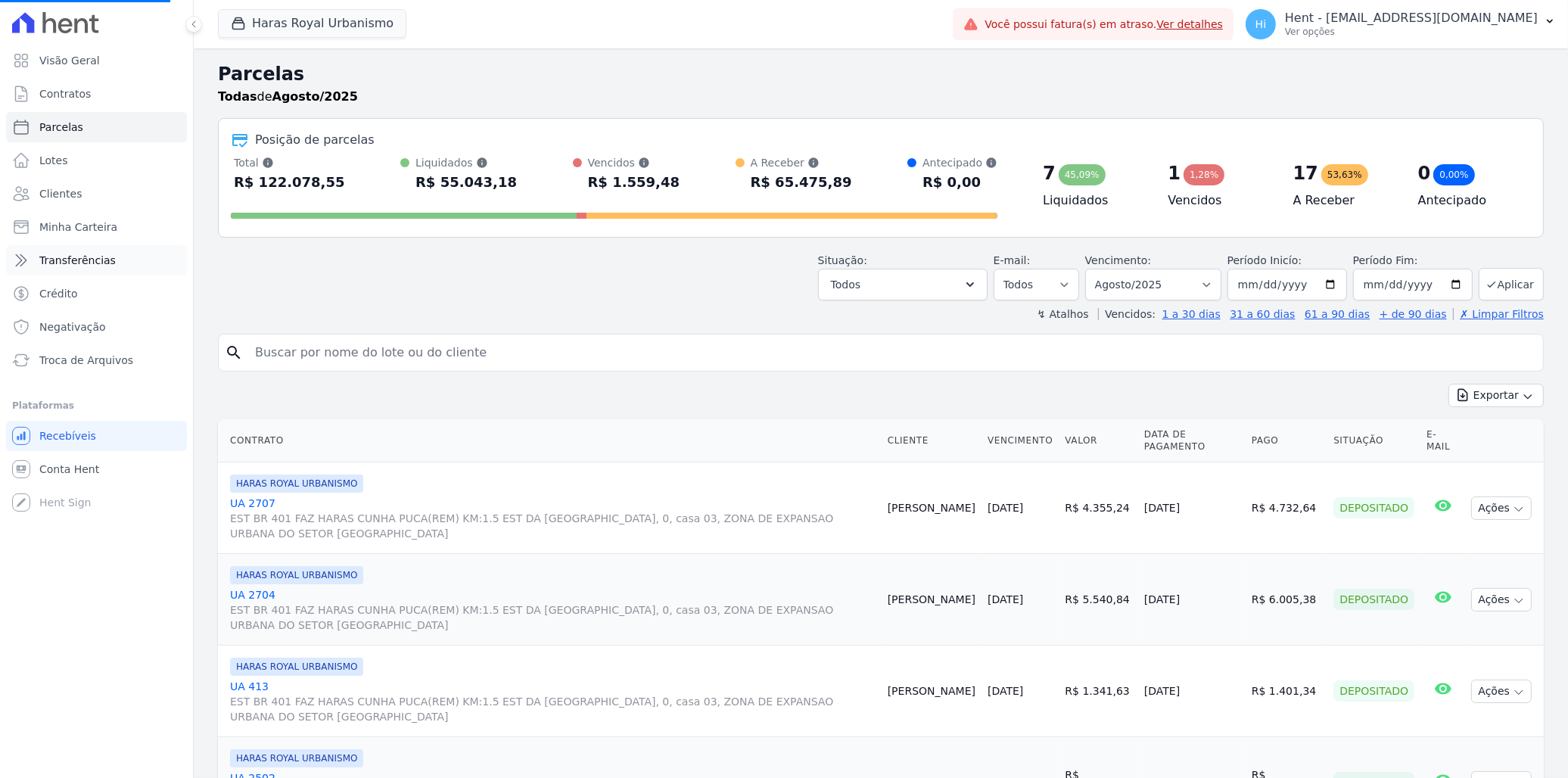
select select
click at [67, 260] on span "Transferências" at bounding box center [77, 261] width 77 height 15
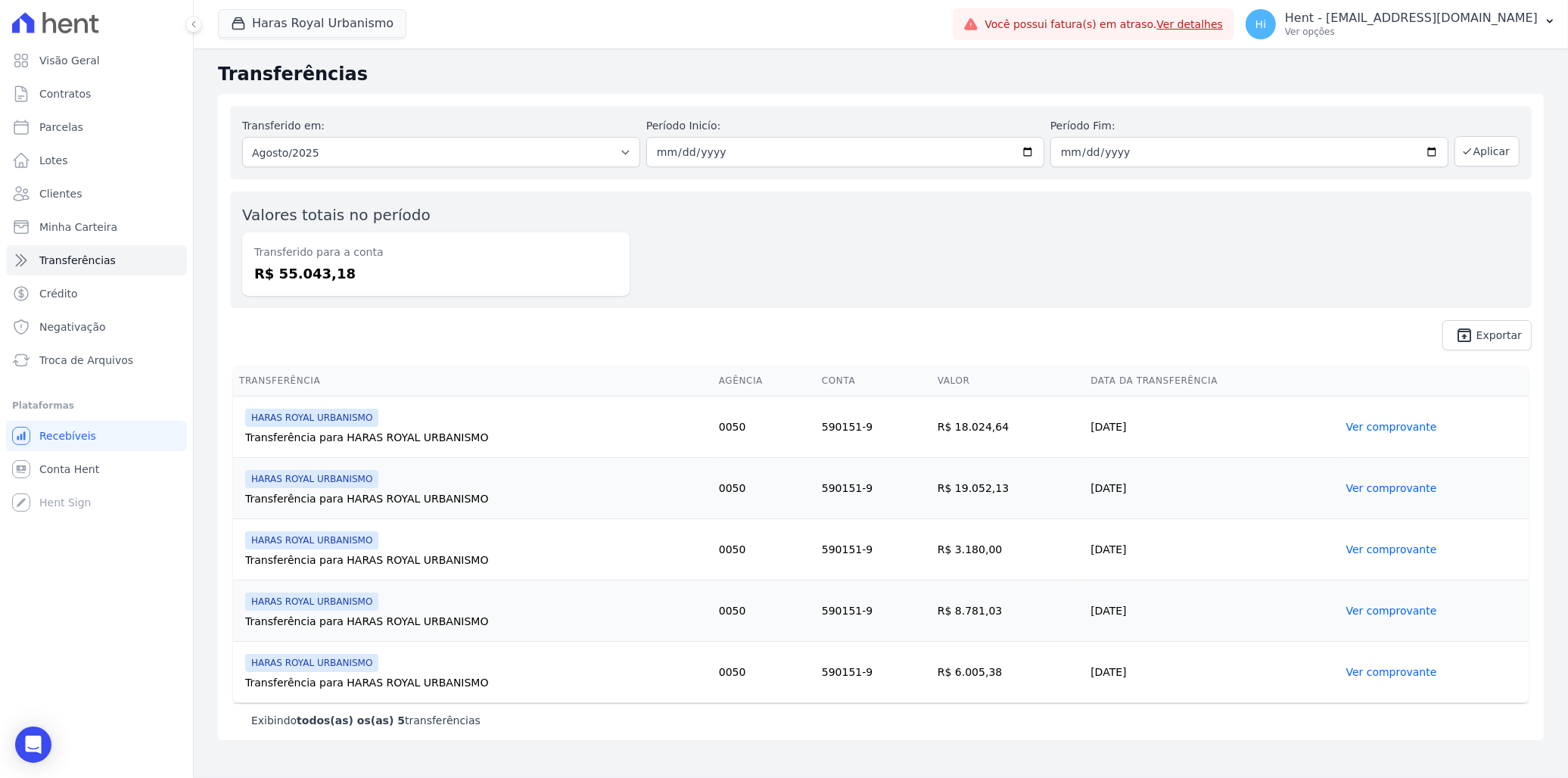
drag, startPoint x: 940, startPoint y: 426, endPoint x: 982, endPoint y: 428, distance: 42.0
click at [982, 428] on td "R$ 18.024,64" at bounding box center [1007, 427] width 153 height 62
drag, startPoint x: 267, startPoint y: 274, endPoint x: 358, endPoint y: 274, distance: 91.0
click at [358, 274] on dd "R$ 55.043,18" at bounding box center [436, 274] width 363 height 21
click at [735, 230] on div "Valores totais no período Transferido para a conta R$ 55.043,18" at bounding box center [880, 249] width 1301 height 116
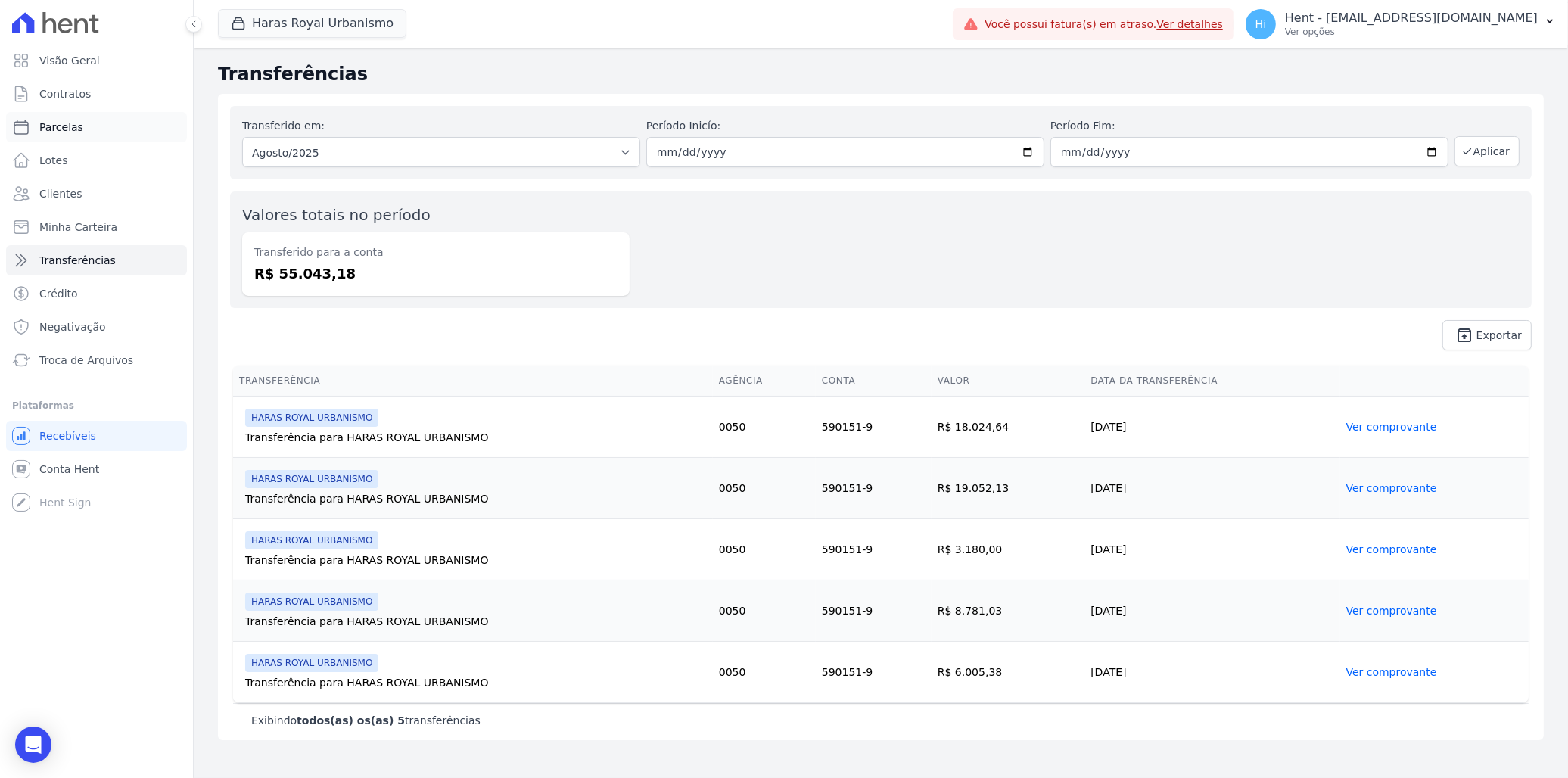
click at [73, 129] on span "Parcelas" at bounding box center [62, 127] width 44 height 15
select select
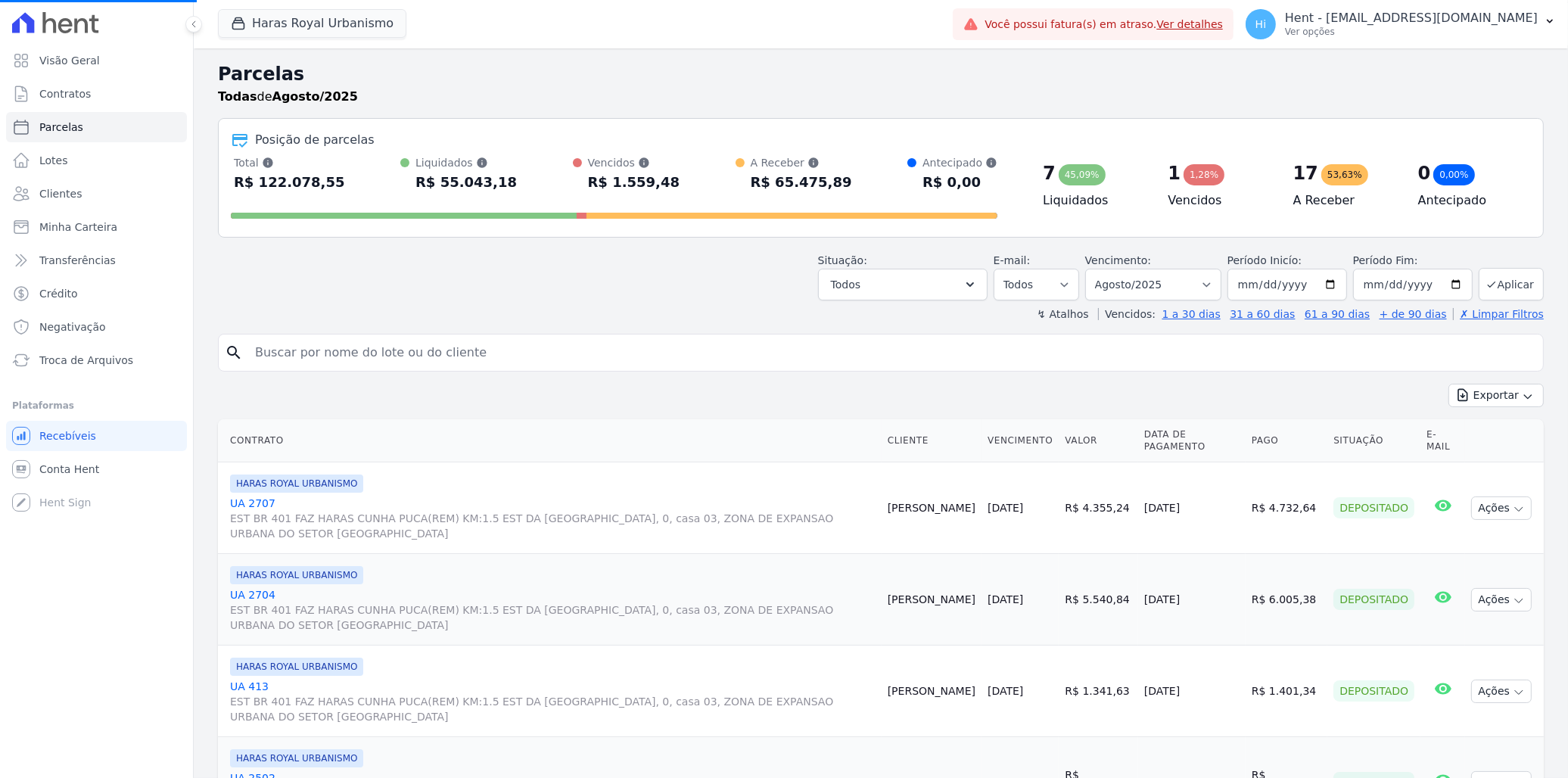
select select
click at [1029, 282] on input "2025-08-31" at bounding box center [1412, 285] width 119 height 32
type input "2025-12-31"
click at [1029, 286] on button "Aplicar" at bounding box center [1511, 284] width 65 height 33
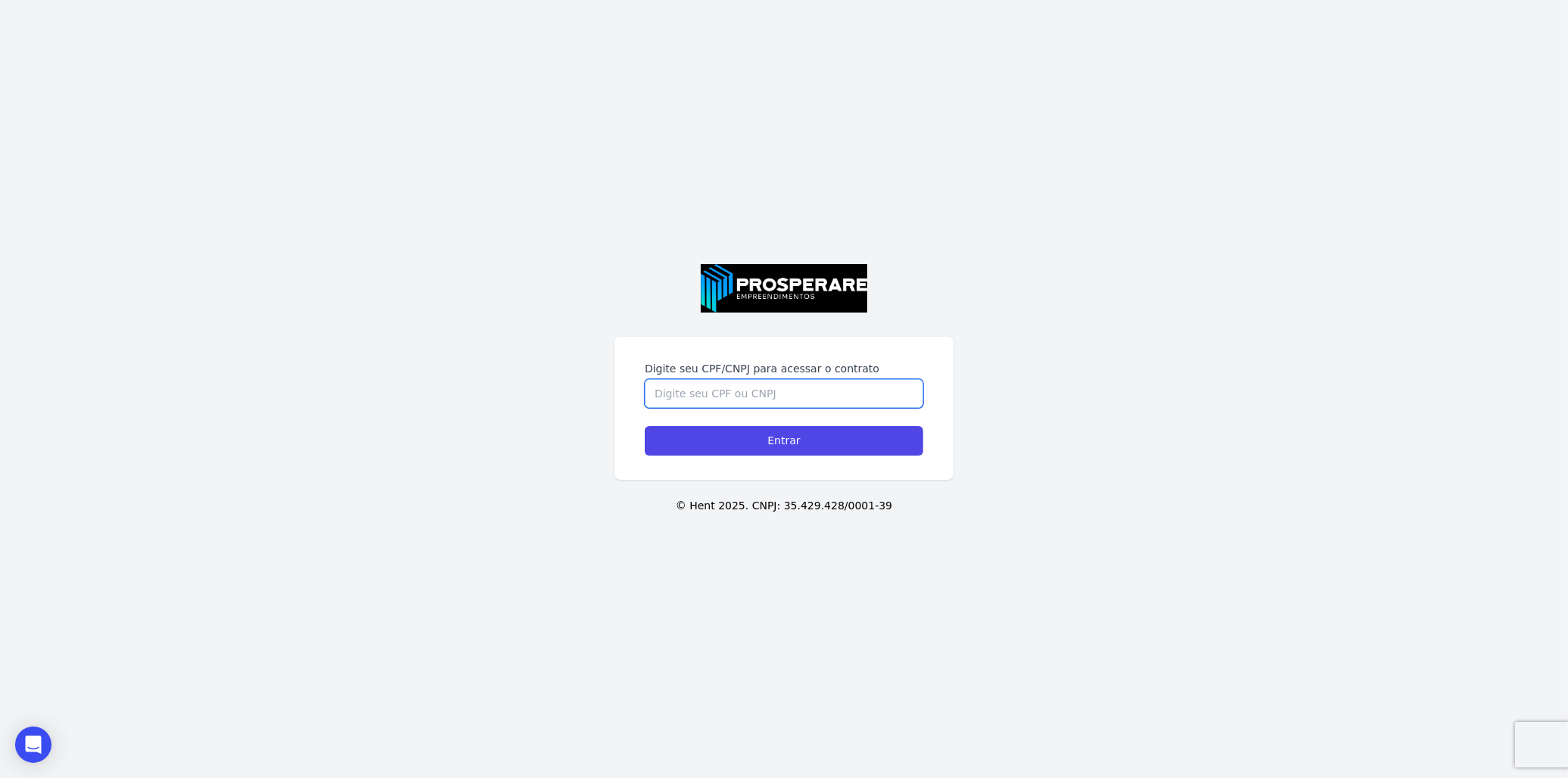
click at [735, 394] on input "Digite seu CPF/CNPJ para acessar o contrato" at bounding box center [784, 394] width 279 height 29
paste input "157.661.105-10"
type input "157.661.105-10"
click at [768, 444] on input "Entrar" at bounding box center [784, 441] width 279 height 30
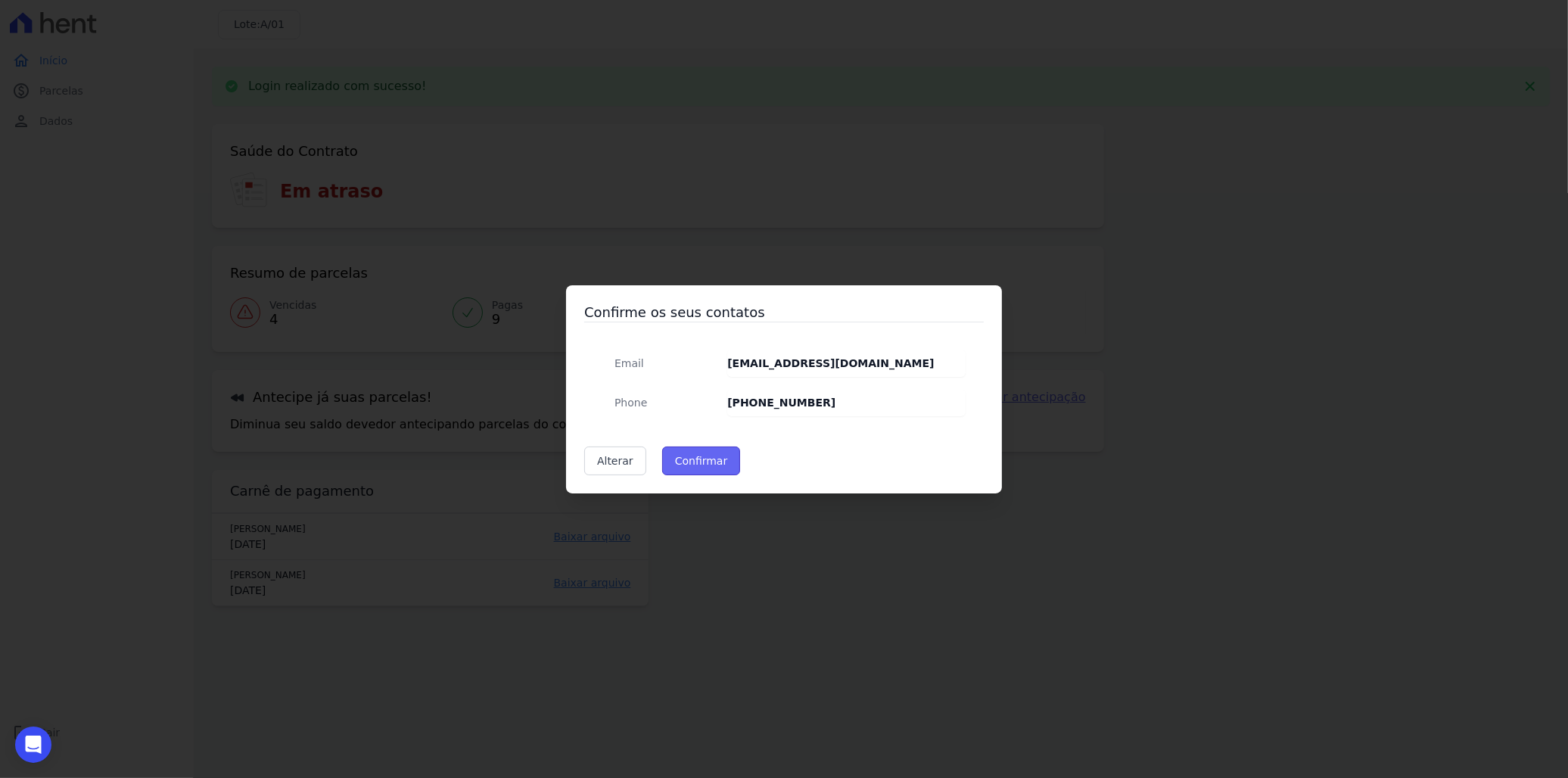
click at [698, 457] on button "Confirmar" at bounding box center [702, 461] width 79 height 29
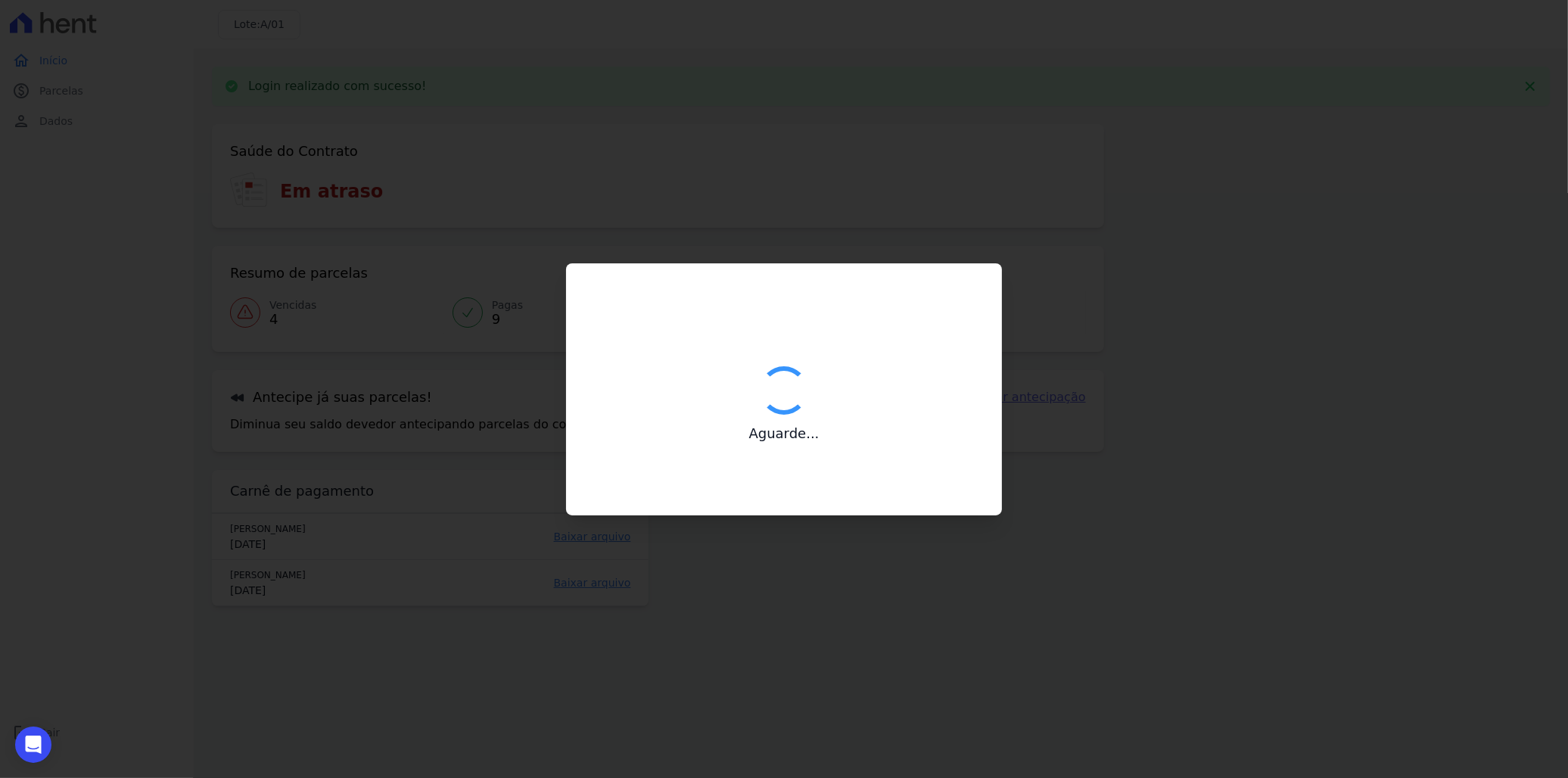
type input "Contatos confirmados com sucesso."
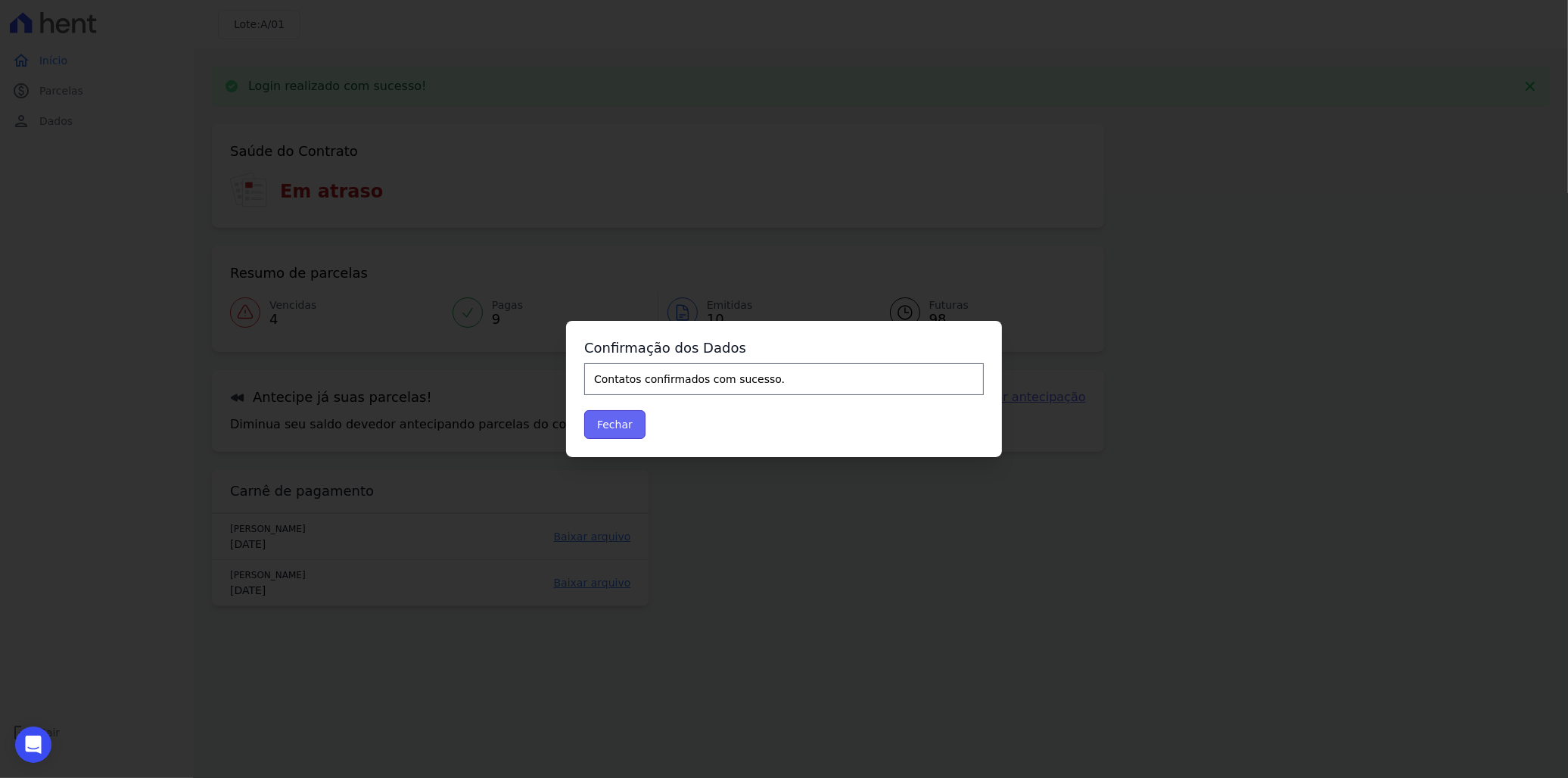
click at [615, 427] on button "Fechar" at bounding box center [615, 425] width 62 height 29
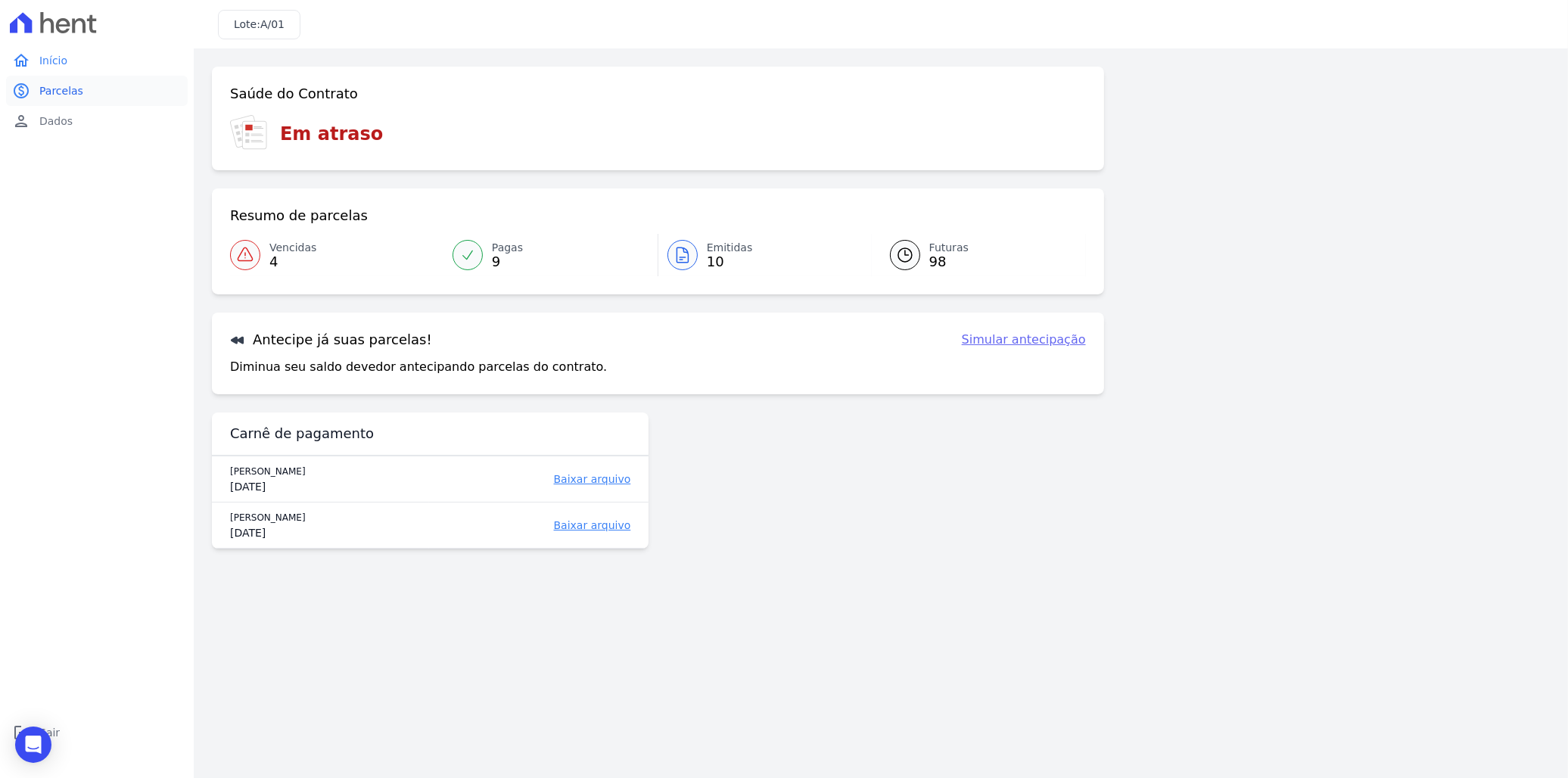
click at [70, 89] on span "Parcelas" at bounding box center [62, 91] width 44 height 15
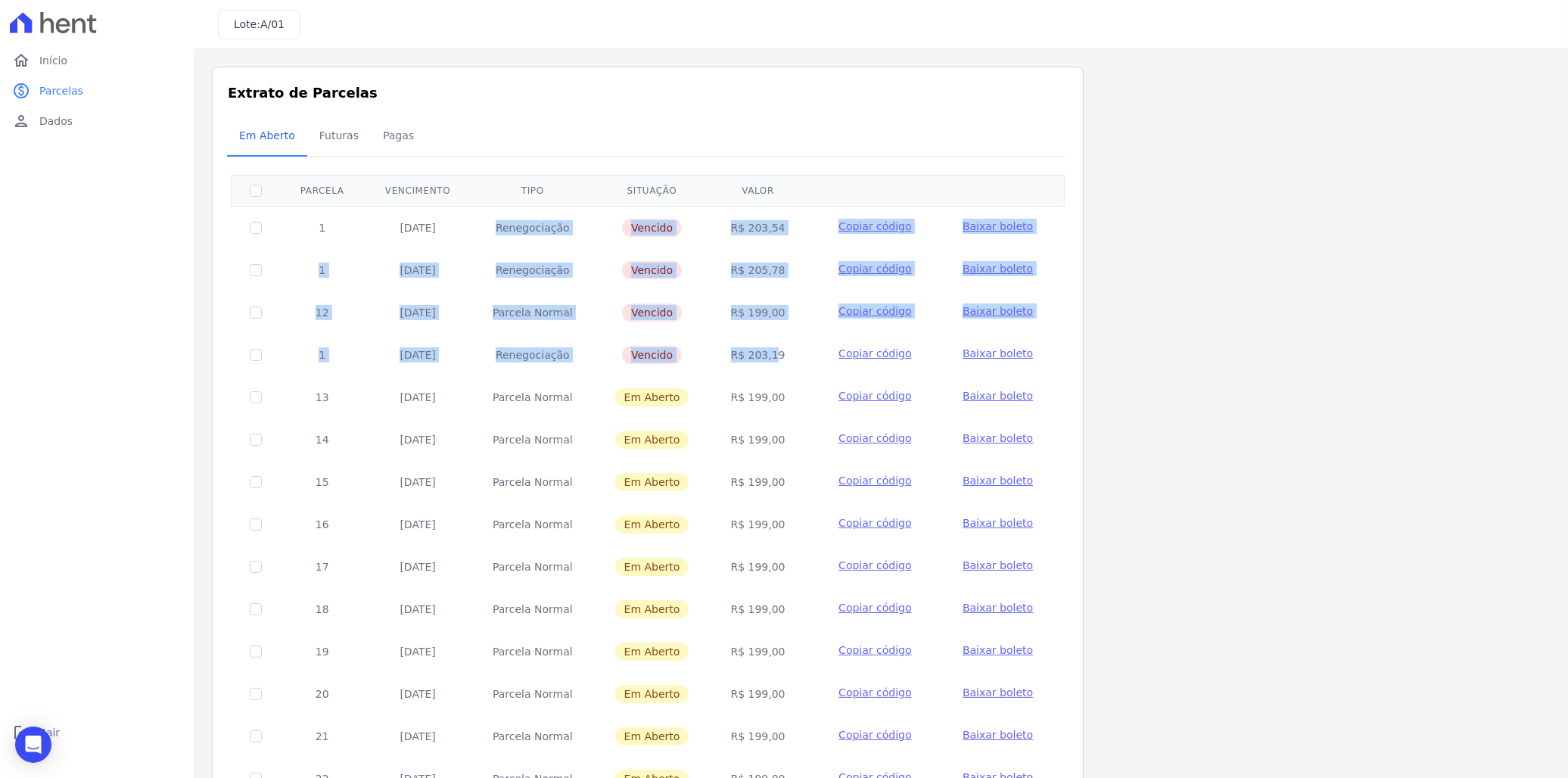
drag, startPoint x: 398, startPoint y: 227, endPoint x: 749, endPoint y: 343, distance: 369.7
click at [749, 343] on tbody "1 [DATE] Renegociação [GEOGRAPHIC_DATA] R$ 203,54 Copiar código [GEOGRAPHIC_DAT…" at bounding box center [648, 503] width 833 height 594
drag, startPoint x: 749, startPoint y: 343, endPoint x: 624, endPoint y: 236, distance: 164.5
click at [624, 236] on td "Vencido" at bounding box center [652, 227] width 116 height 43
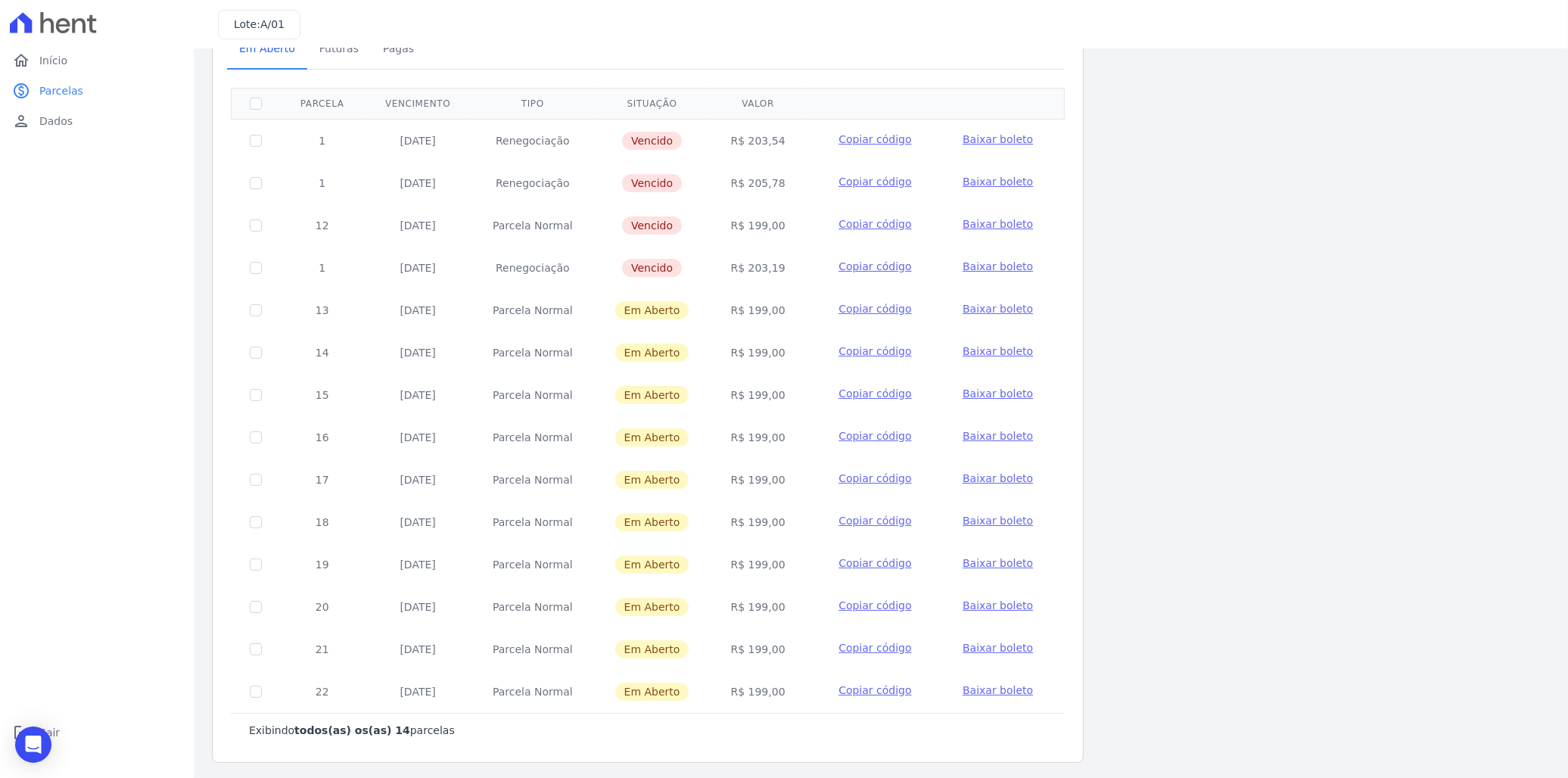
scroll to position [88, 0]
drag, startPoint x: 738, startPoint y: 141, endPoint x: 773, endPoint y: 146, distance: 35.4
click at [773, 146] on td "R$ 203,54" at bounding box center [757, 139] width 96 height 43
drag, startPoint x: 773, startPoint y: 146, endPoint x: 772, endPoint y: 182, distance: 36.0
click at [772, 182] on td "R$ 205,78" at bounding box center [757, 182] width 96 height 43
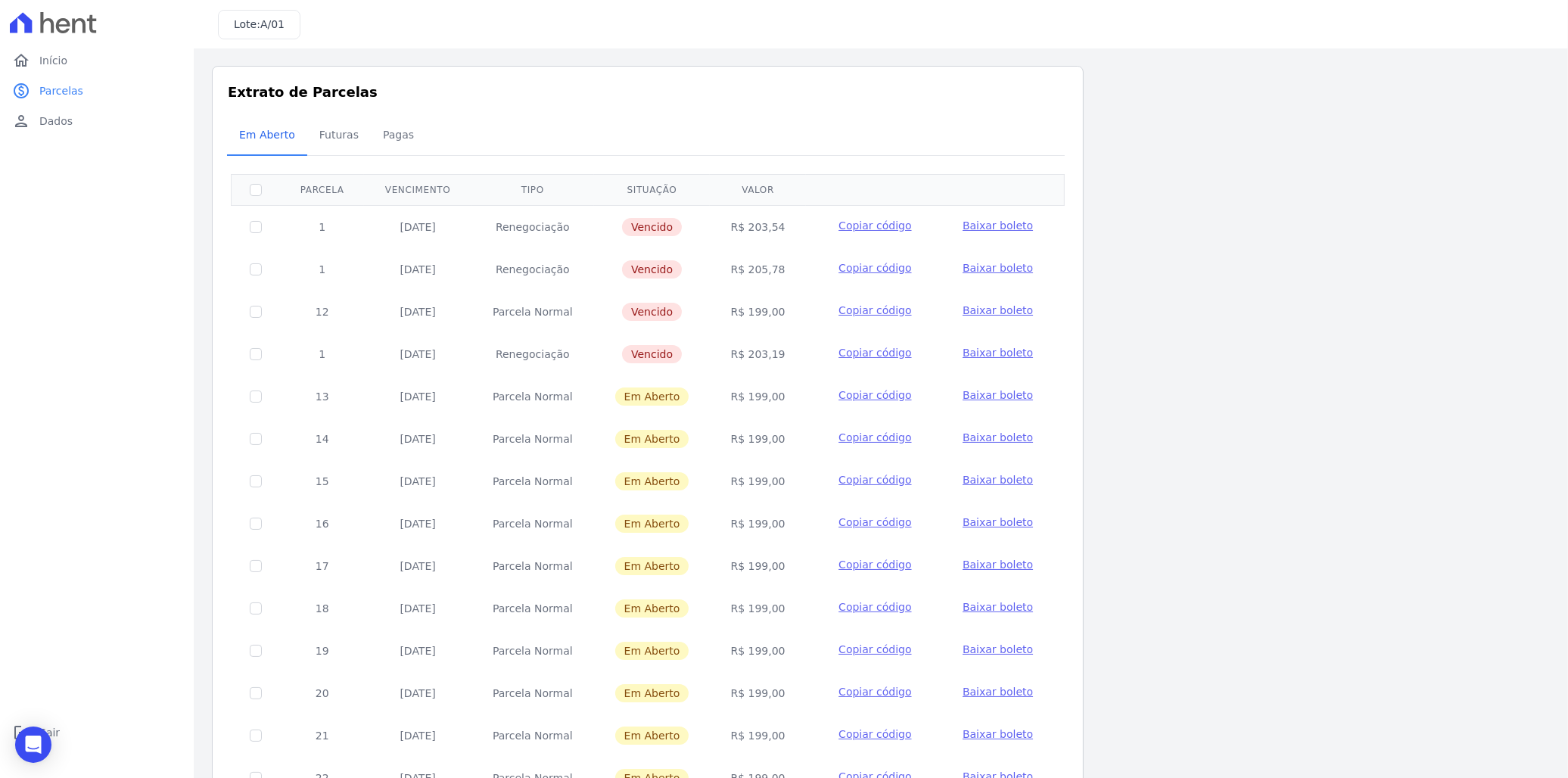
scroll to position [0, 0]
click at [337, 141] on span "Futuras" at bounding box center [339, 135] width 58 height 30
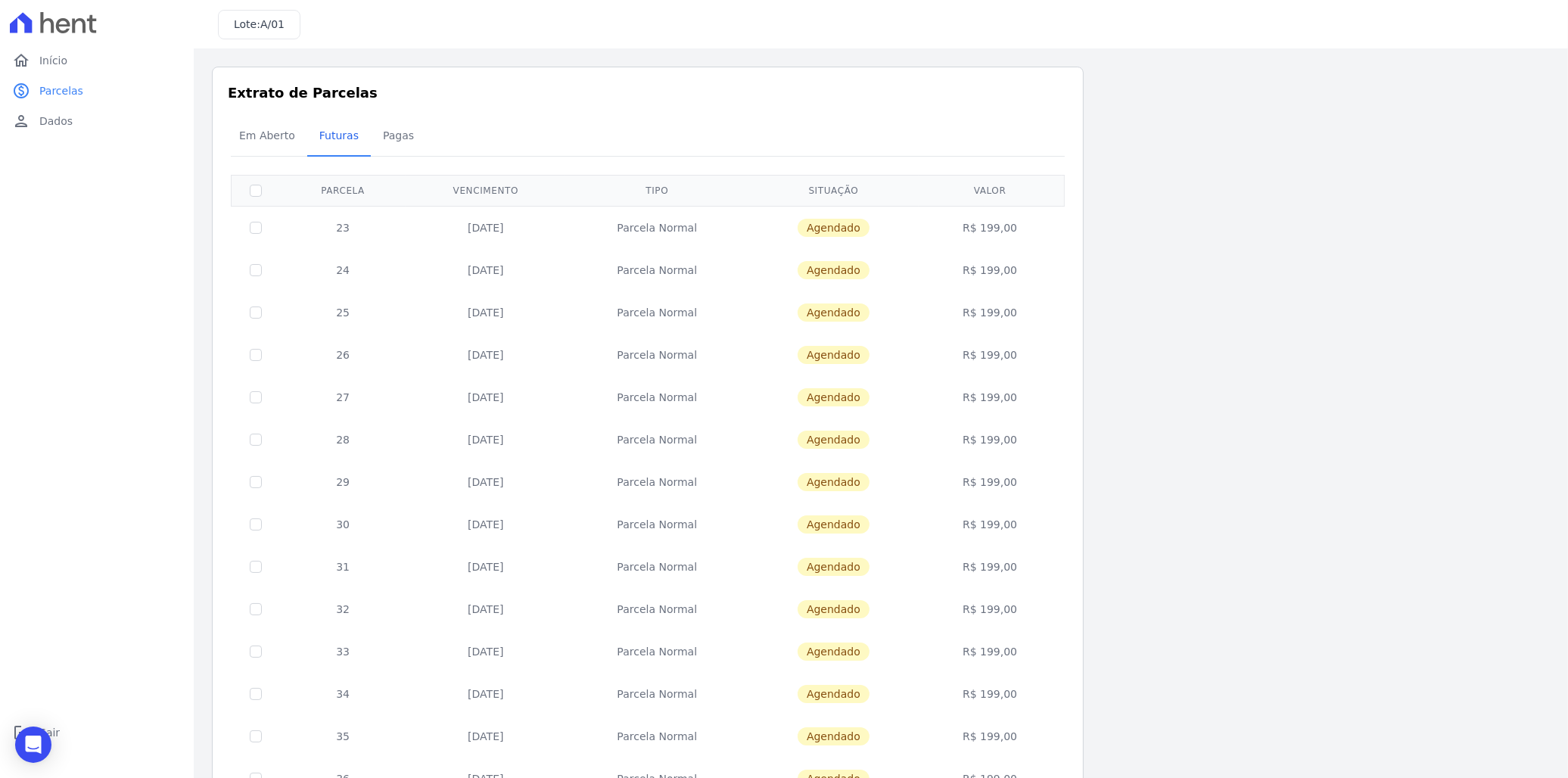
drag, startPoint x: 458, startPoint y: 223, endPoint x: 833, endPoint y: 692, distance: 600.5
click at [833, 692] on tbody "23 15/06/2026 Parcela Normal Agendado R$ 199,00 24 15/07/2026 Parcela Normal Ag…" at bounding box center [648, 630] width 833 height 849
click at [391, 134] on span "Pagas" at bounding box center [398, 135] width 49 height 30
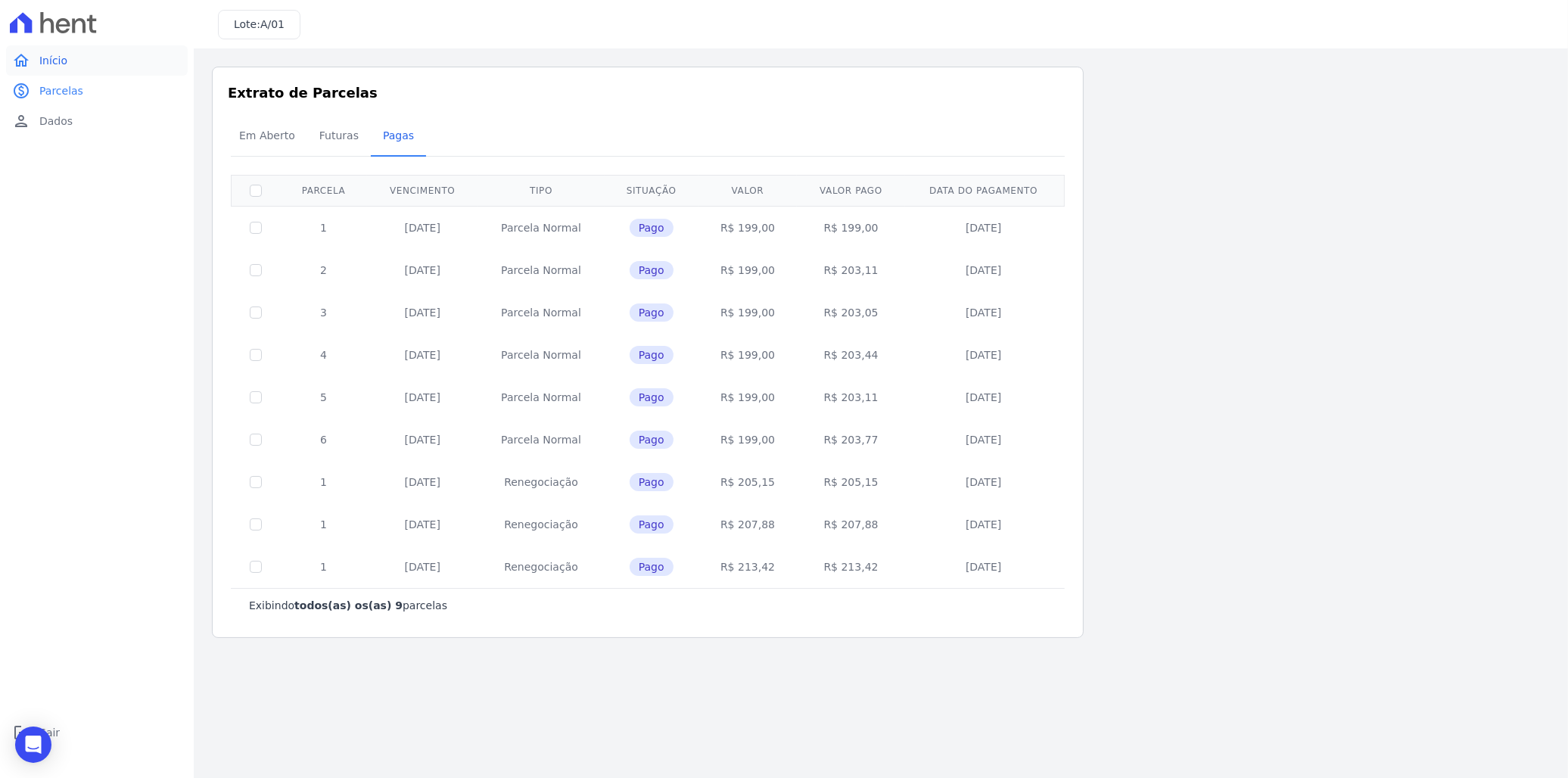
click at [43, 65] on span "Início" at bounding box center [53, 61] width 28 height 15
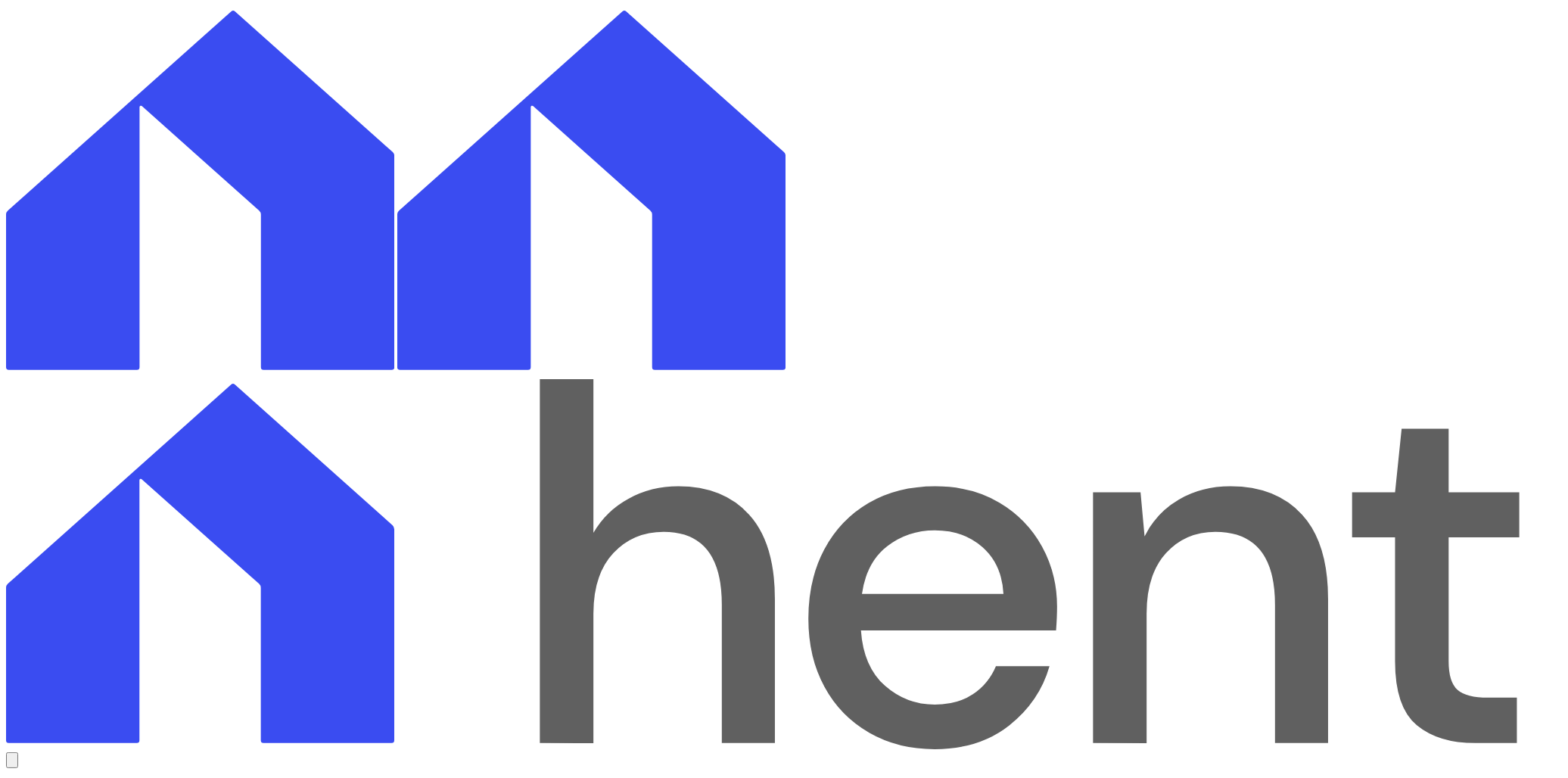
select select
drag, startPoint x: 245, startPoint y: 183, endPoint x: 338, endPoint y: 186, distance: 93.0
drag, startPoint x: 338, startPoint y: 186, endPoint x: 444, endPoint y: 179, distance: 106.2
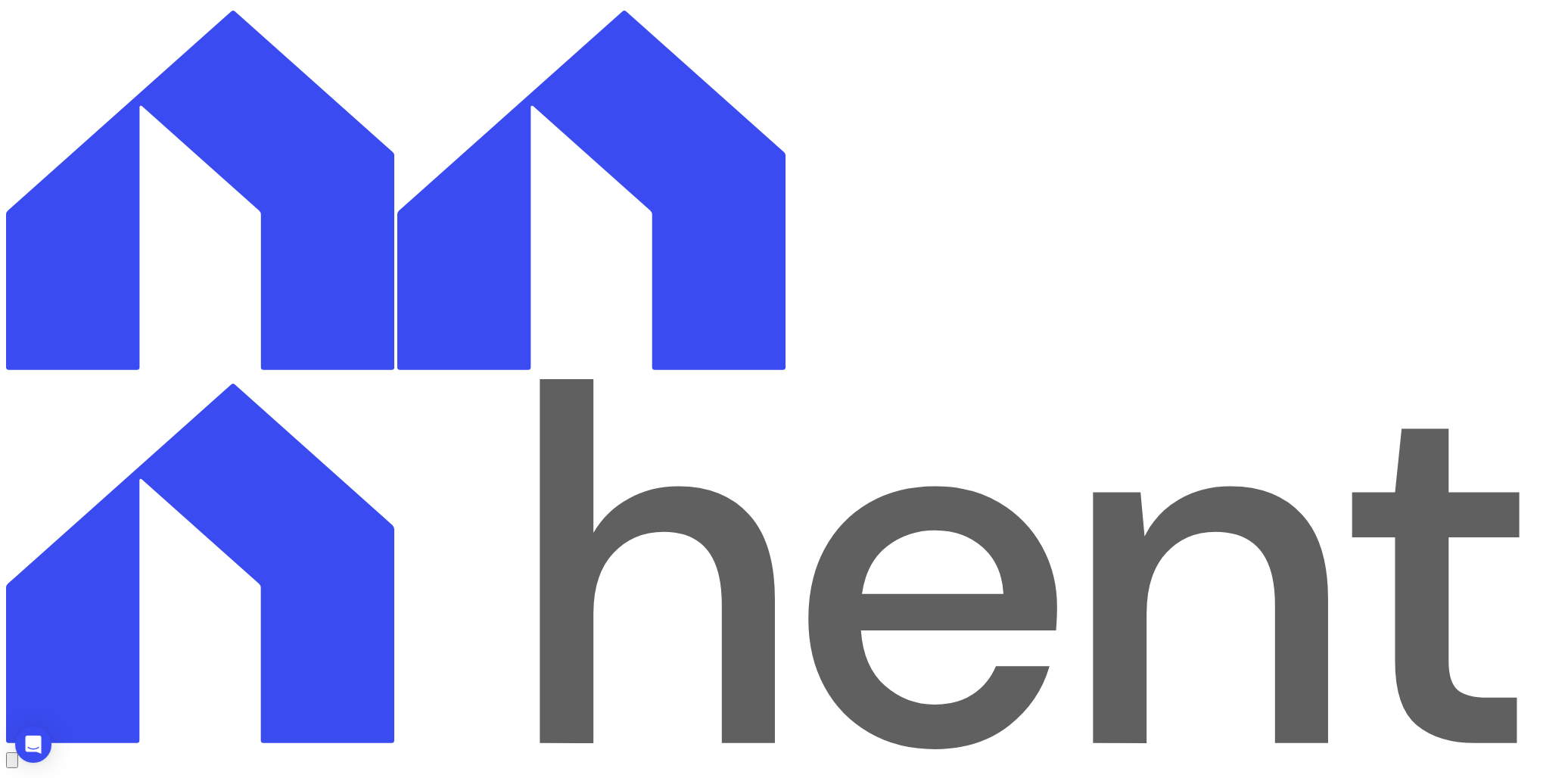
drag, startPoint x: 436, startPoint y: 179, endPoint x: 488, endPoint y: 184, distance: 52.2
drag, startPoint x: 488, startPoint y: 184, endPoint x: 656, endPoint y: 188, distance: 168.0
drag, startPoint x: 656, startPoint y: 188, endPoint x: 745, endPoint y: 183, distance: 89.1
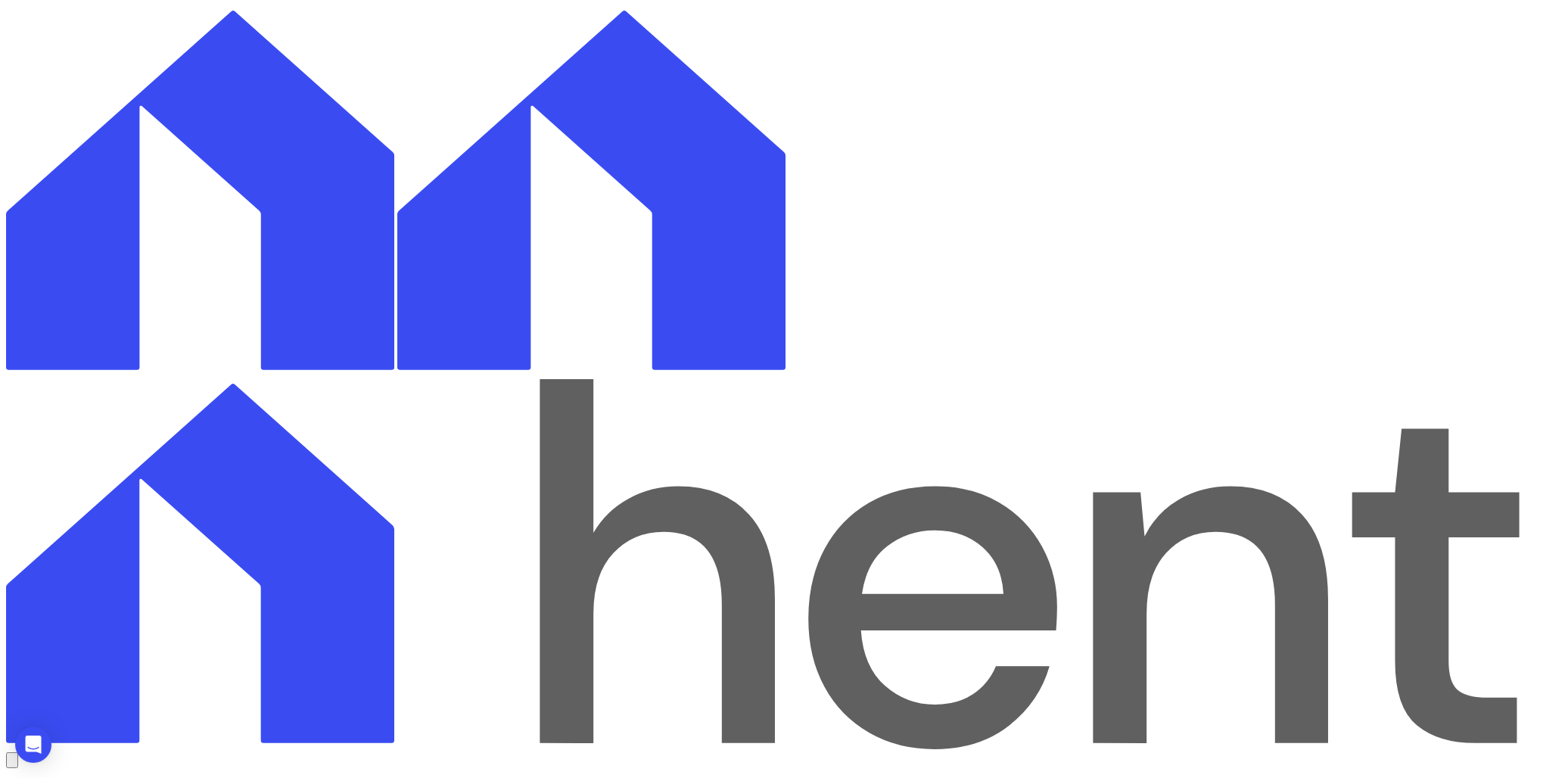
drag, startPoint x: 734, startPoint y: 182, endPoint x: 842, endPoint y: 185, distance: 108.0
drag, startPoint x: 1286, startPoint y: 175, endPoint x: 1301, endPoint y: 172, distance: 15.3
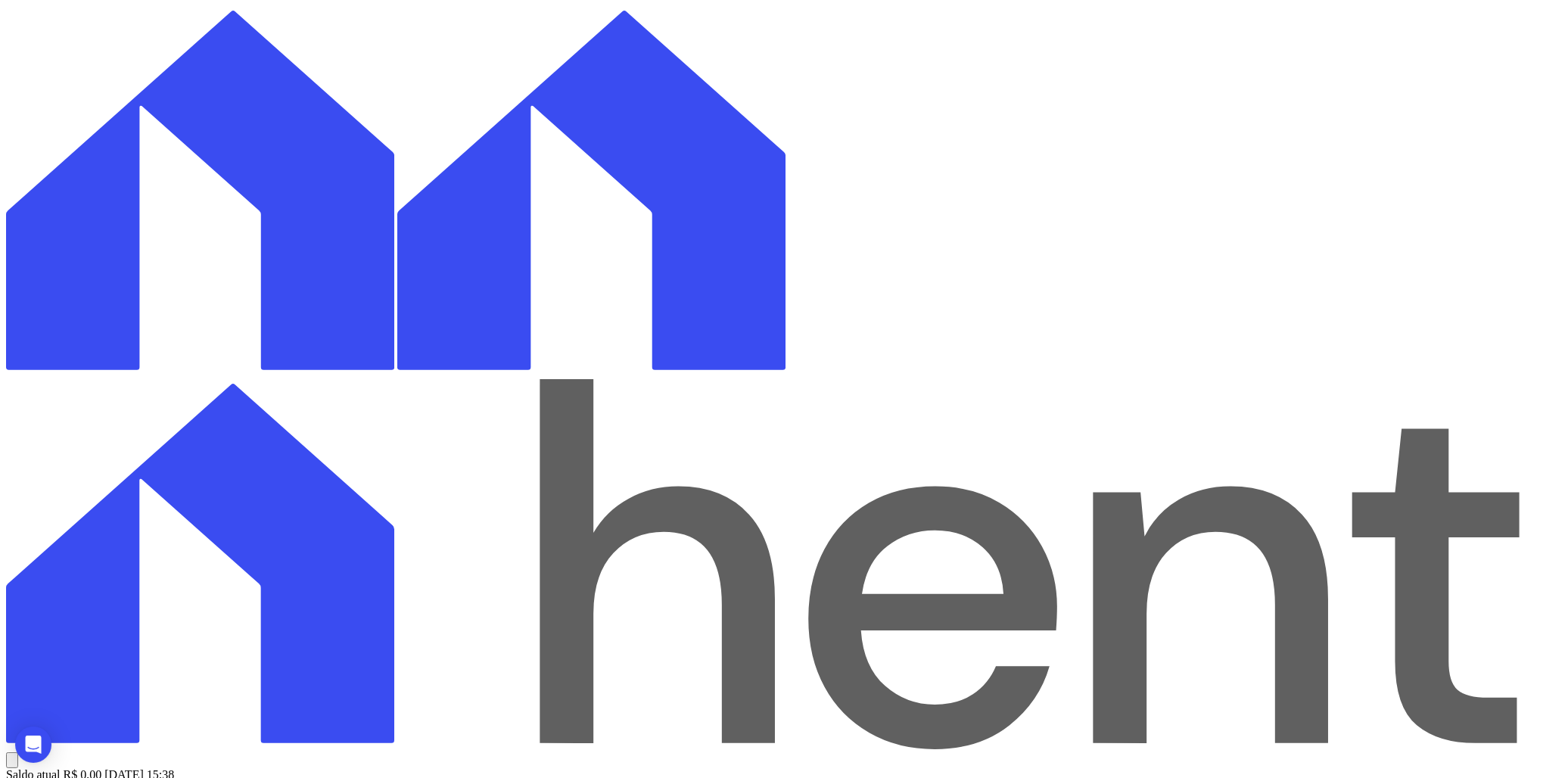
type input "ANIELY KEYKO HIDESHIMA"
type input "500"
drag, startPoint x: 215, startPoint y: 80, endPoint x: 384, endPoint y: 70, distance: 169.3
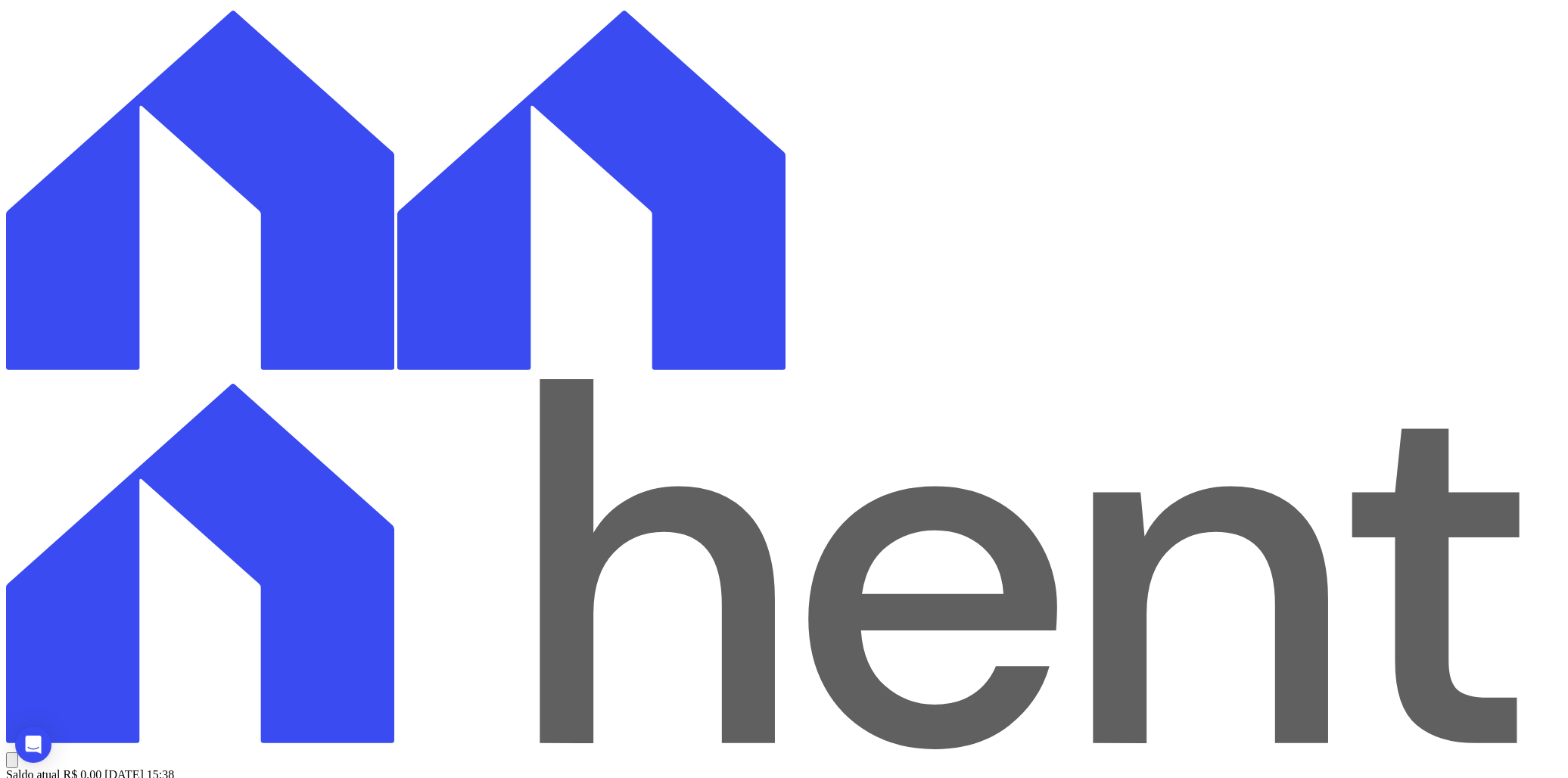
select select
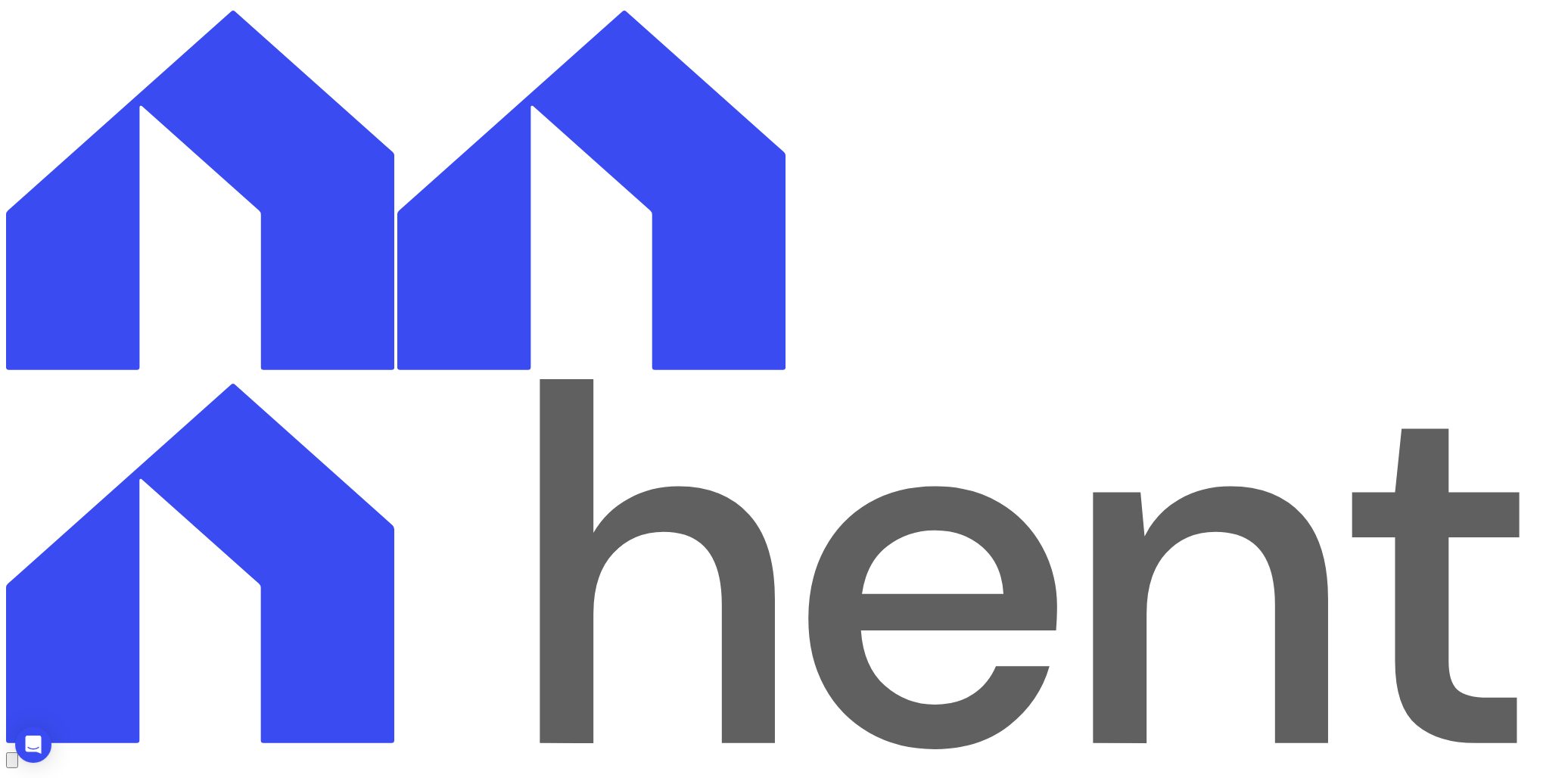
select select "09/2025"
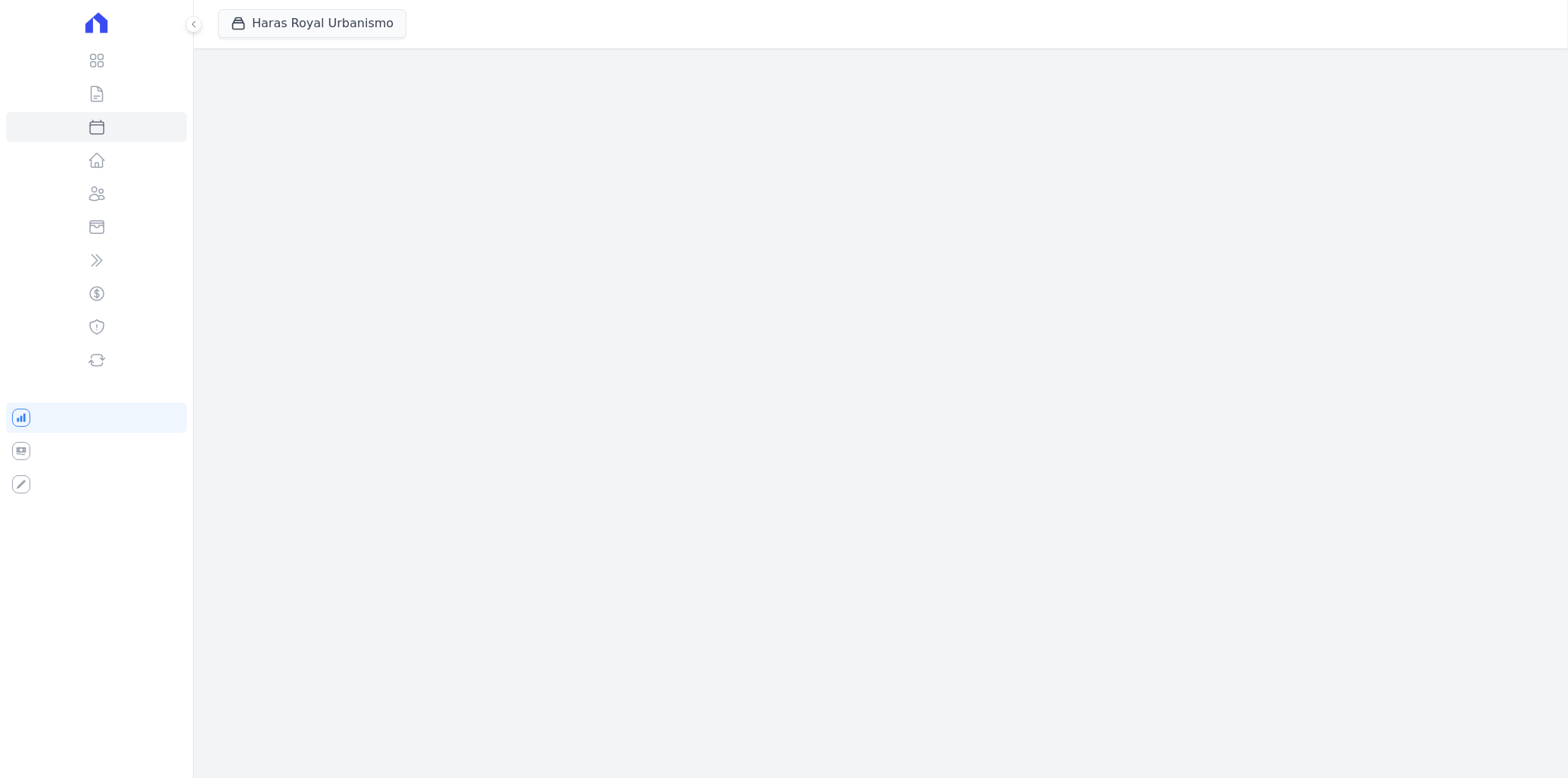
select select
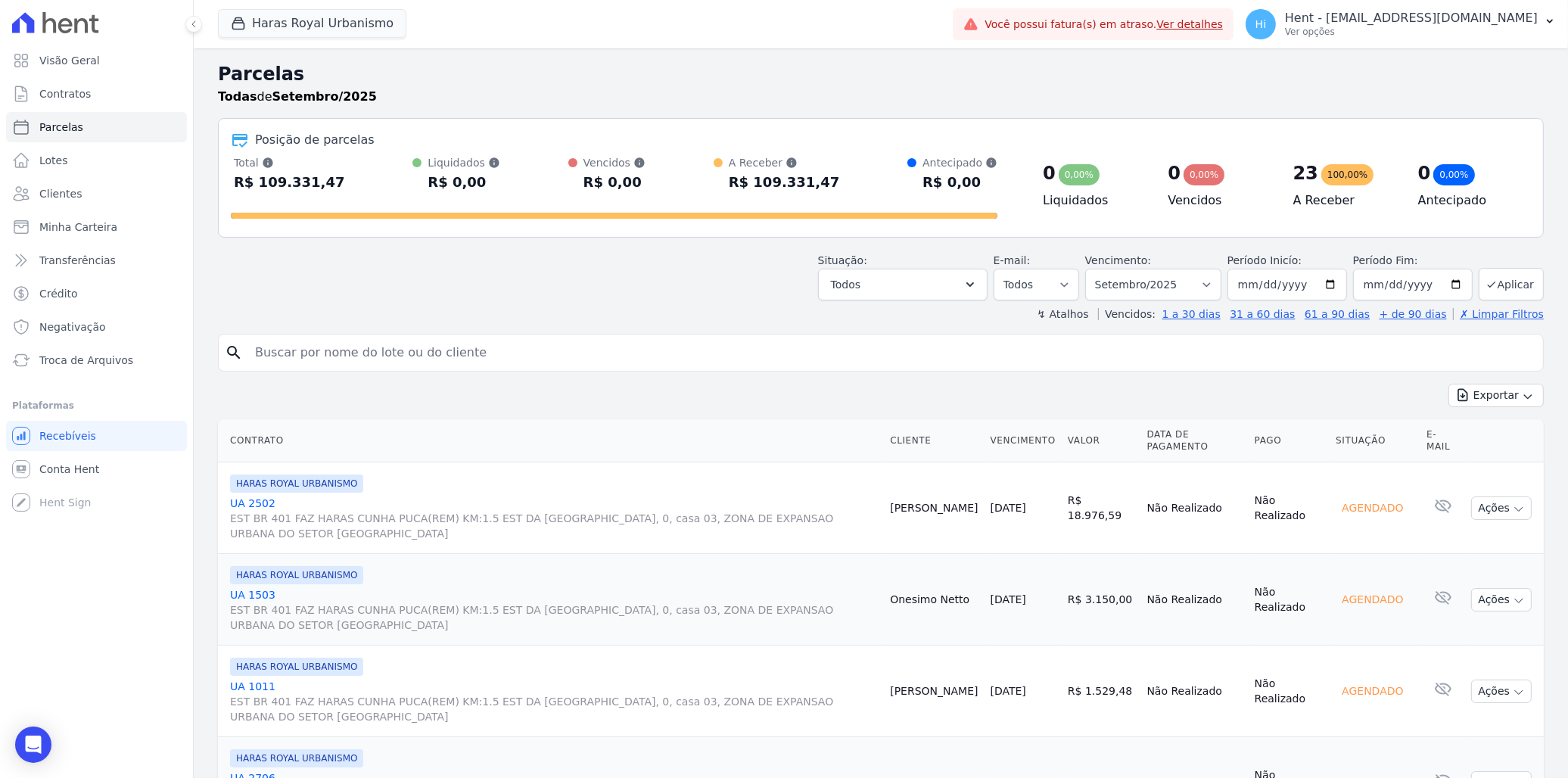
drag, startPoint x: 1335, startPoint y: 507, endPoint x: 1396, endPoint y: 508, distance: 61.0
click at [1396, 508] on div "Agendado" at bounding box center [1372, 508] width 74 height 21
click at [252, 502] on link "UA 2502 EST BR 401 FAZ HARAS CUNHA PUCA(REM) KM:1.5 EST DA [GEOGRAPHIC_DATA], 0…" at bounding box center [554, 518] width 648 height 46
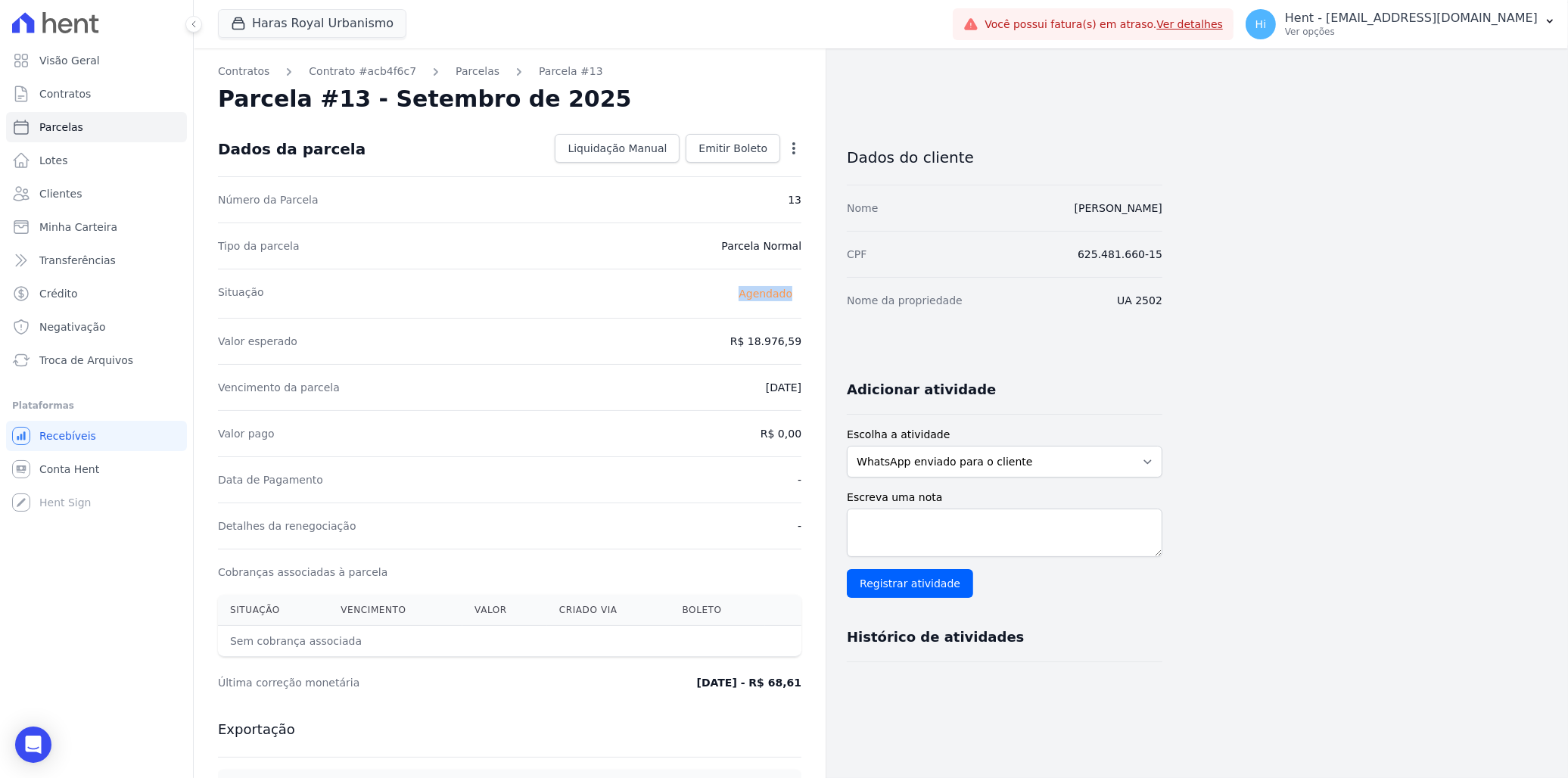
drag, startPoint x: 741, startPoint y: 290, endPoint x: 795, endPoint y: 291, distance: 54.0
click at [795, 291] on span "Agendado" at bounding box center [765, 294] width 72 height 18
drag, startPoint x: 795, startPoint y: 291, endPoint x: 767, endPoint y: 318, distance: 38.9
click at [767, 318] on div "Valor esperado R$ 18.976,59" at bounding box center [510, 340] width 583 height 46
click at [1411, 11] on p "Hent - [EMAIL_ADDRESS][DOMAIN_NAME]" at bounding box center [1411, 18] width 253 height 15
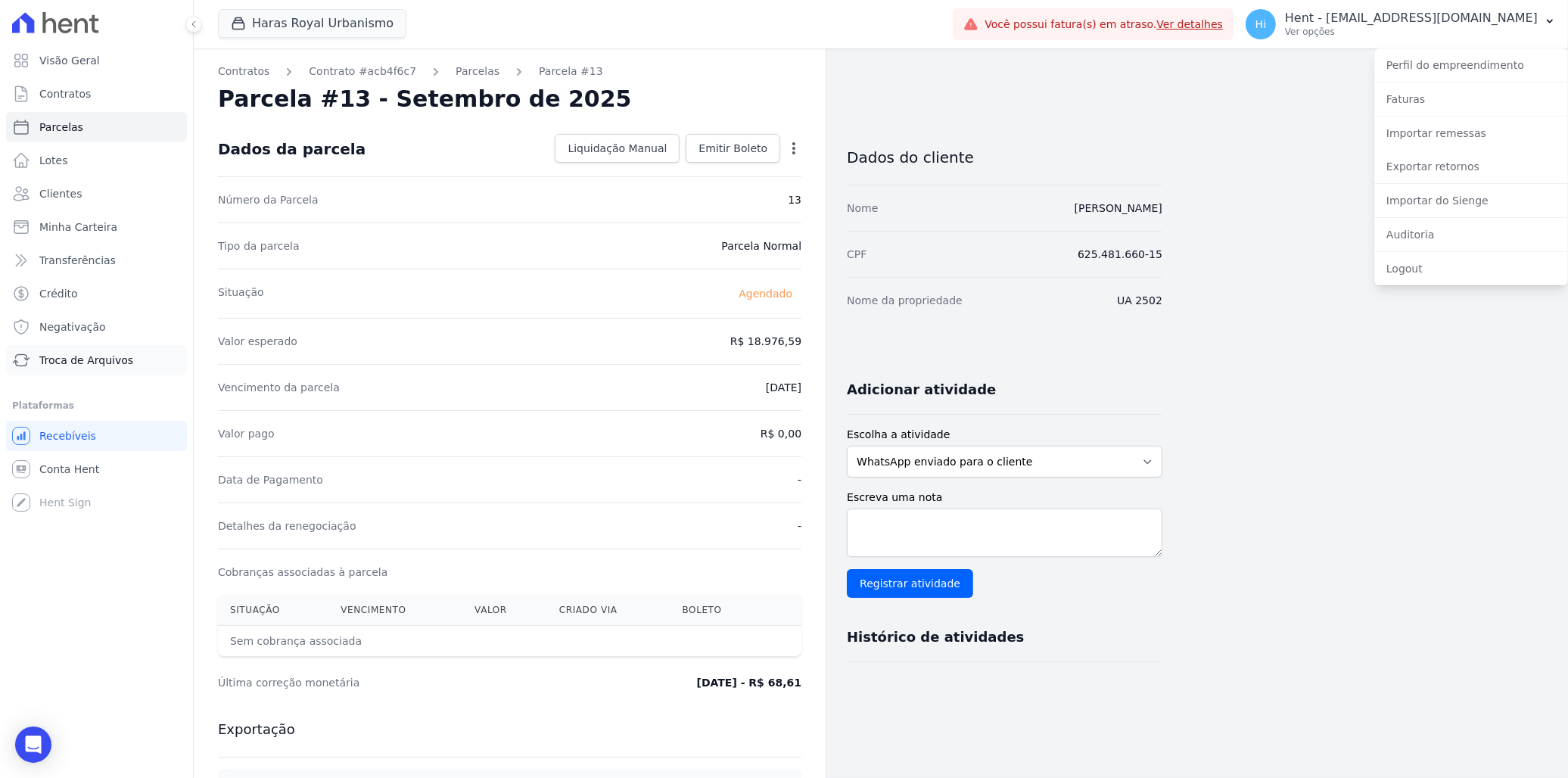
click at [88, 359] on span "Troca de Arquivos" at bounding box center [87, 360] width 94 height 15
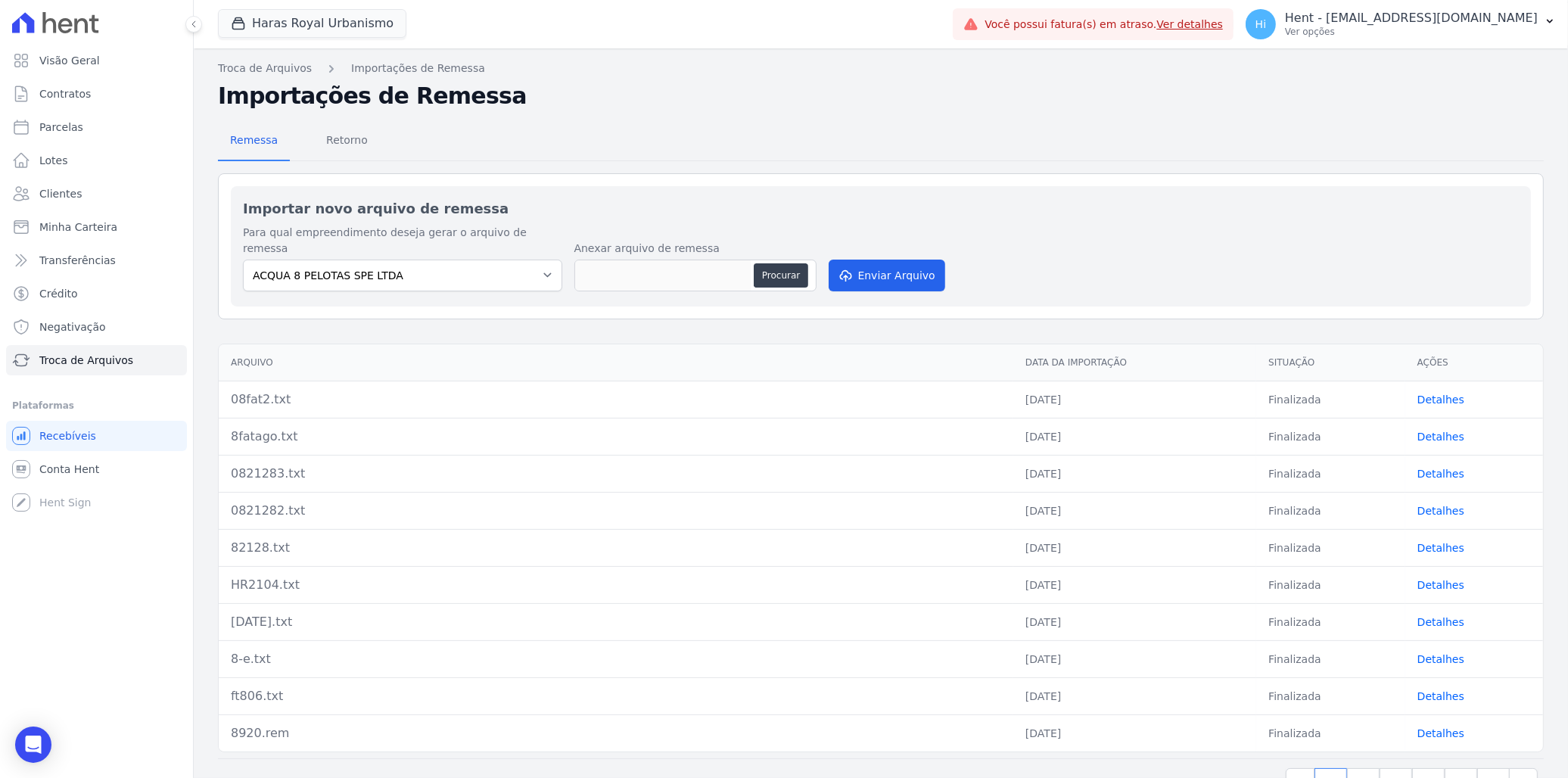
click at [1437, 394] on link "Detalhes" at bounding box center [1441, 400] width 47 height 12
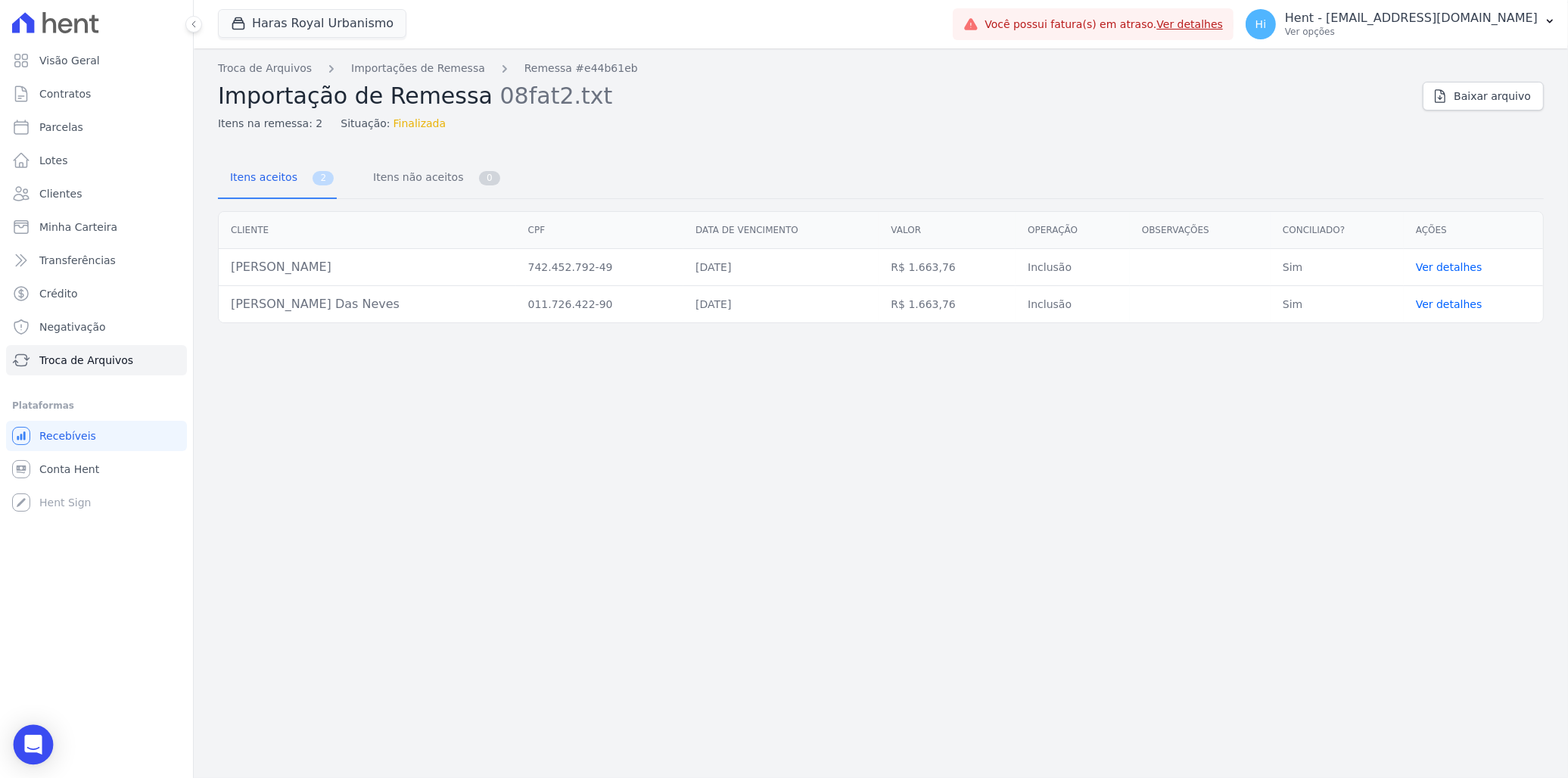
click at [29, 745] on icon "Open Intercom Messenger" at bounding box center [33, 745] width 17 height 20
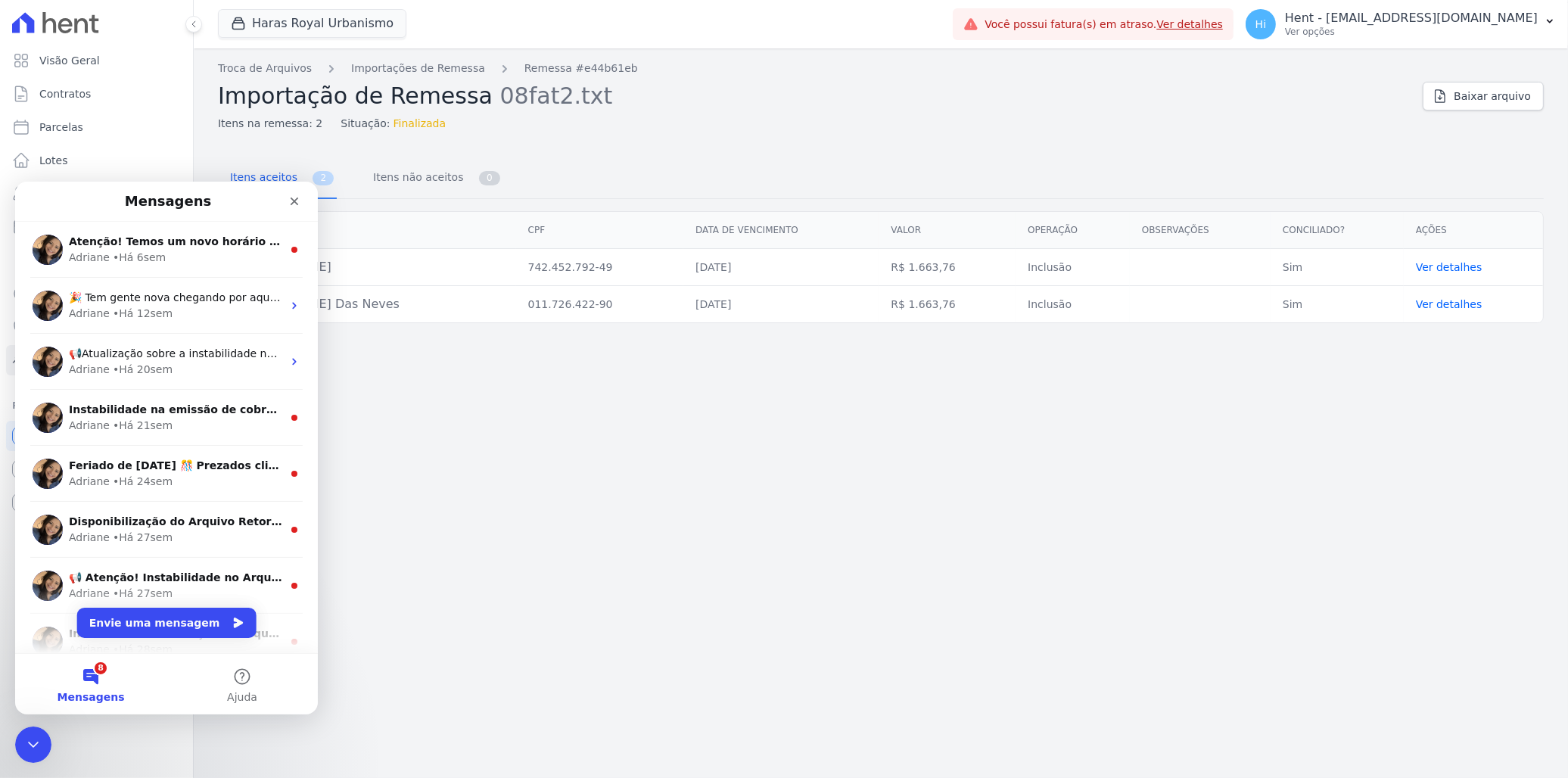
click at [519, 416] on div "Troca de Arquivos Importações de Remessa Remessa #e44b61eb Importação de Remess…" at bounding box center [880, 413] width 1374 height 729
click at [31, 738] on icon "Encerramento do Messenger da Intercom" at bounding box center [33, 744] width 18 height 18
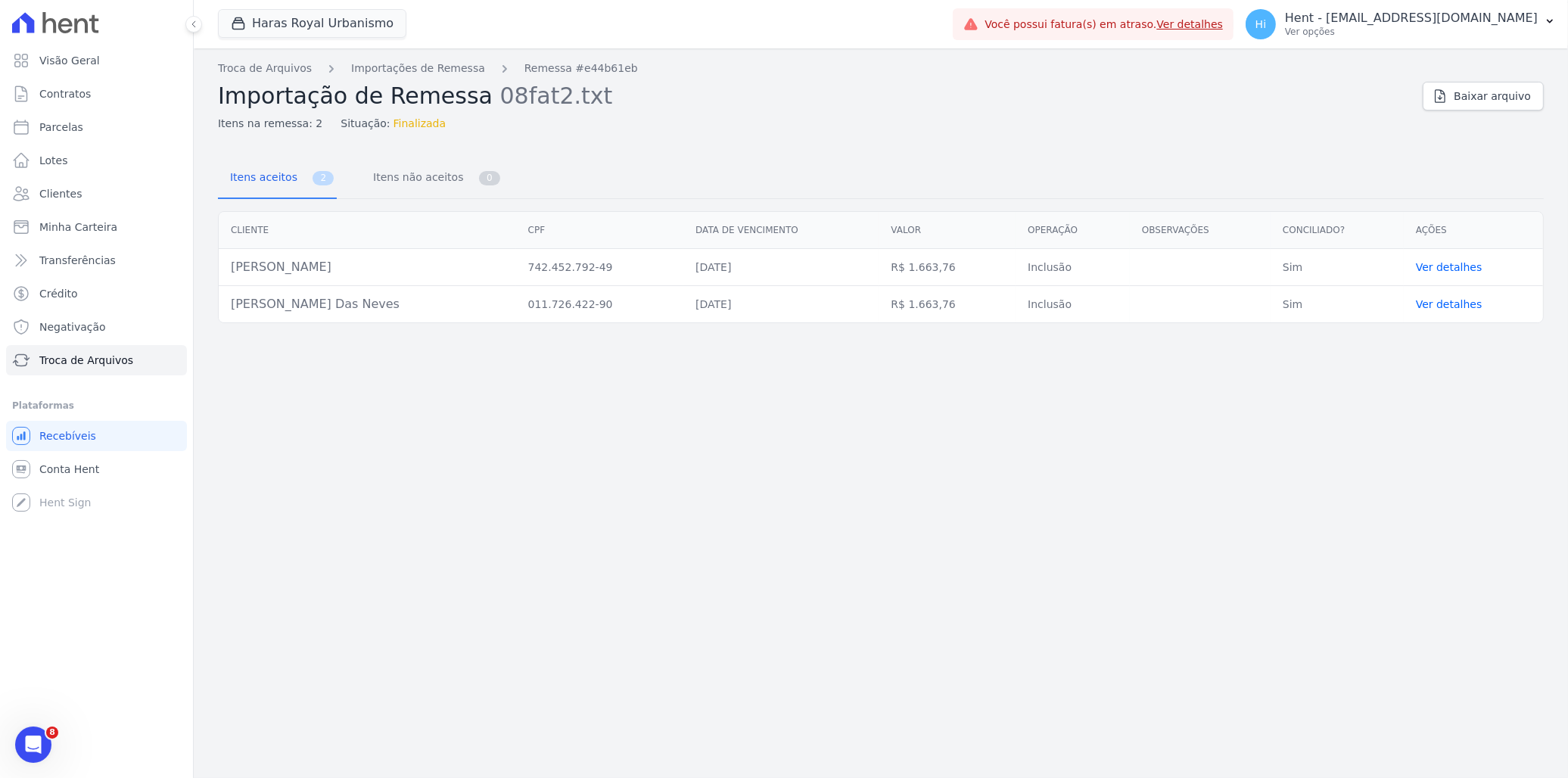
click at [31, 738] on icon "Abertura do Messenger da Intercom" at bounding box center [33, 744] width 25 height 25
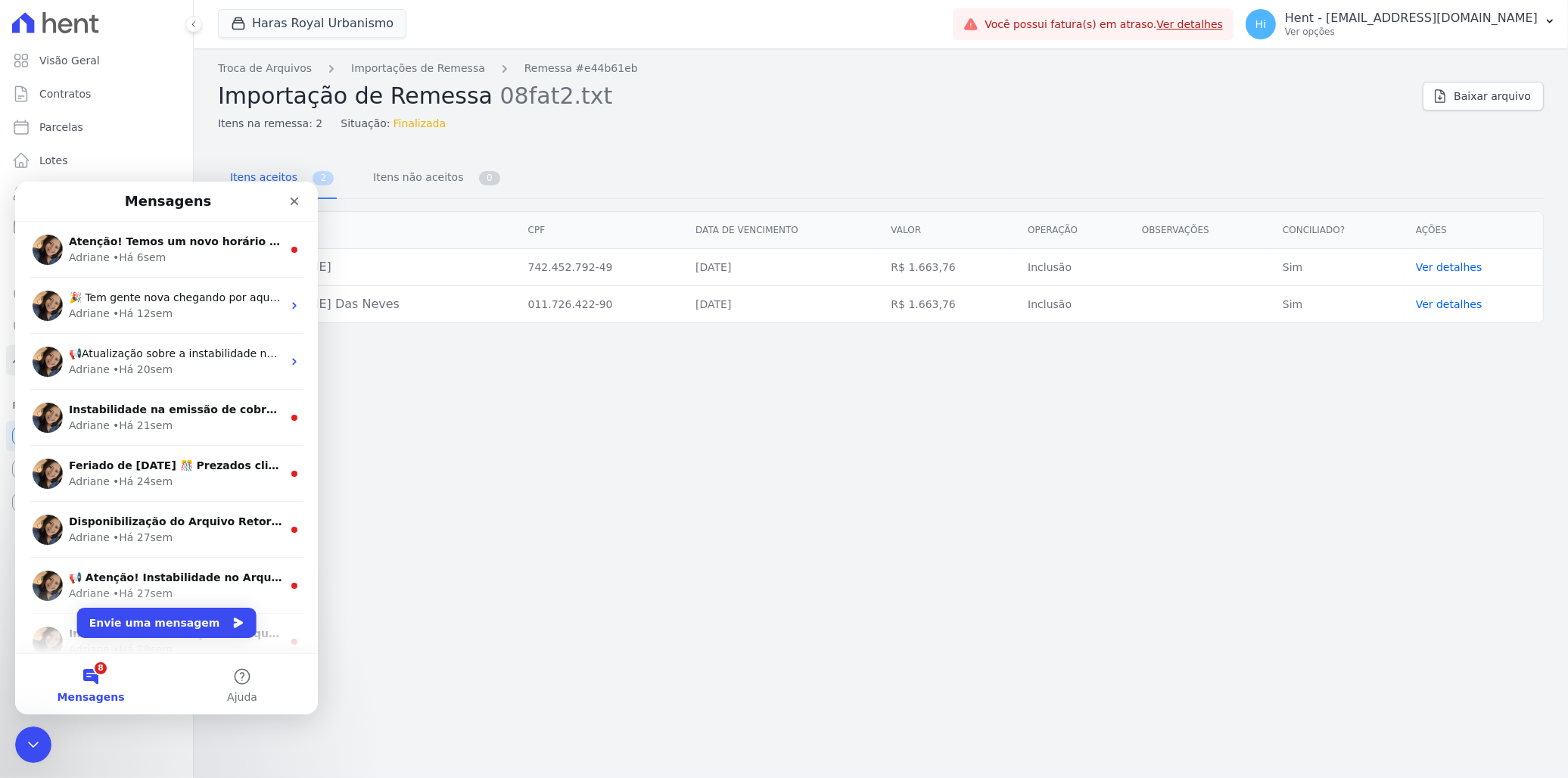
click at [31, 738] on icon "Encerramento do Messenger da Intercom" at bounding box center [33, 744] width 18 height 18
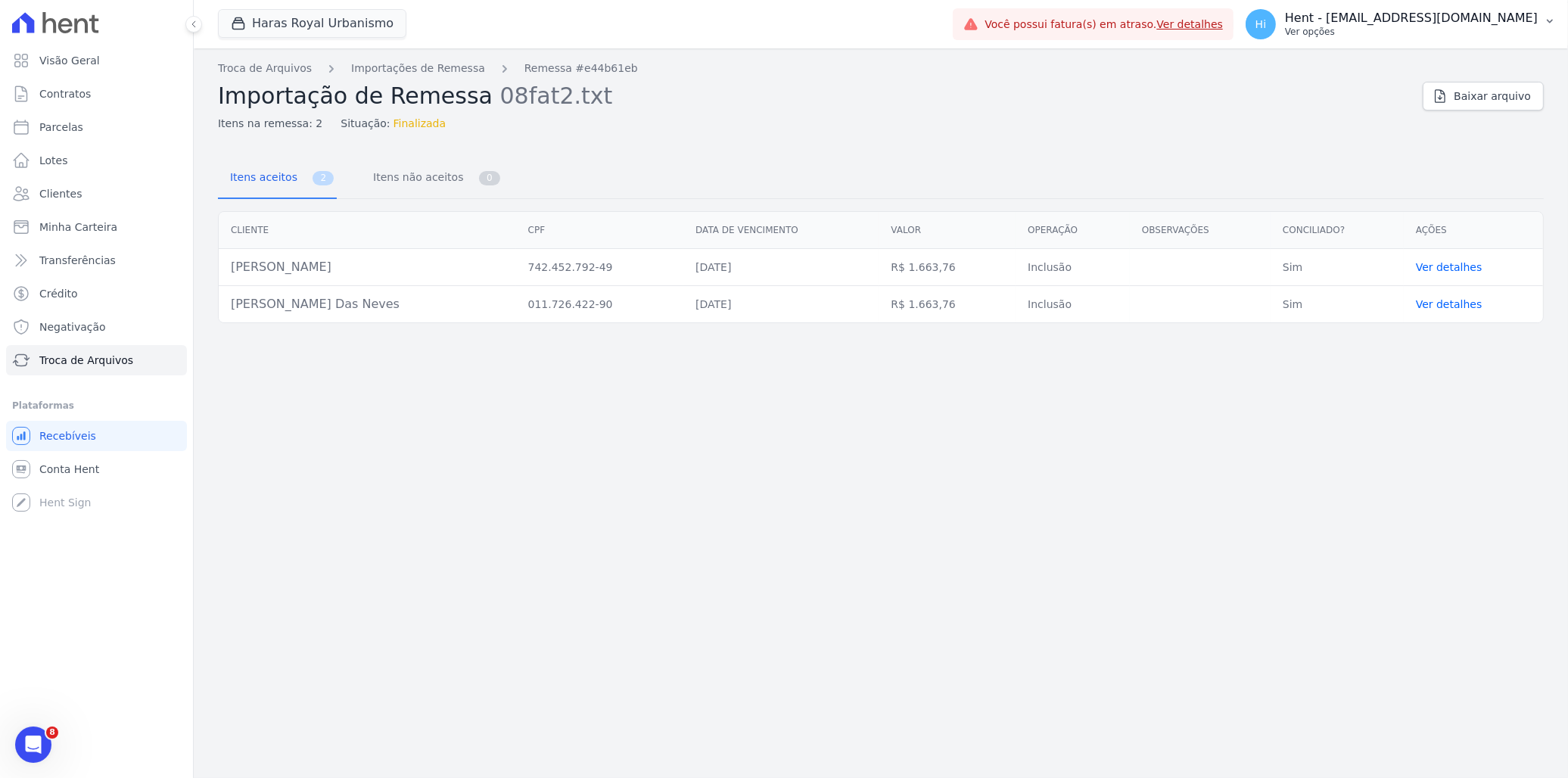
click at [1351, 24] on p "Hent - [EMAIL_ADDRESS][DOMAIN_NAME]" at bounding box center [1411, 18] width 253 height 15
